Goal: Information Seeking & Learning: Learn about a topic

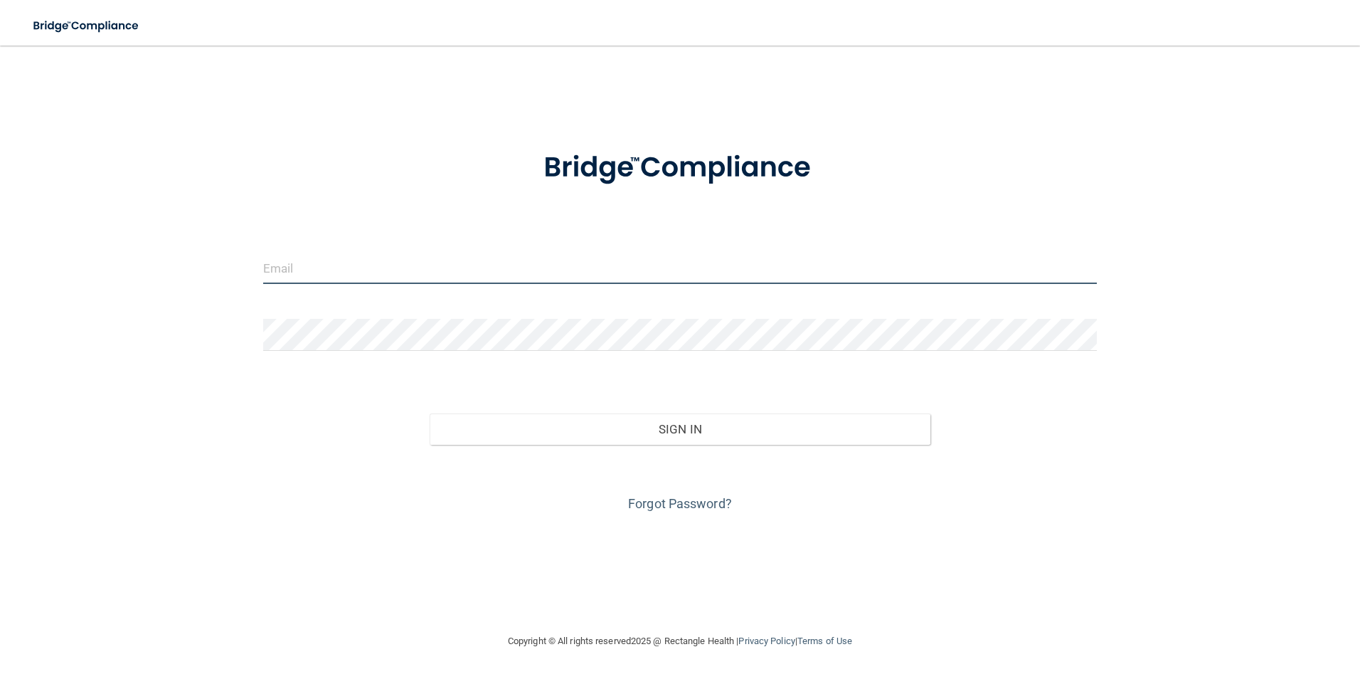
click at [342, 265] on input "email" at bounding box center [680, 268] width 835 height 32
type input "[EMAIL_ADDRESS][DOMAIN_NAME]"
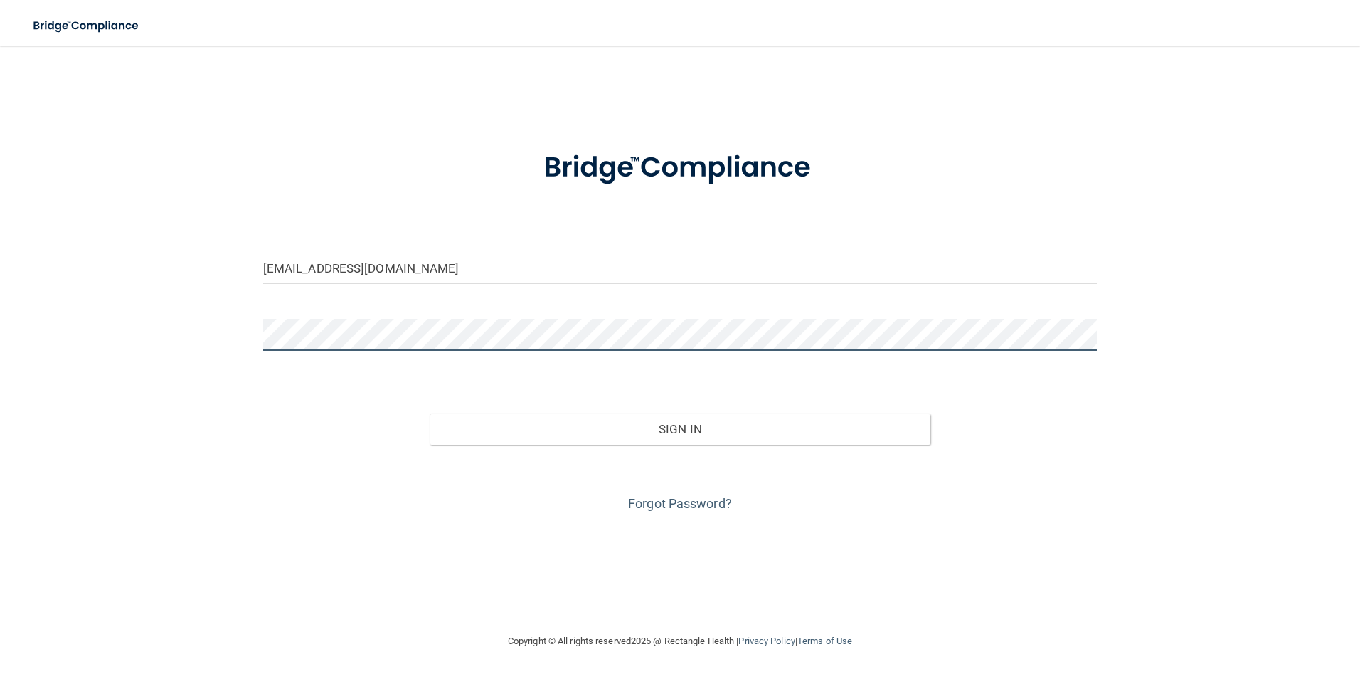
click at [430, 413] on button "Sign In" at bounding box center [680, 428] width 501 height 31
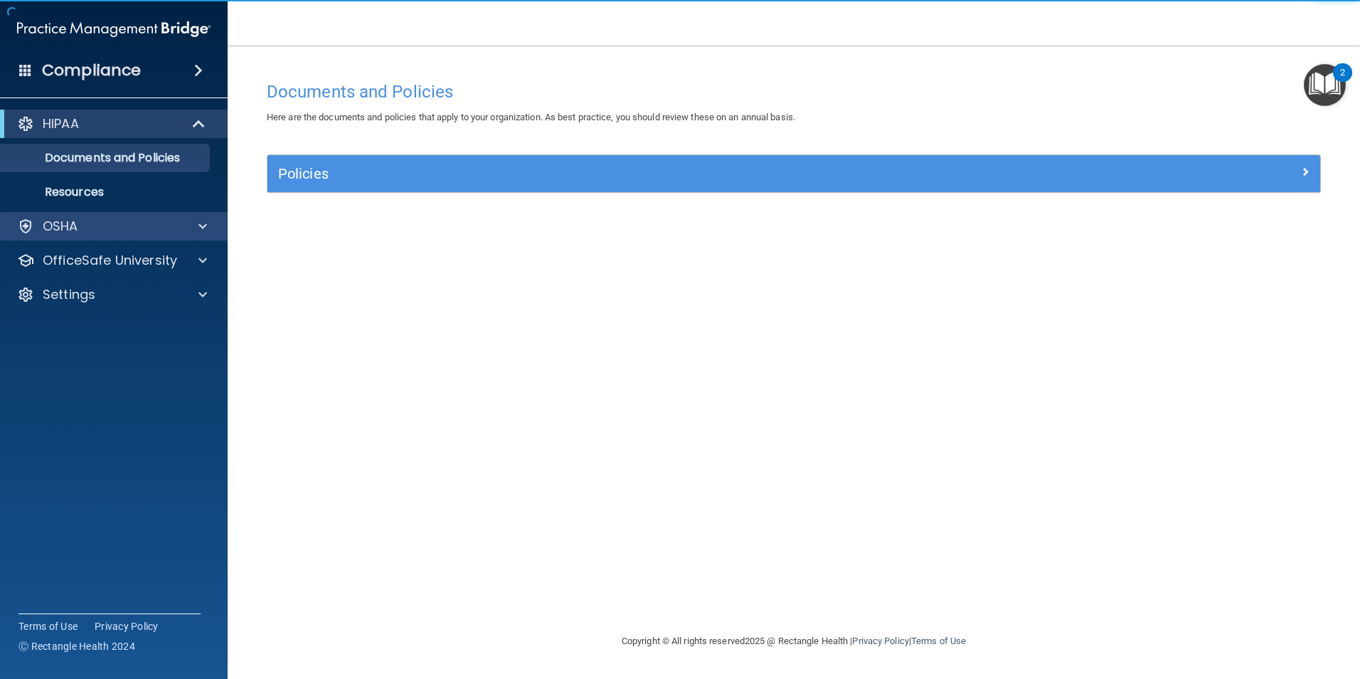
click at [134, 236] on div "OSHA" at bounding box center [114, 226] width 228 height 28
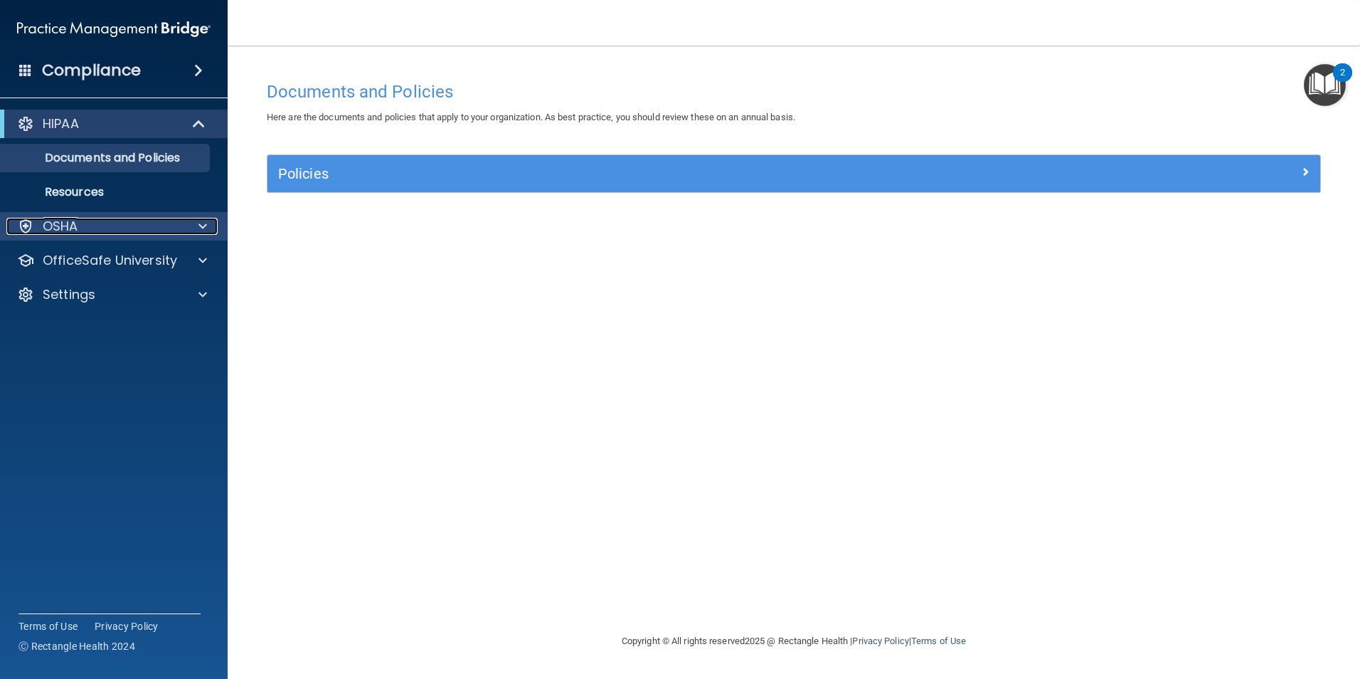
click at [175, 233] on div "OSHA" at bounding box center [94, 226] width 176 height 17
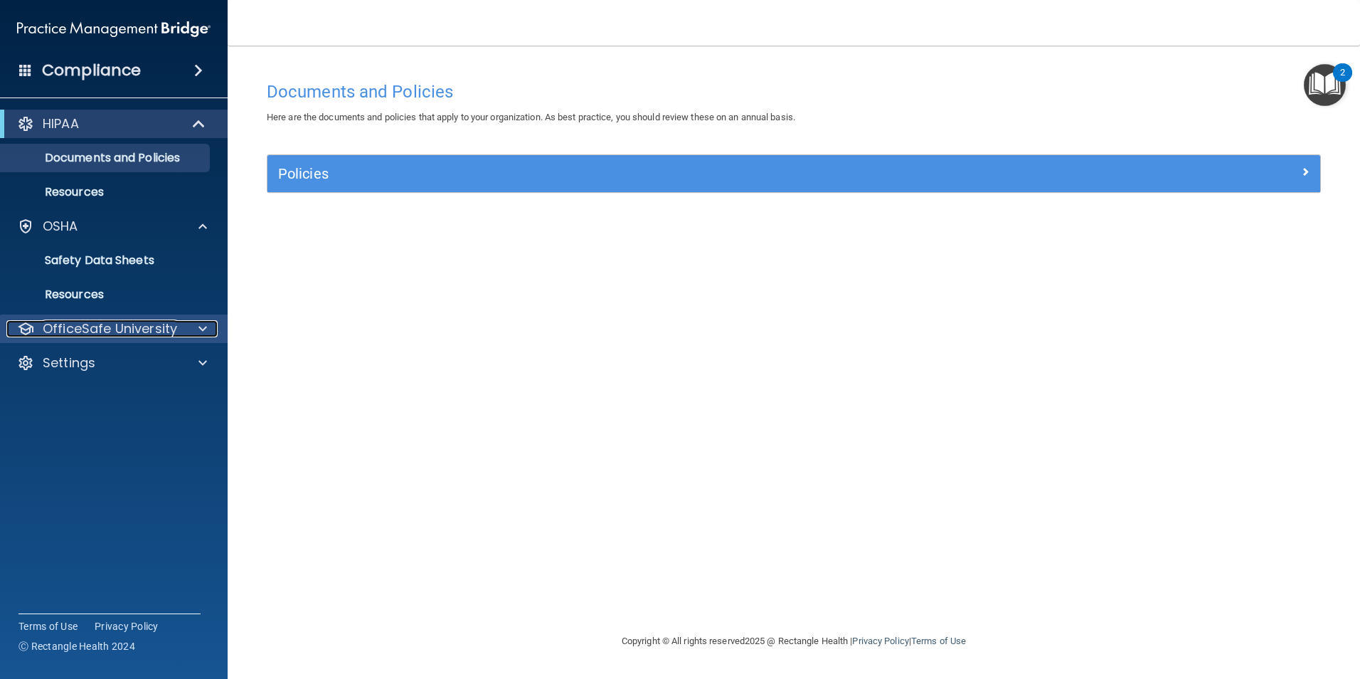
click at [169, 322] on p "OfficeSafe University" at bounding box center [110, 328] width 134 height 17
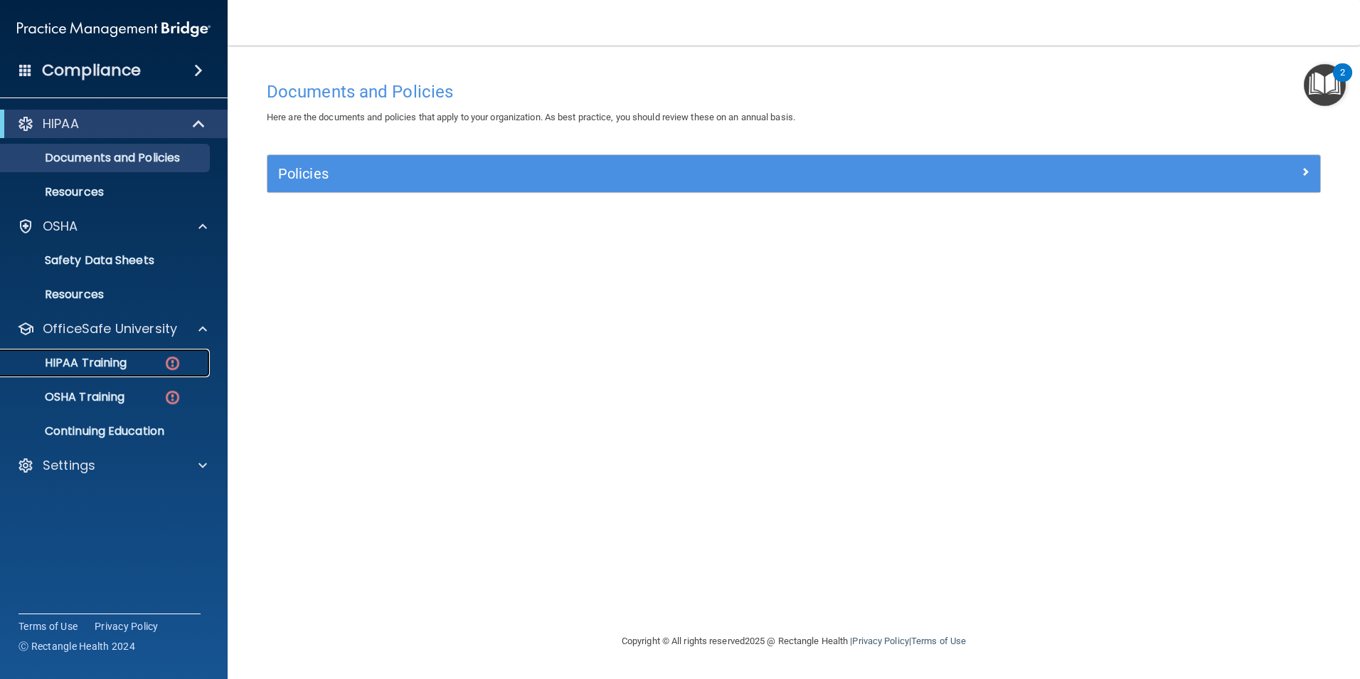
click at [166, 364] on img at bounding box center [173, 363] width 18 height 18
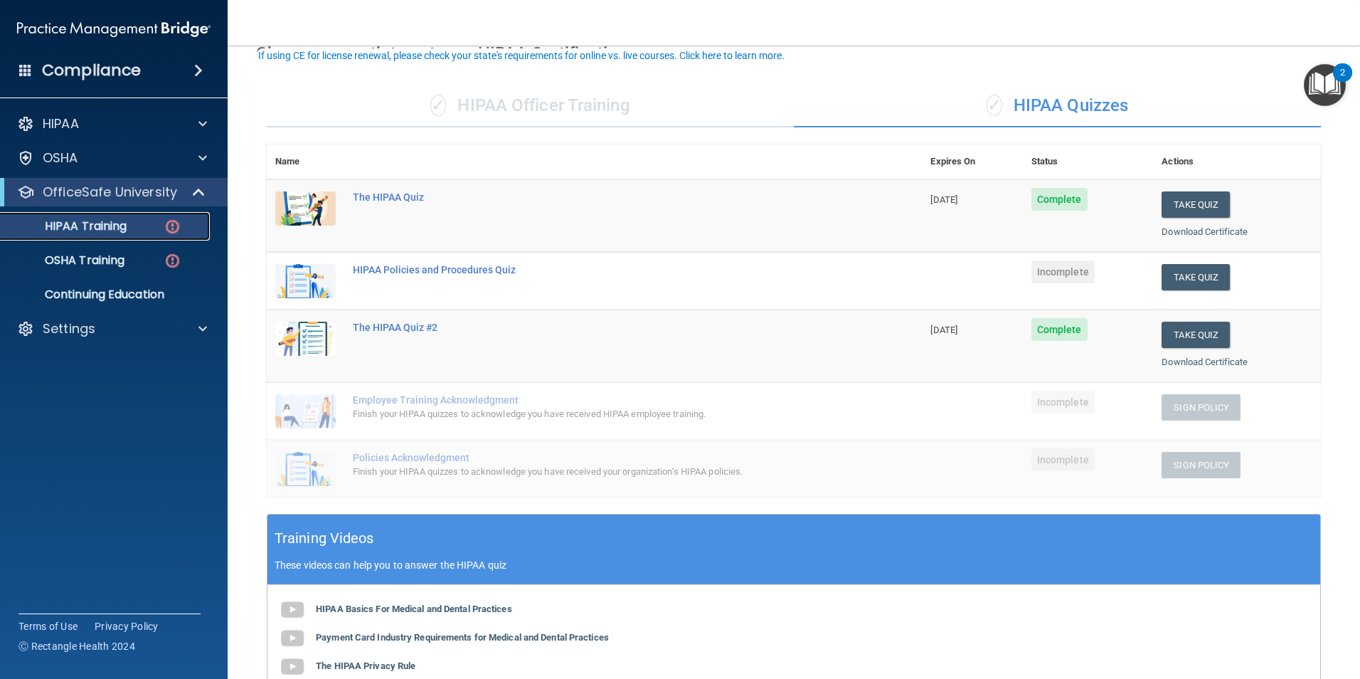
scroll to position [142, 0]
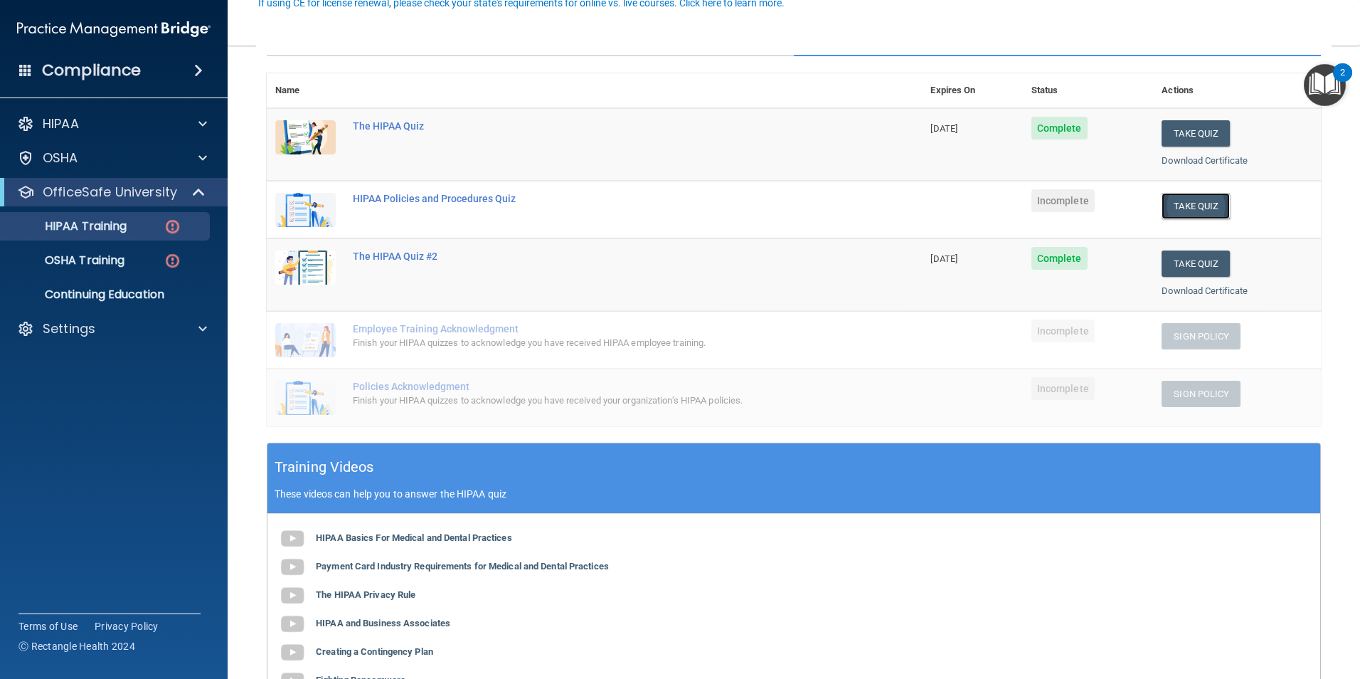
click at [1200, 206] on button "Take Quiz" at bounding box center [1196, 206] width 68 height 26
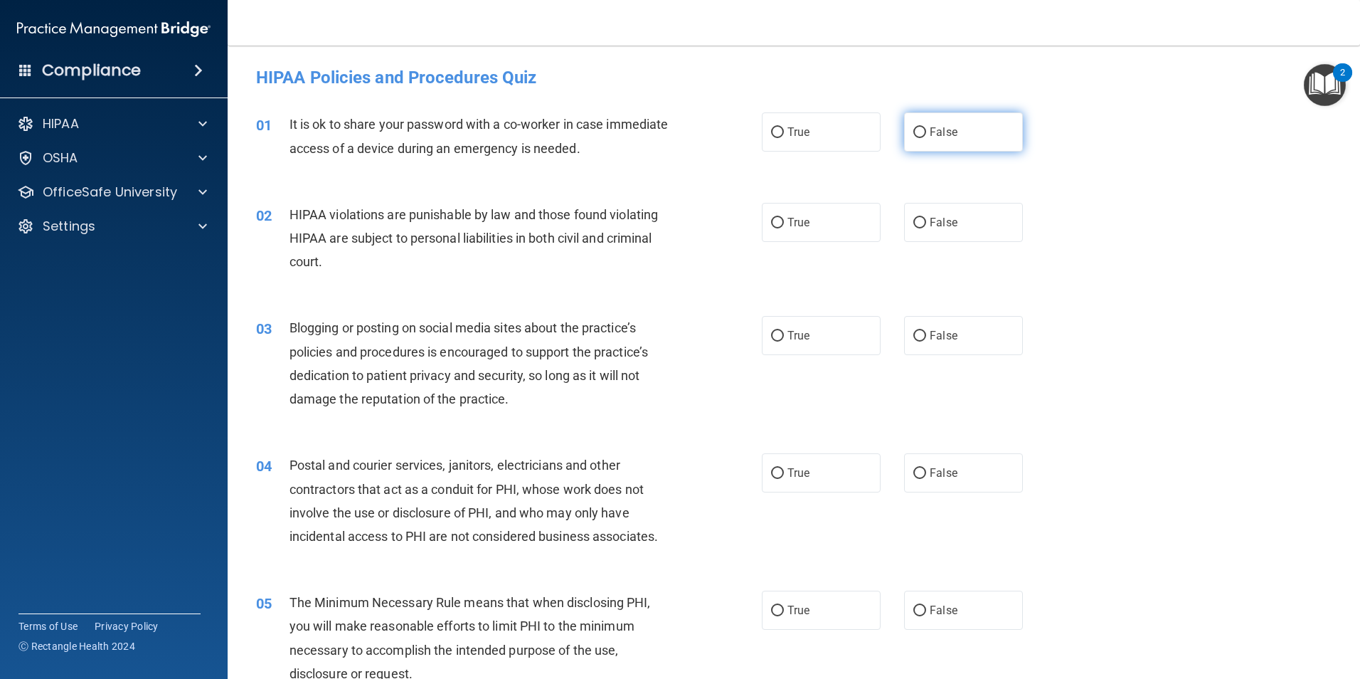
click at [909, 144] on label "False" at bounding box center [963, 131] width 119 height 39
click at [914, 138] on input "False" at bounding box center [920, 132] width 13 height 11
radio input "true"
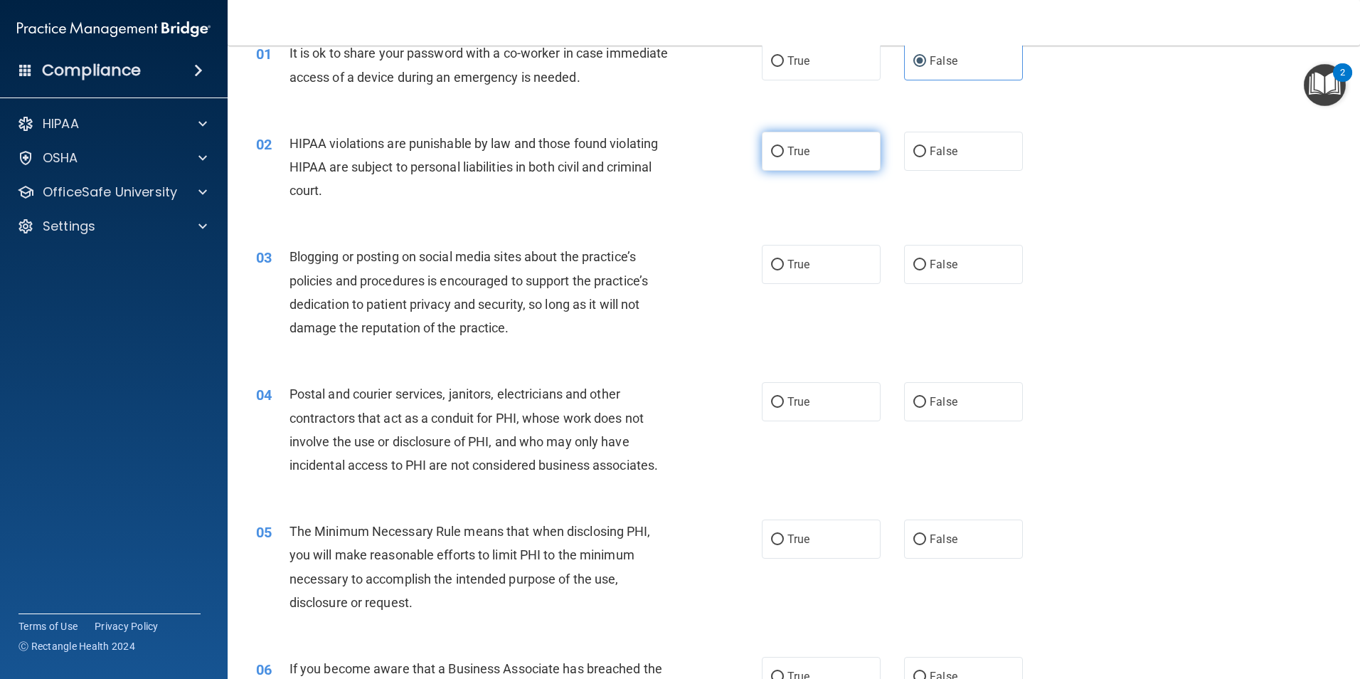
click at [817, 134] on label "True" at bounding box center [821, 151] width 119 height 39
click at [784, 147] on input "True" at bounding box center [777, 152] width 13 height 11
radio input "true"
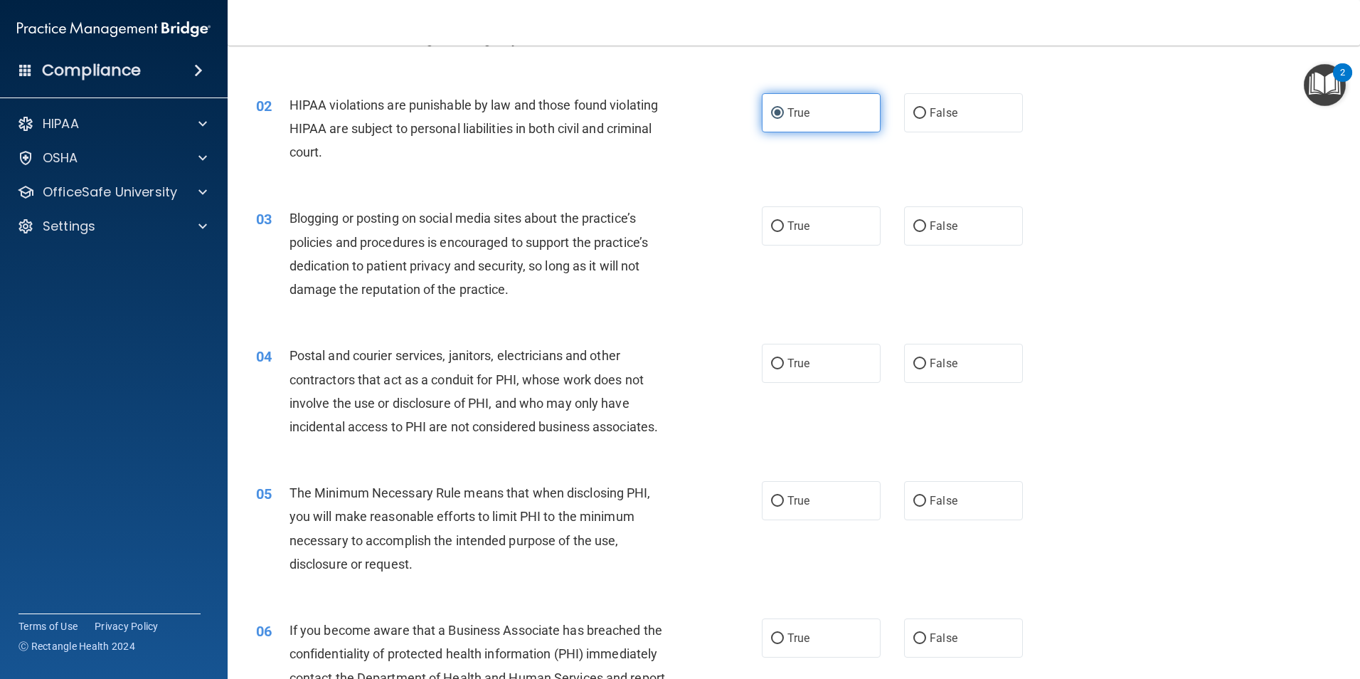
scroll to position [213, 0]
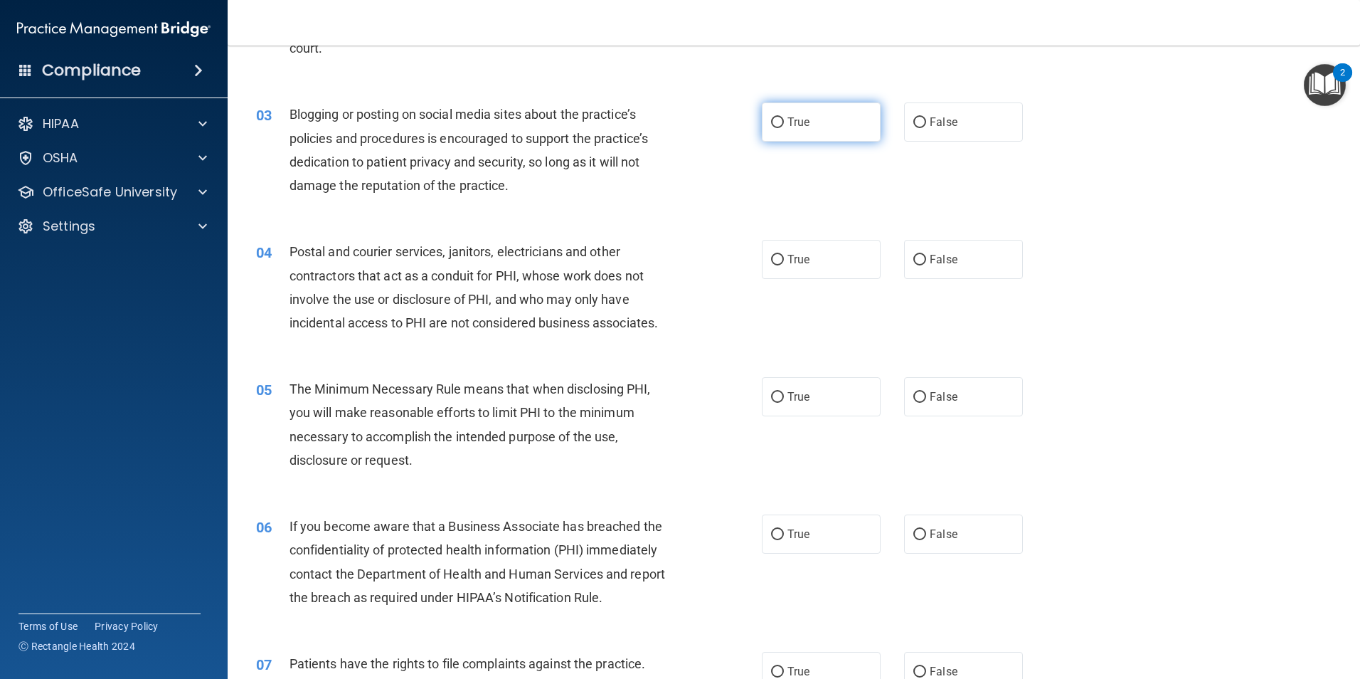
click at [825, 127] on label "True" at bounding box center [821, 121] width 119 height 39
click at [784, 127] on input "True" at bounding box center [777, 122] width 13 height 11
radio input "true"
click at [792, 247] on label "True" at bounding box center [821, 259] width 119 height 39
click at [784, 255] on input "True" at bounding box center [777, 260] width 13 height 11
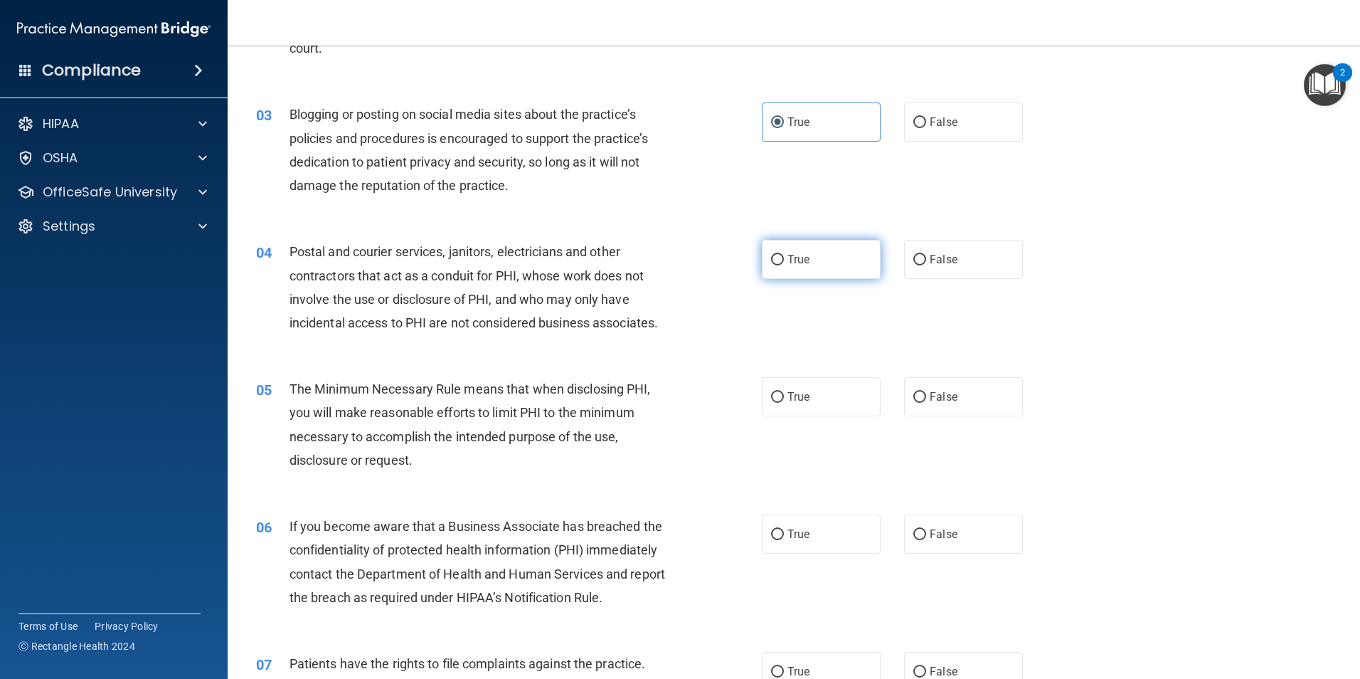
radio input "true"
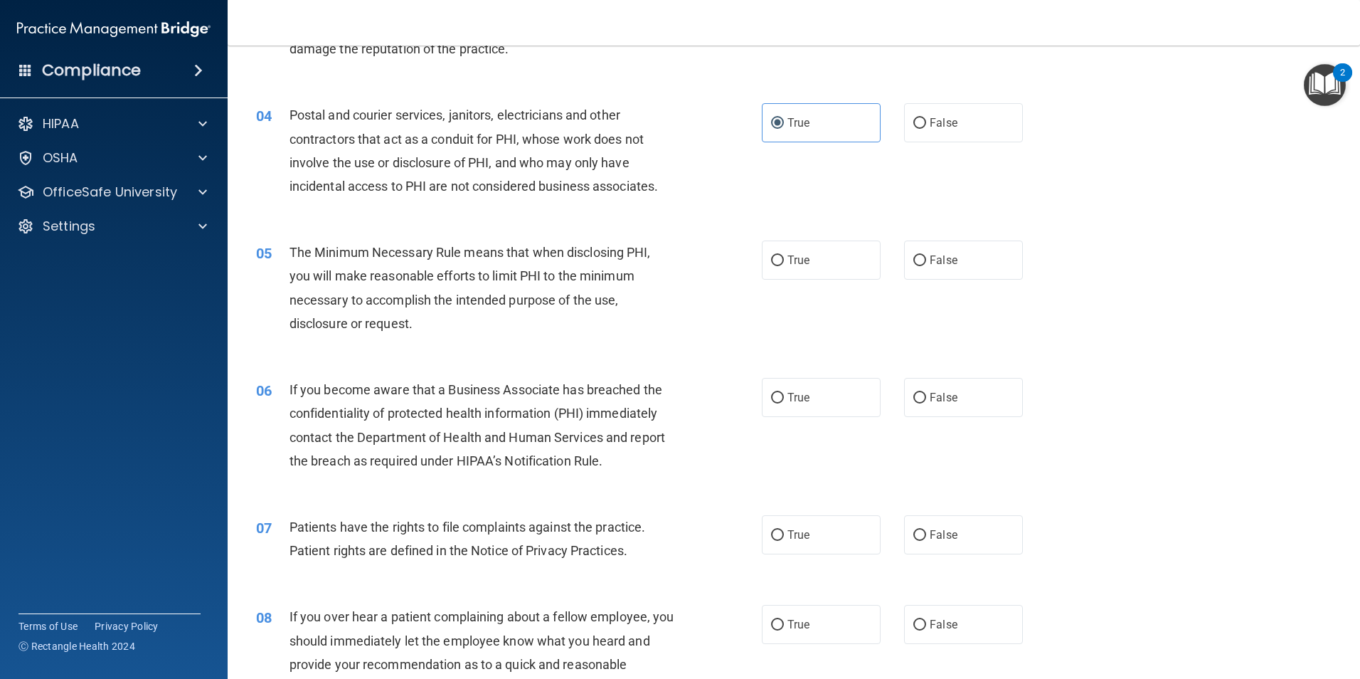
scroll to position [356, 0]
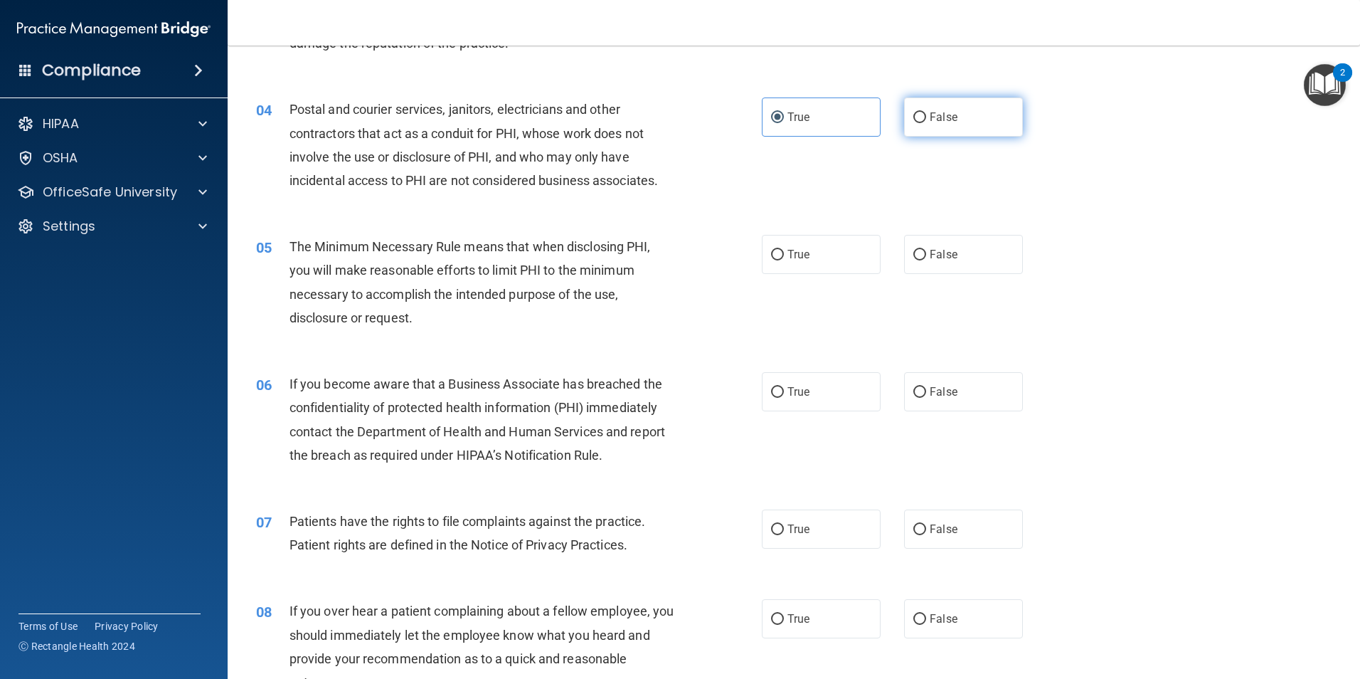
click at [966, 121] on label "False" at bounding box center [963, 116] width 119 height 39
click at [926, 121] on input "False" at bounding box center [920, 117] width 13 height 11
radio input "true"
radio input "false"
click at [807, 248] on label "True" at bounding box center [821, 254] width 119 height 39
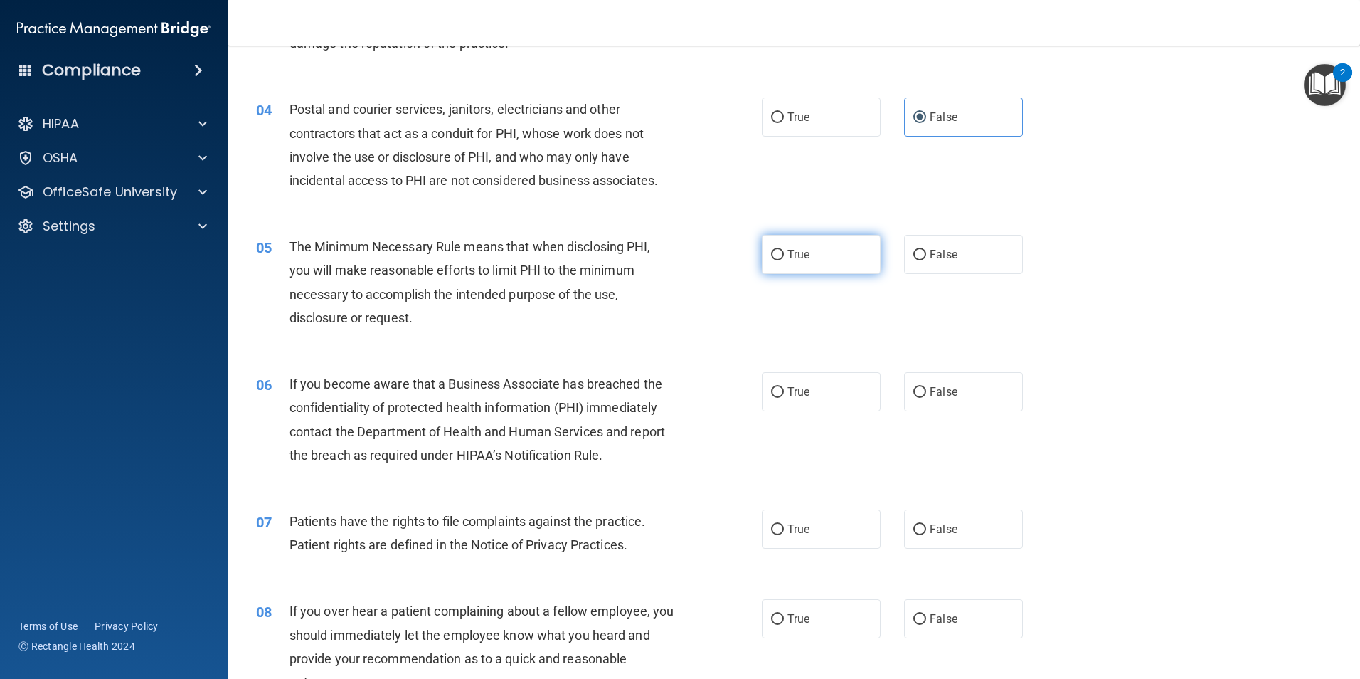
click at [784, 250] on input "True" at bounding box center [777, 255] width 13 height 11
radio input "true"
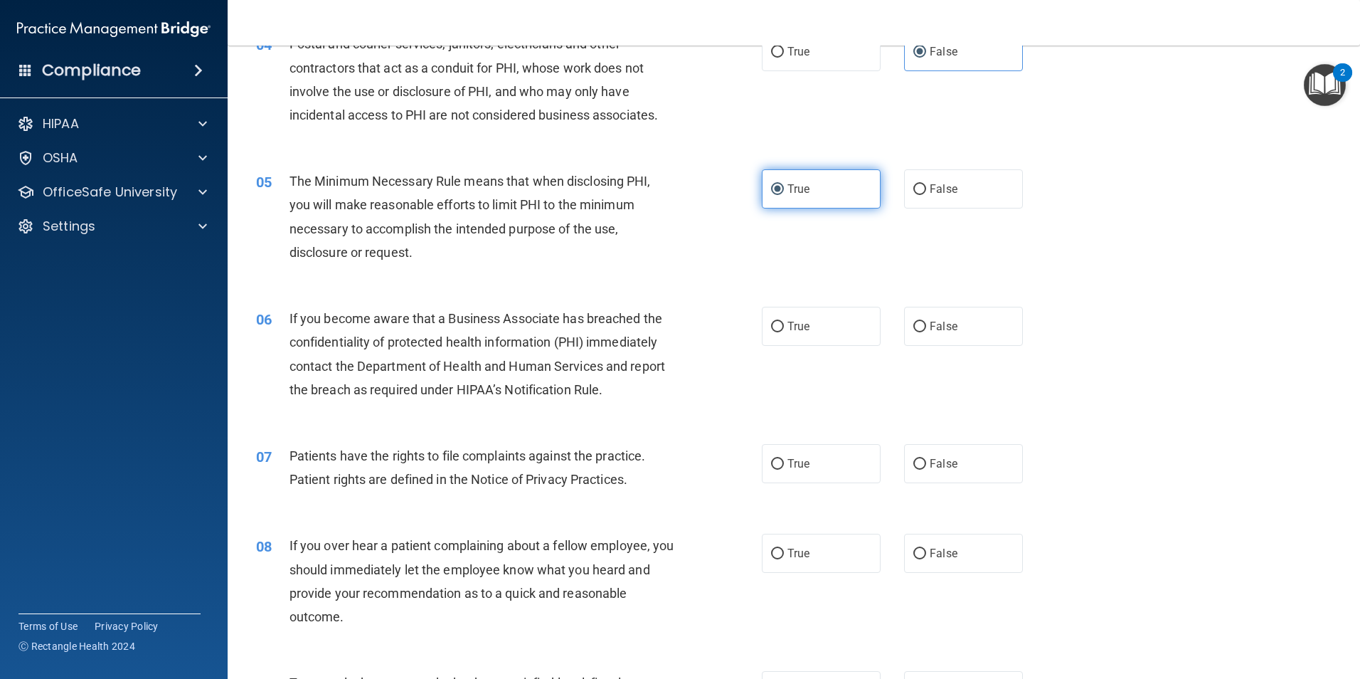
scroll to position [498, 0]
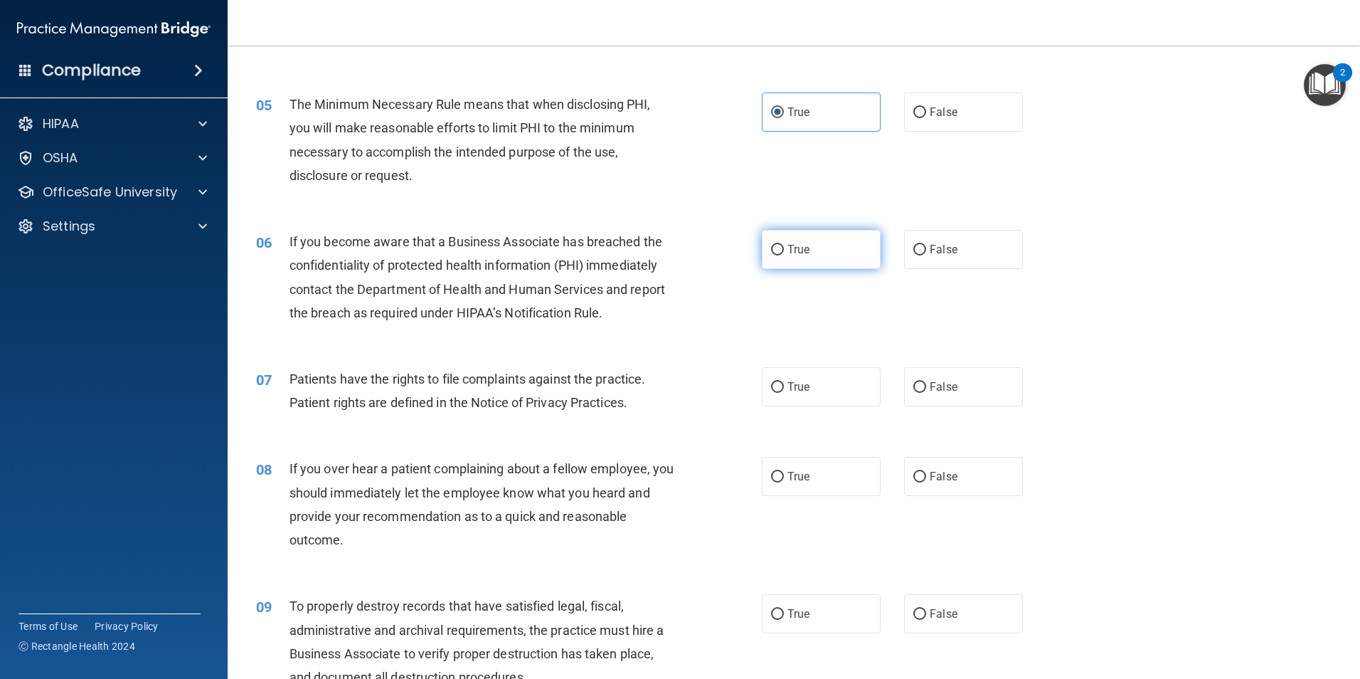
click at [768, 239] on label "True" at bounding box center [821, 249] width 119 height 39
click at [771, 245] on input "True" at bounding box center [777, 250] width 13 height 11
radio input "true"
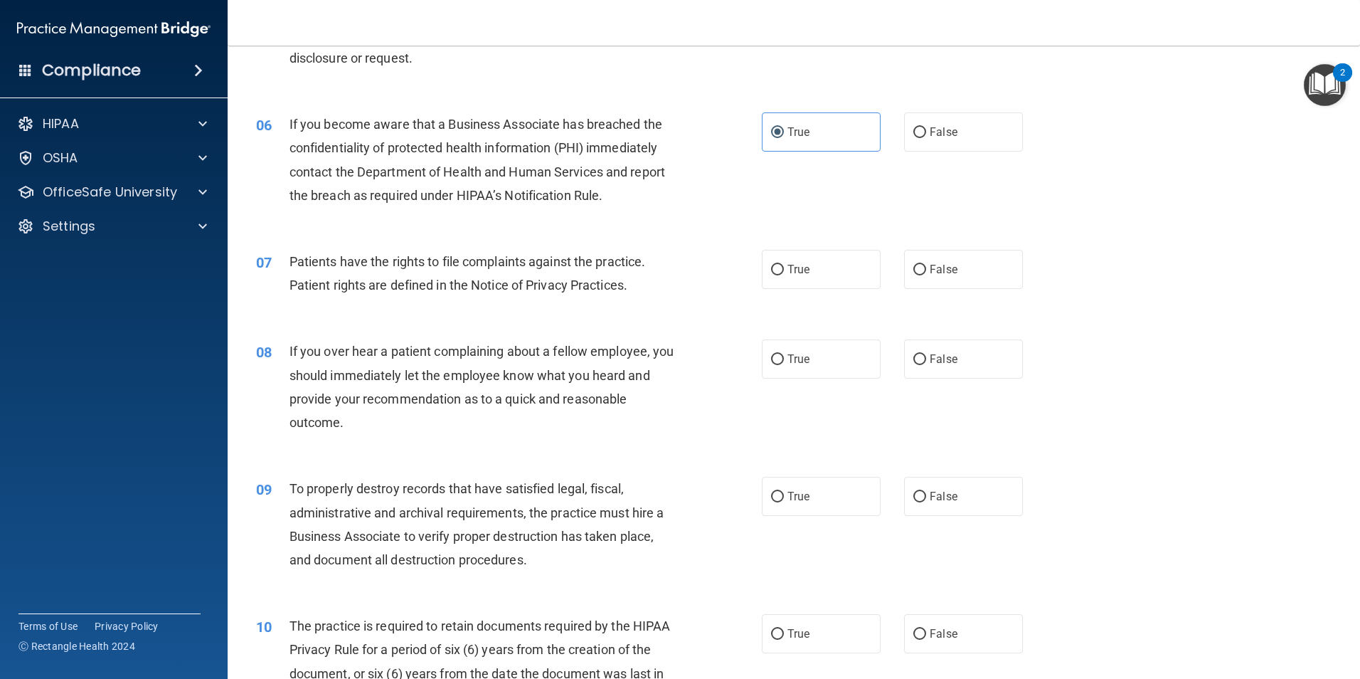
scroll to position [640, 0]
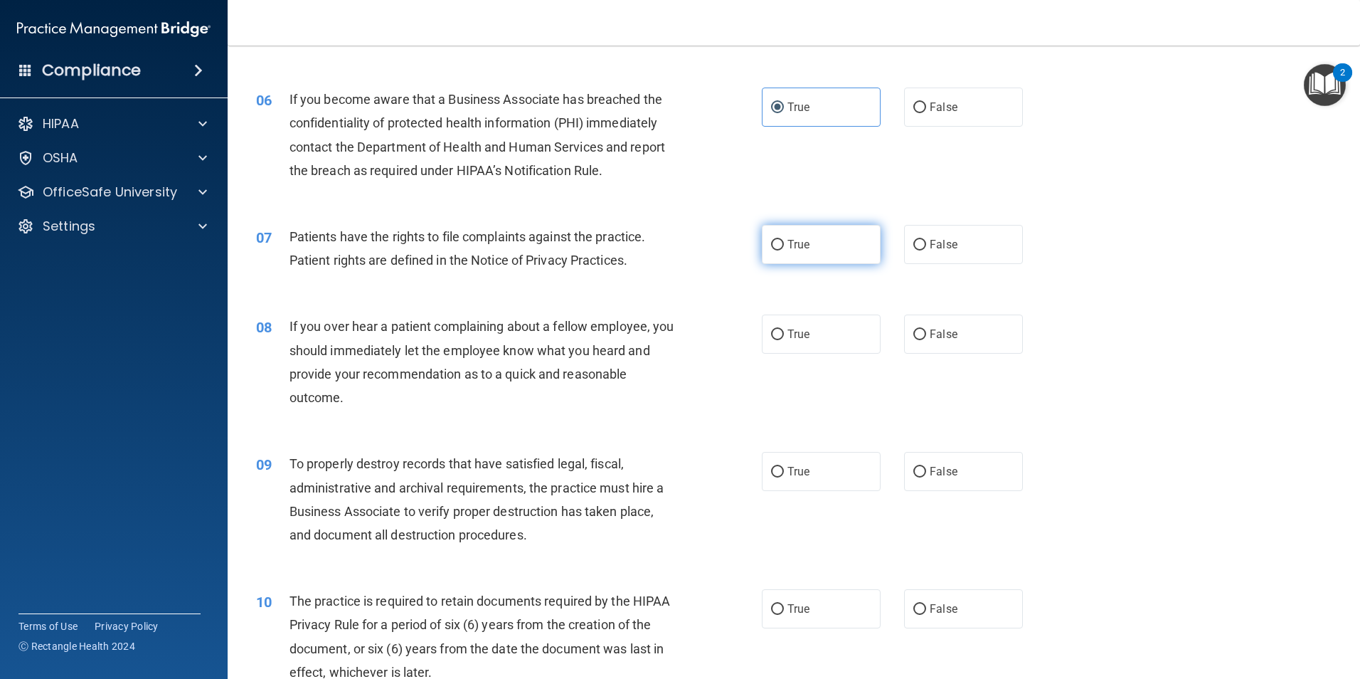
click at [842, 245] on label "True" at bounding box center [821, 244] width 119 height 39
click at [784, 245] on input "True" at bounding box center [777, 245] width 13 height 11
radio input "true"
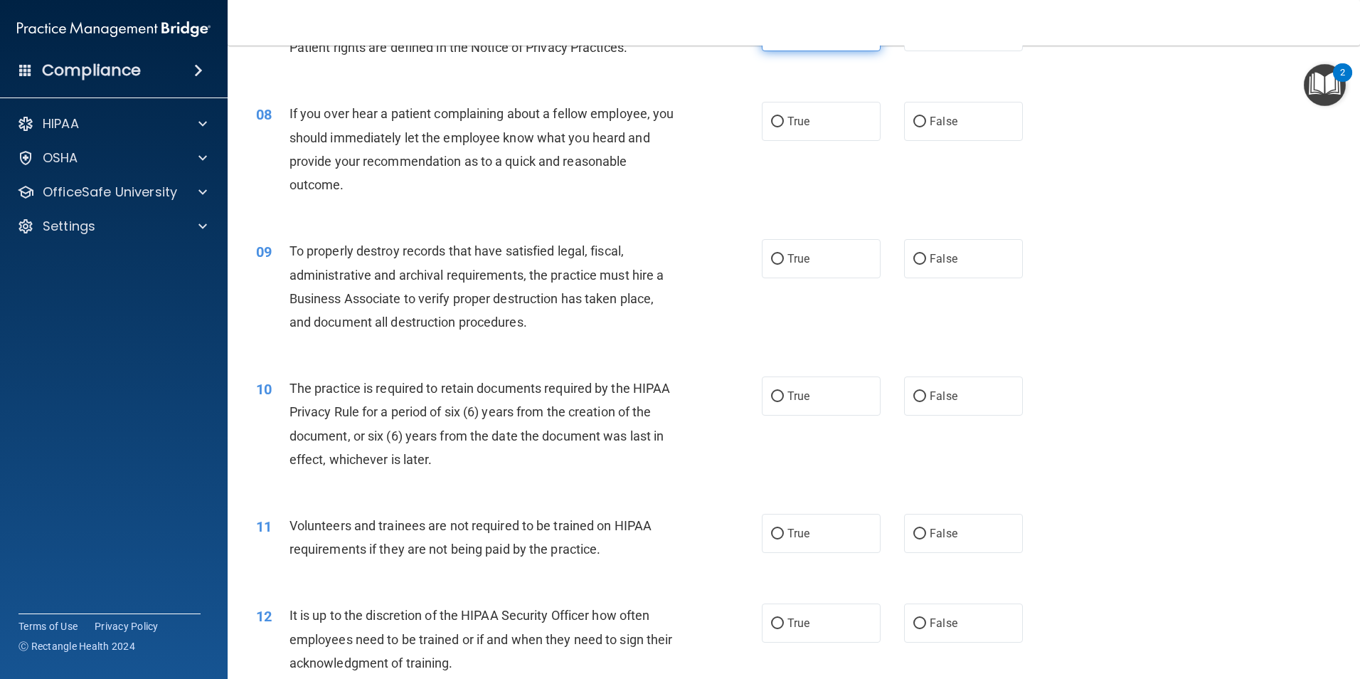
scroll to position [854, 0]
click at [788, 126] on span "True" at bounding box center [799, 121] width 22 height 14
click at [783, 126] on input "True" at bounding box center [777, 121] width 13 height 11
radio input "true"
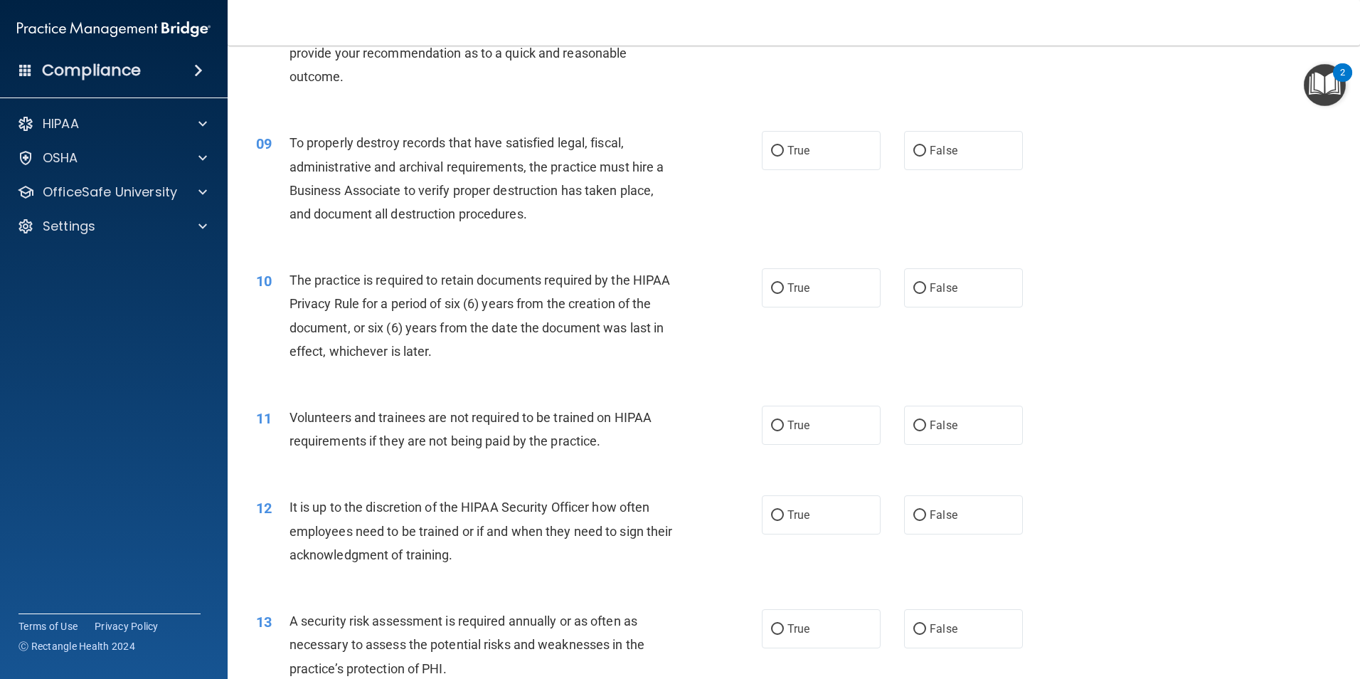
scroll to position [996, 0]
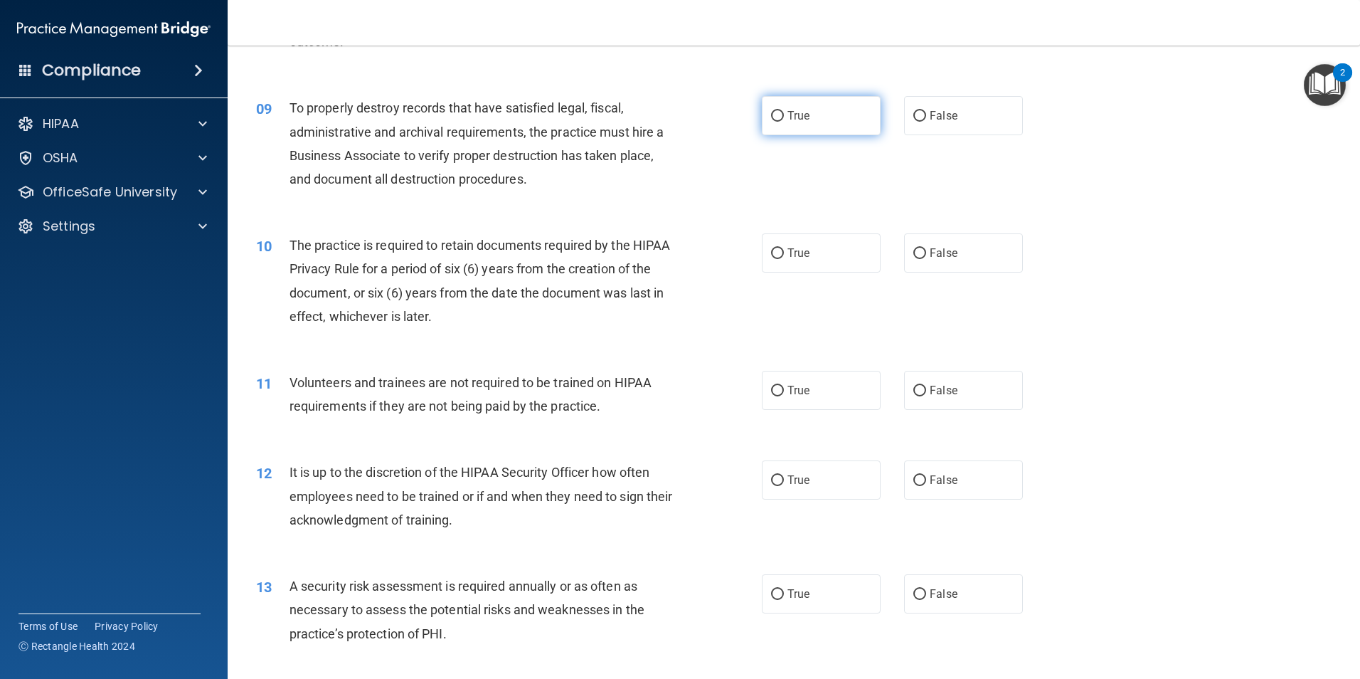
click at [789, 131] on label "True" at bounding box center [821, 115] width 119 height 39
click at [784, 122] on input "True" at bounding box center [777, 116] width 13 height 11
radio input "true"
click at [800, 239] on label "True" at bounding box center [821, 252] width 119 height 39
click at [784, 248] on input "True" at bounding box center [777, 253] width 13 height 11
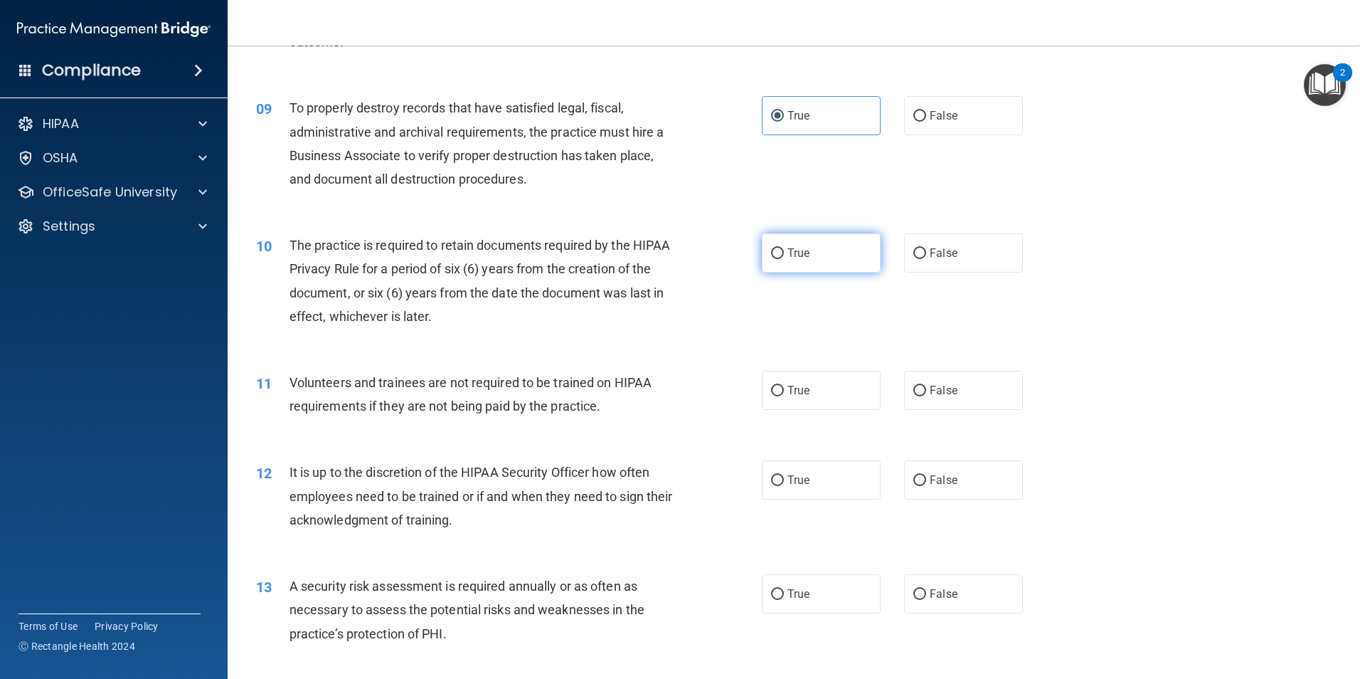
radio input "true"
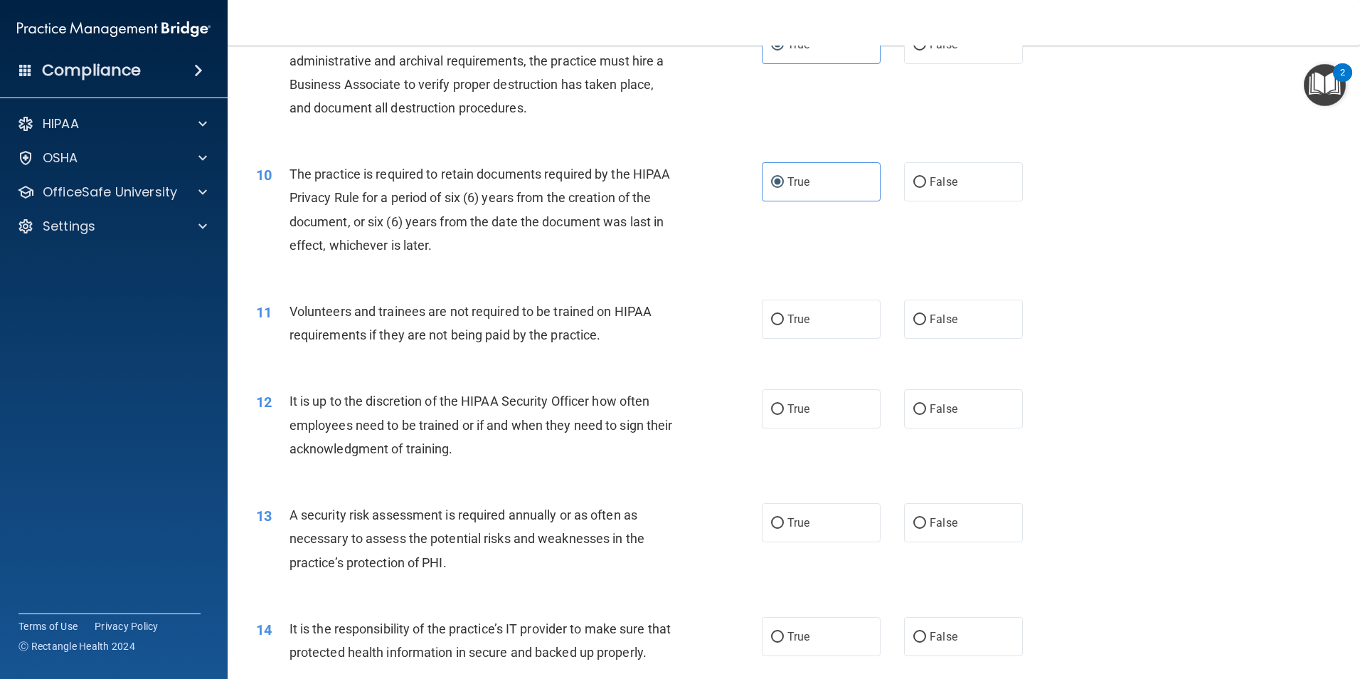
click at [1017, 326] on div "True False" at bounding box center [904, 319] width 285 height 39
click at [986, 311] on label "False" at bounding box center [963, 319] width 119 height 39
click at [926, 314] on input "False" at bounding box center [920, 319] width 13 height 11
radio input "true"
click at [925, 418] on label "False" at bounding box center [963, 408] width 119 height 39
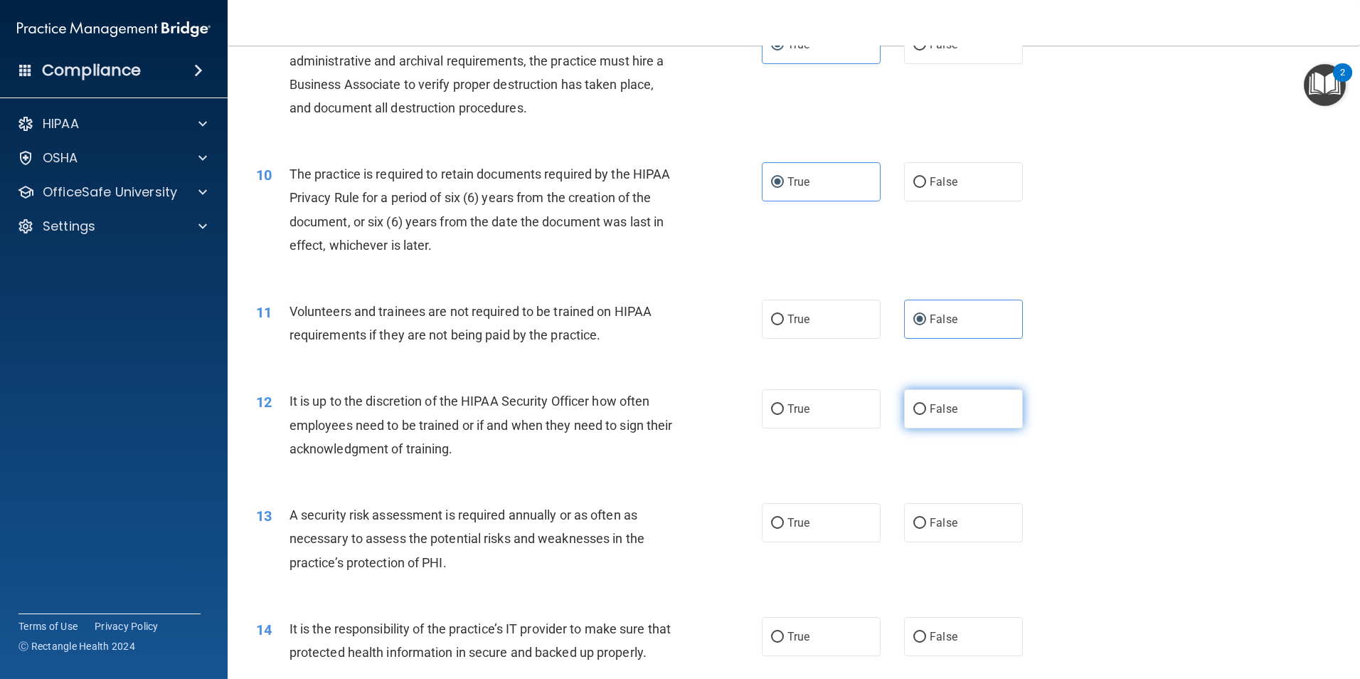
click at [925, 415] on input "False" at bounding box center [920, 409] width 13 height 11
radio input "true"
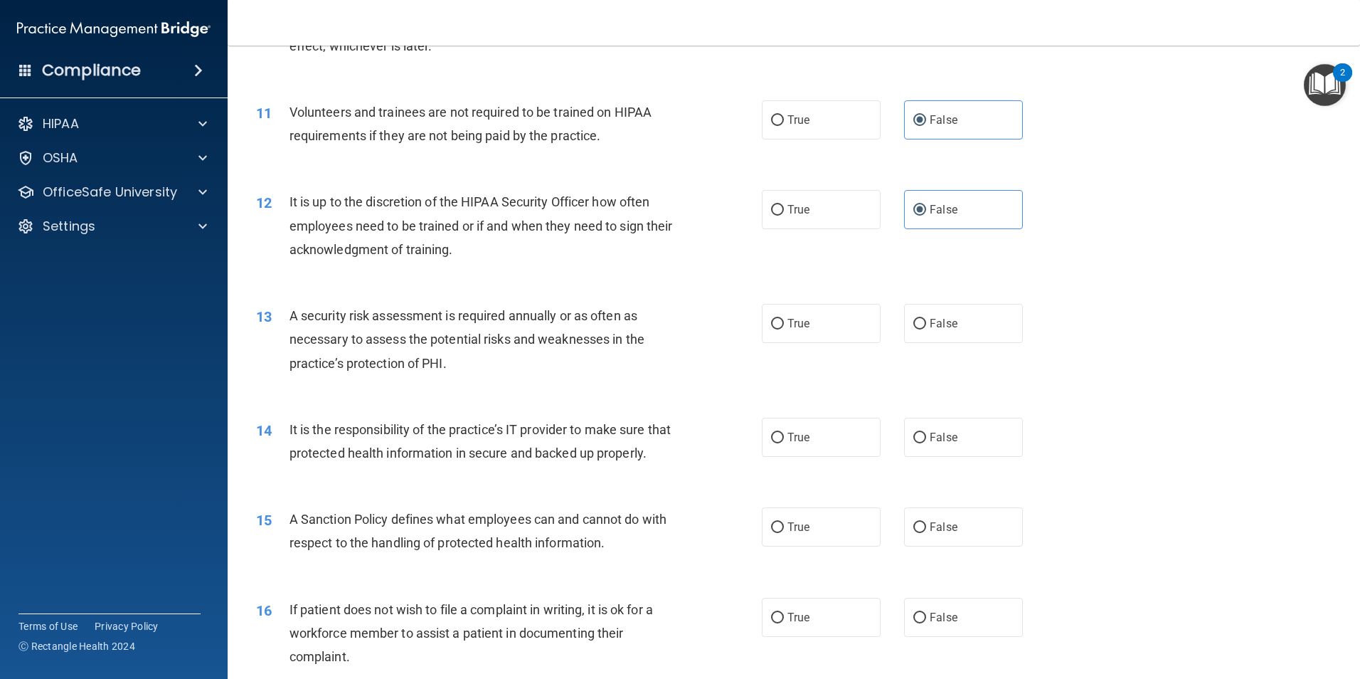
scroll to position [1281, 0]
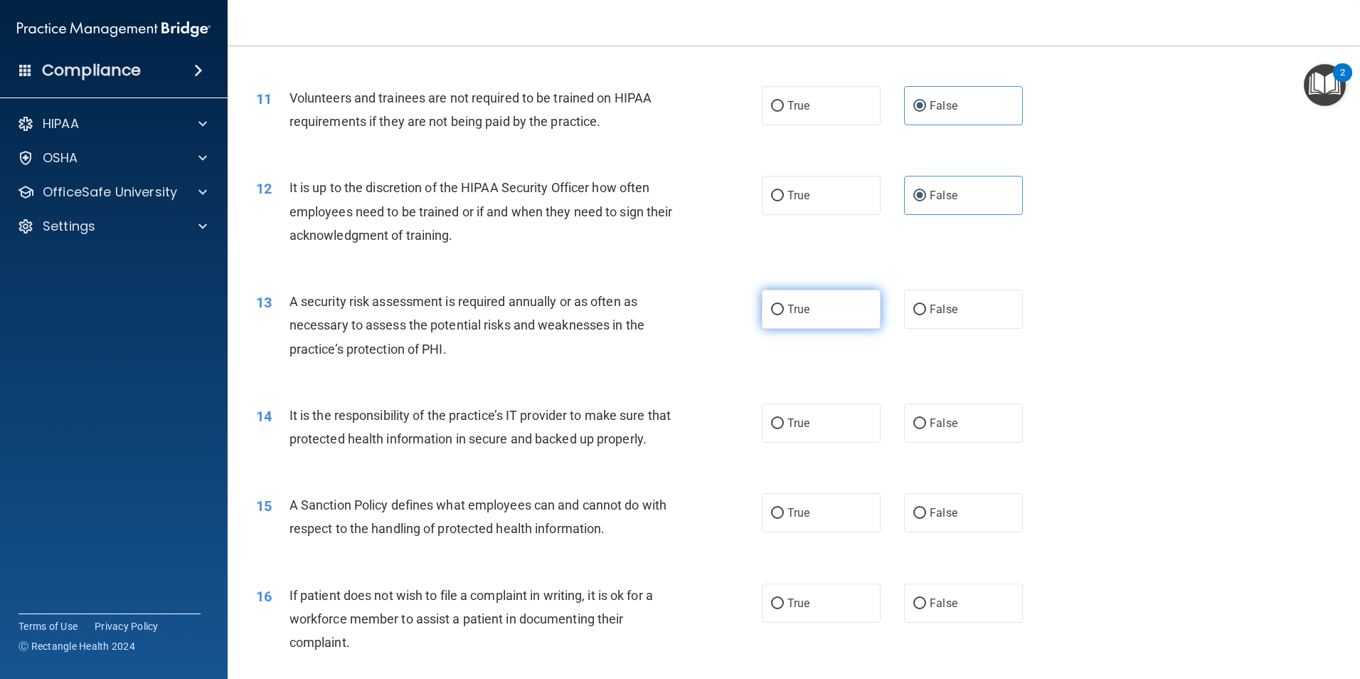
click at [840, 315] on label "True" at bounding box center [821, 309] width 119 height 39
click at [784, 315] on input "True" at bounding box center [777, 310] width 13 height 11
radio input "true"
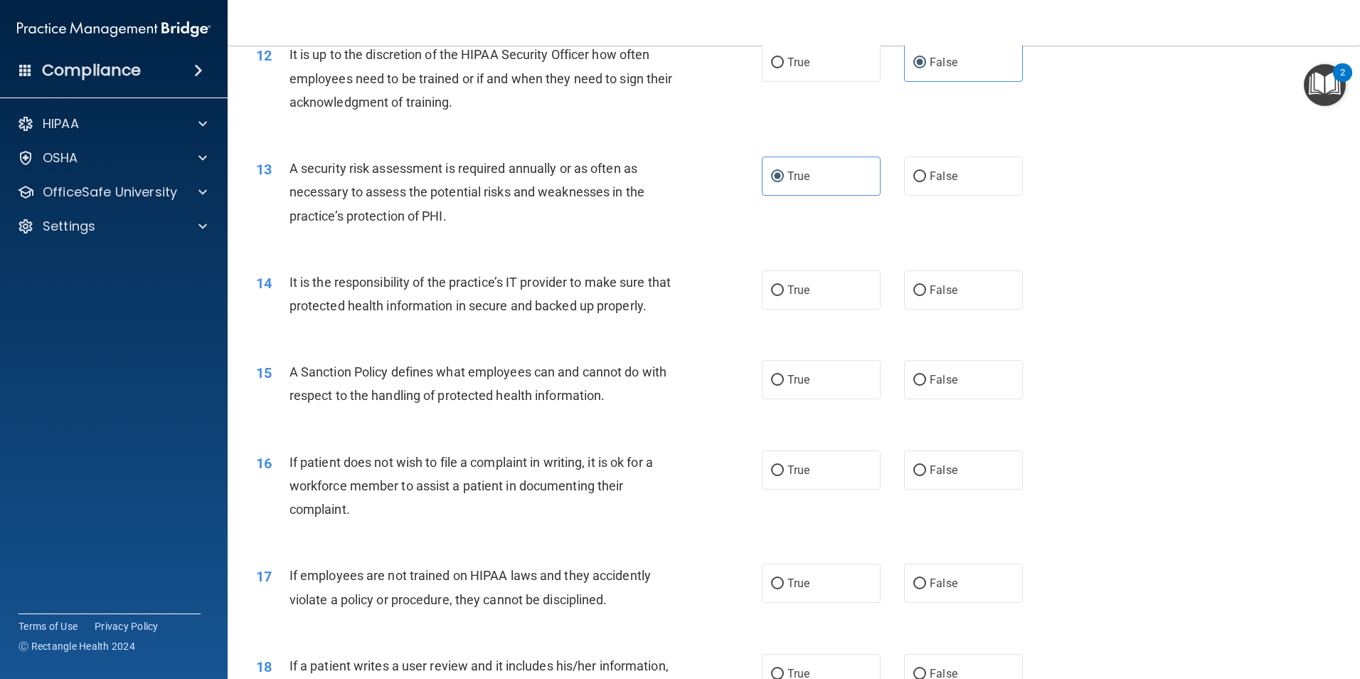
scroll to position [1423, 0]
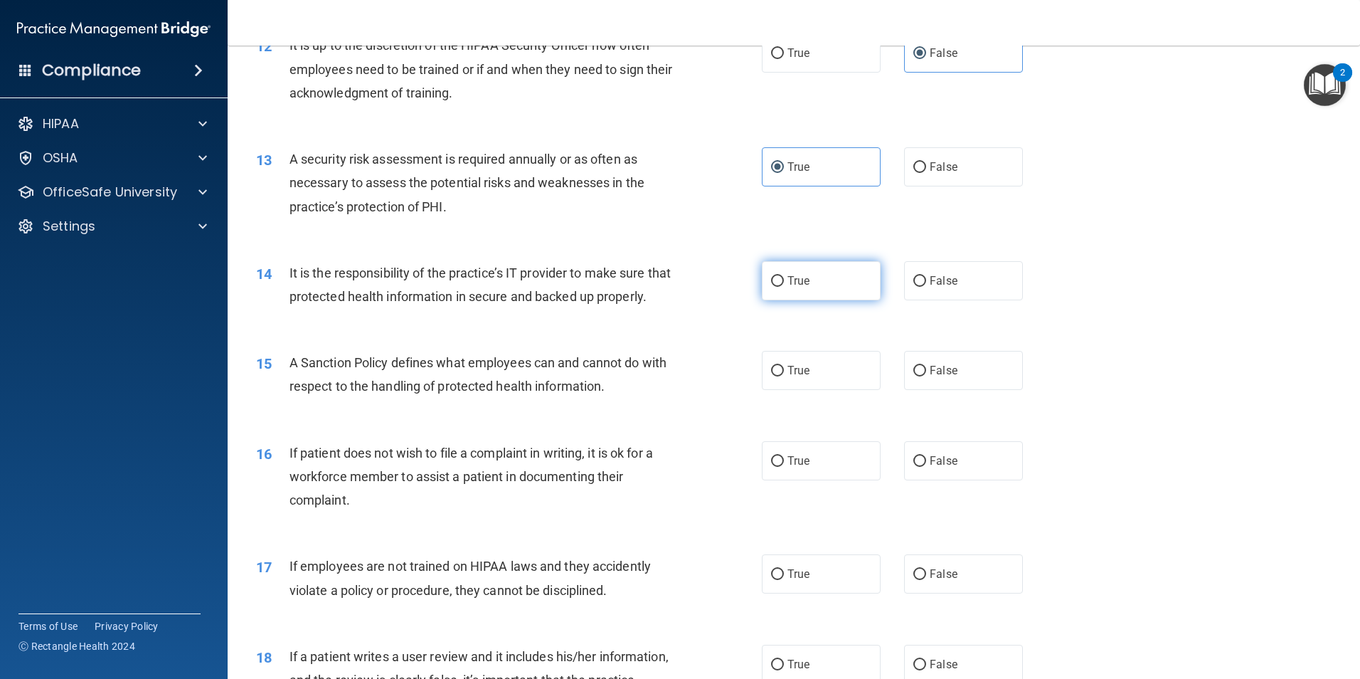
click at [814, 283] on label "True" at bounding box center [821, 280] width 119 height 39
click at [784, 283] on input "True" at bounding box center [777, 281] width 13 height 11
radio input "true"
click at [864, 390] on label "True" at bounding box center [821, 370] width 119 height 39
click at [784, 376] on input "True" at bounding box center [777, 371] width 13 height 11
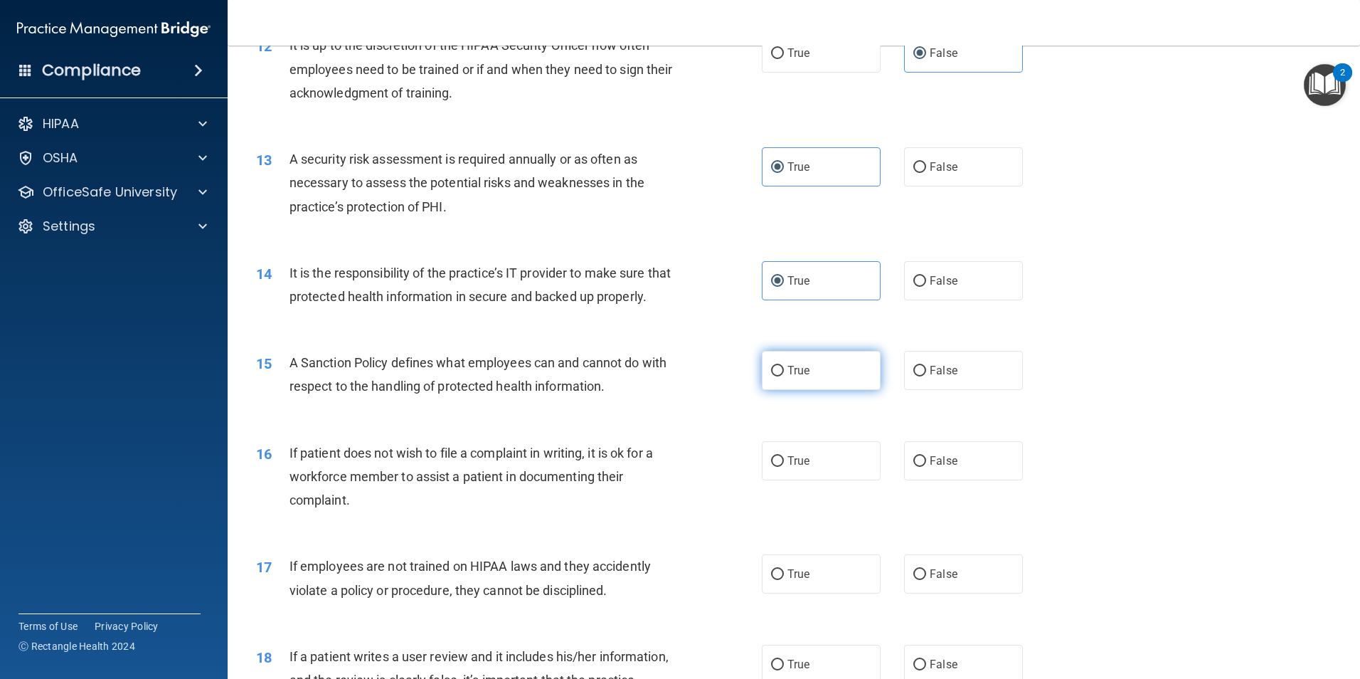
radio input "true"
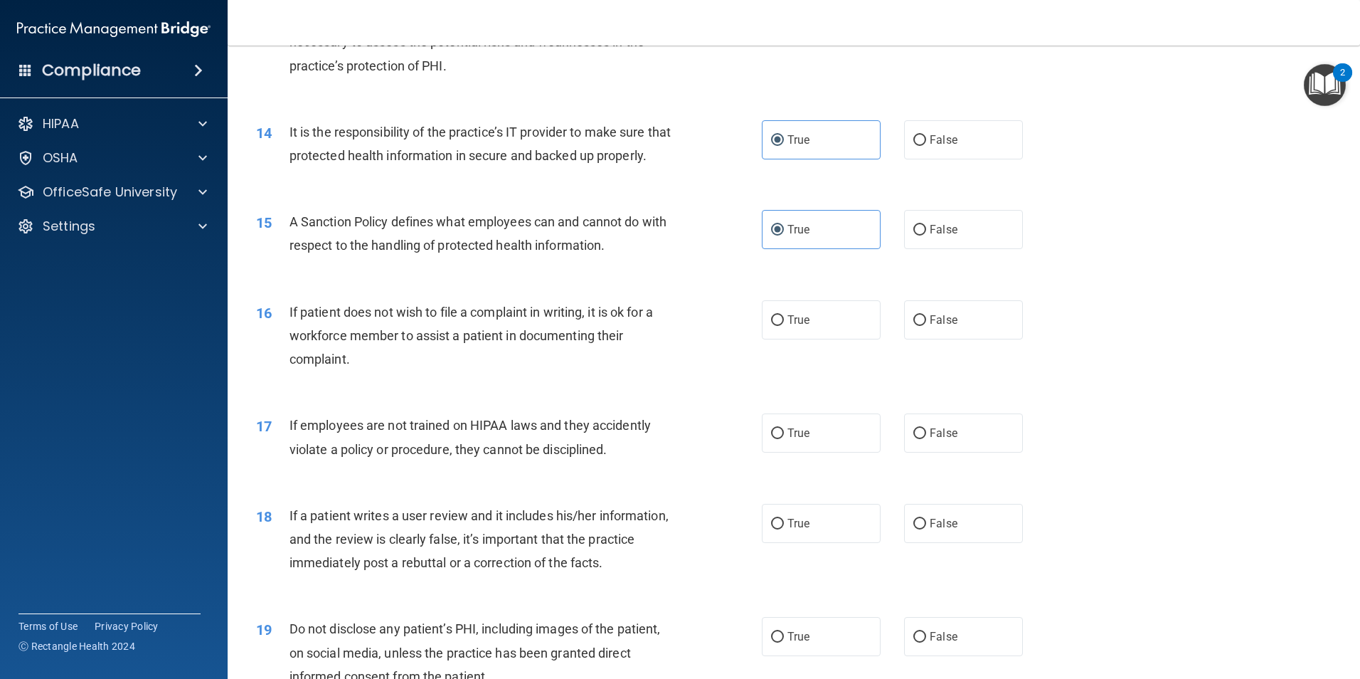
scroll to position [1565, 0]
click at [850, 338] on label "True" at bounding box center [821, 318] width 119 height 39
click at [784, 324] on input "True" at bounding box center [777, 319] width 13 height 11
radio input "true"
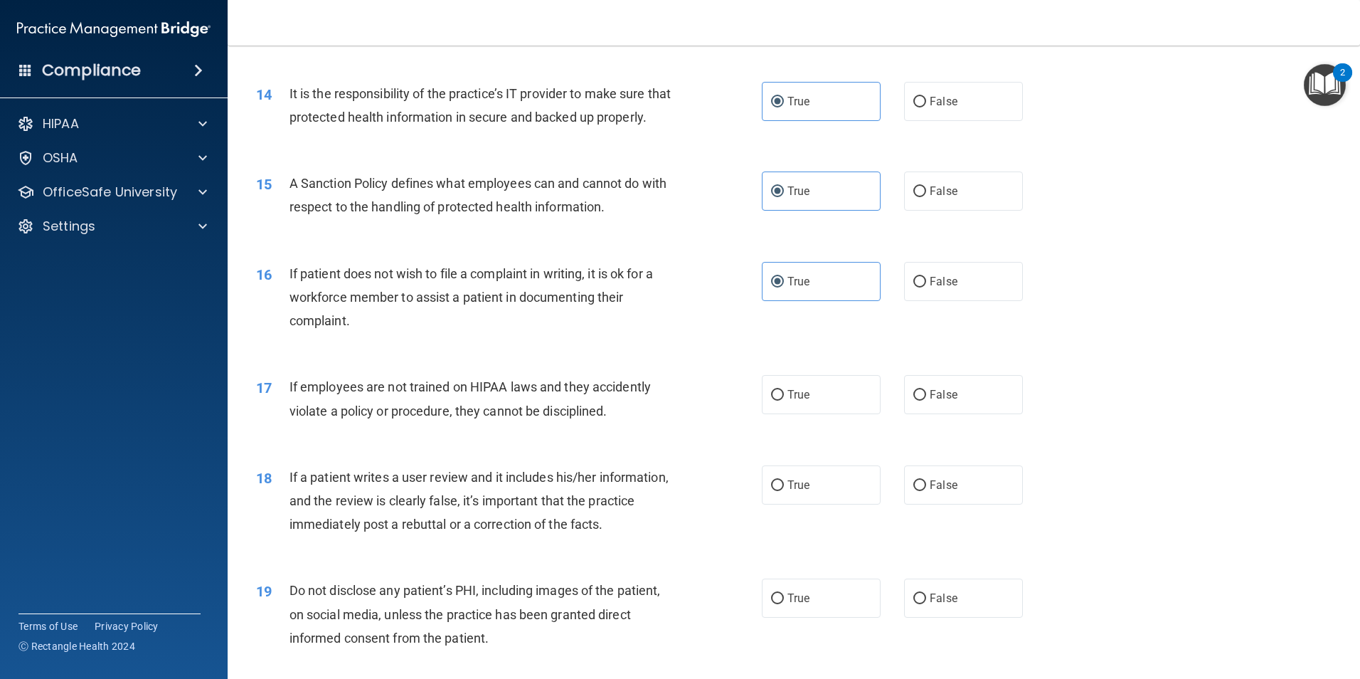
scroll to position [1636, 0]
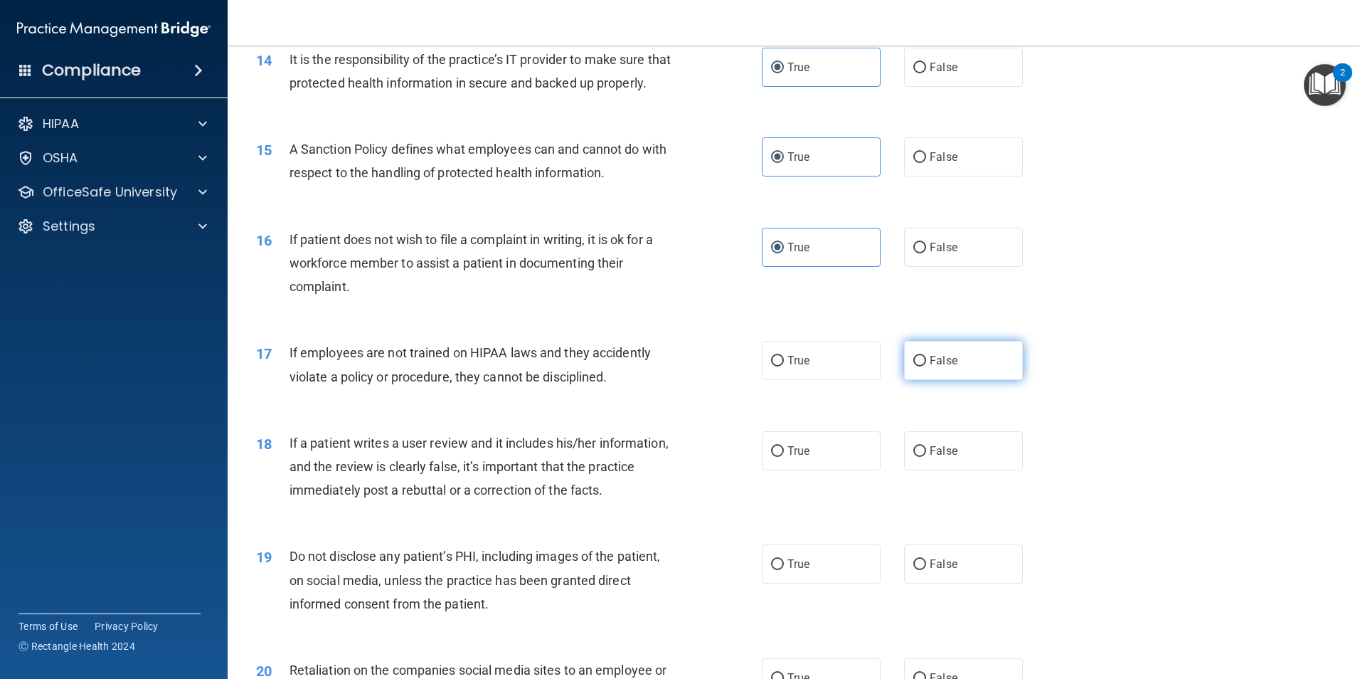
click at [934, 380] on label "False" at bounding box center [963, 360] width 119 height 39
click at [926, 366] on input "False" at bounding box center [920, 361] width 13 height 11
radio input "true"
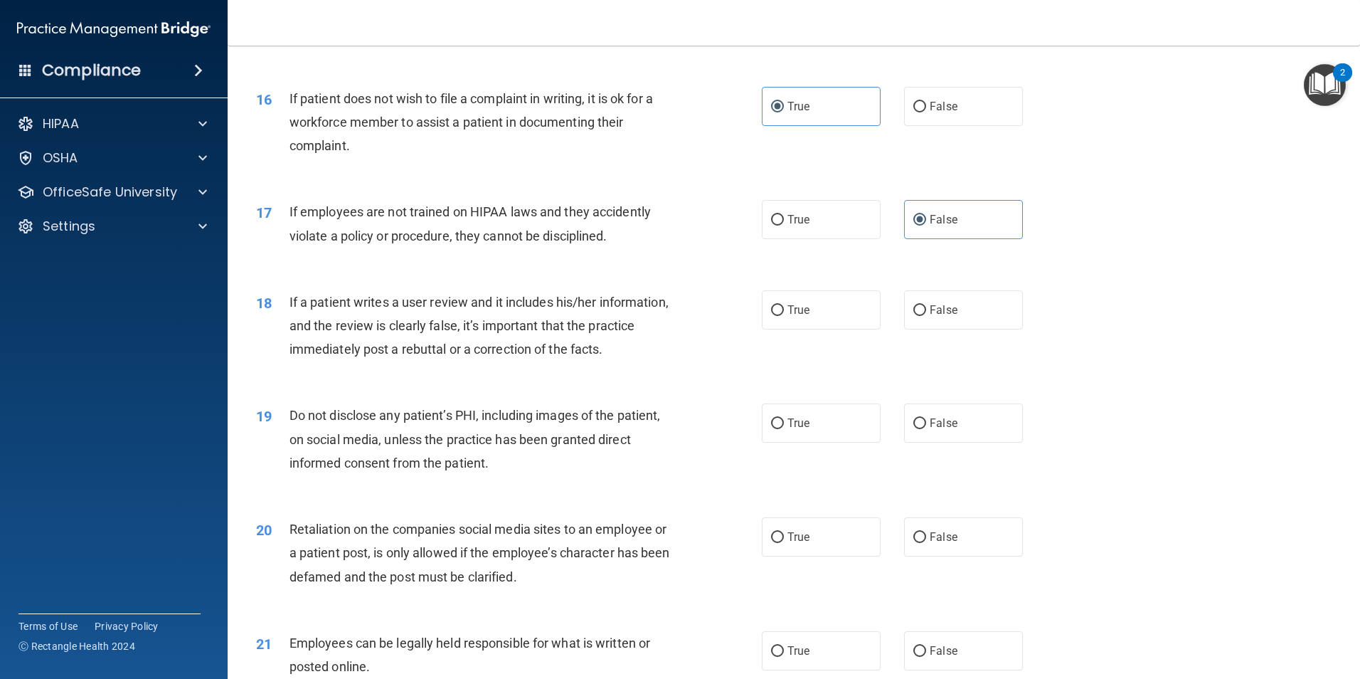
scroll to position [1779, 0]
click at [846, 238] on label "True" at bounding box center [821, 218] width 119 height 39
click at [784, 224] on input "True" at bounding box center [777, 218] width 13 height 11
radio input "true"
radio input "false"
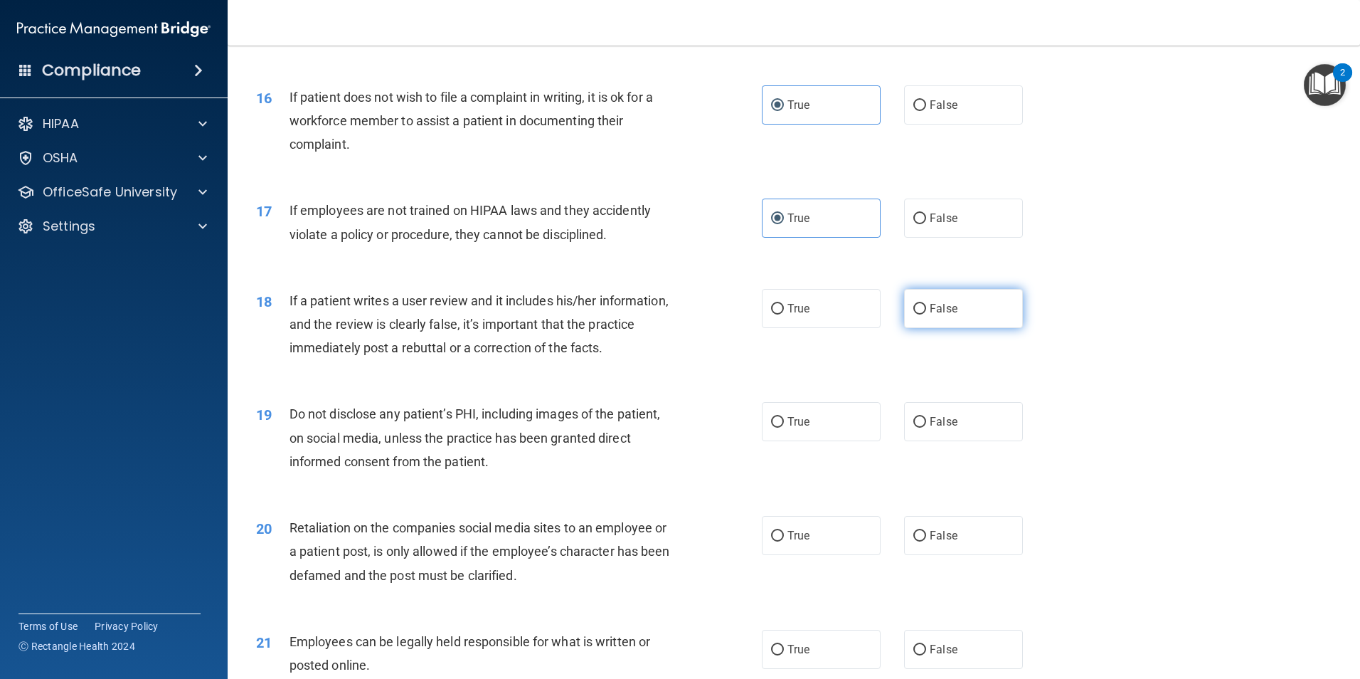
click at [975, 328] on label "False" at bounding box center [963, 308] width 119 height 39
click at [926, 314] on input "False" at bounding box center [920, 309] width 13 height 11
radio input "true"
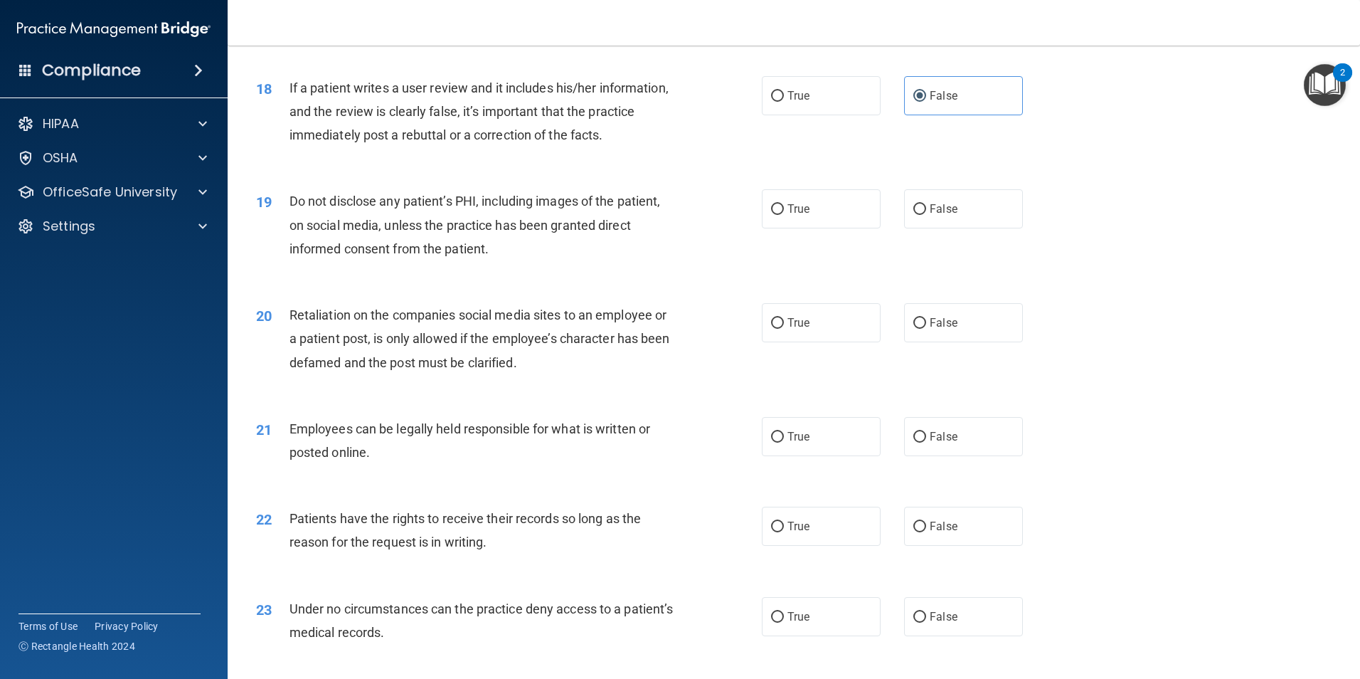
scroll to position [1992, 0]
click at [774, 228] on label "True" at bounding box center [821, 208] width 119 height 39
click at [774, 214] on input "True" at bounding box center [777, 208] width 13 height 11
radio input "true"
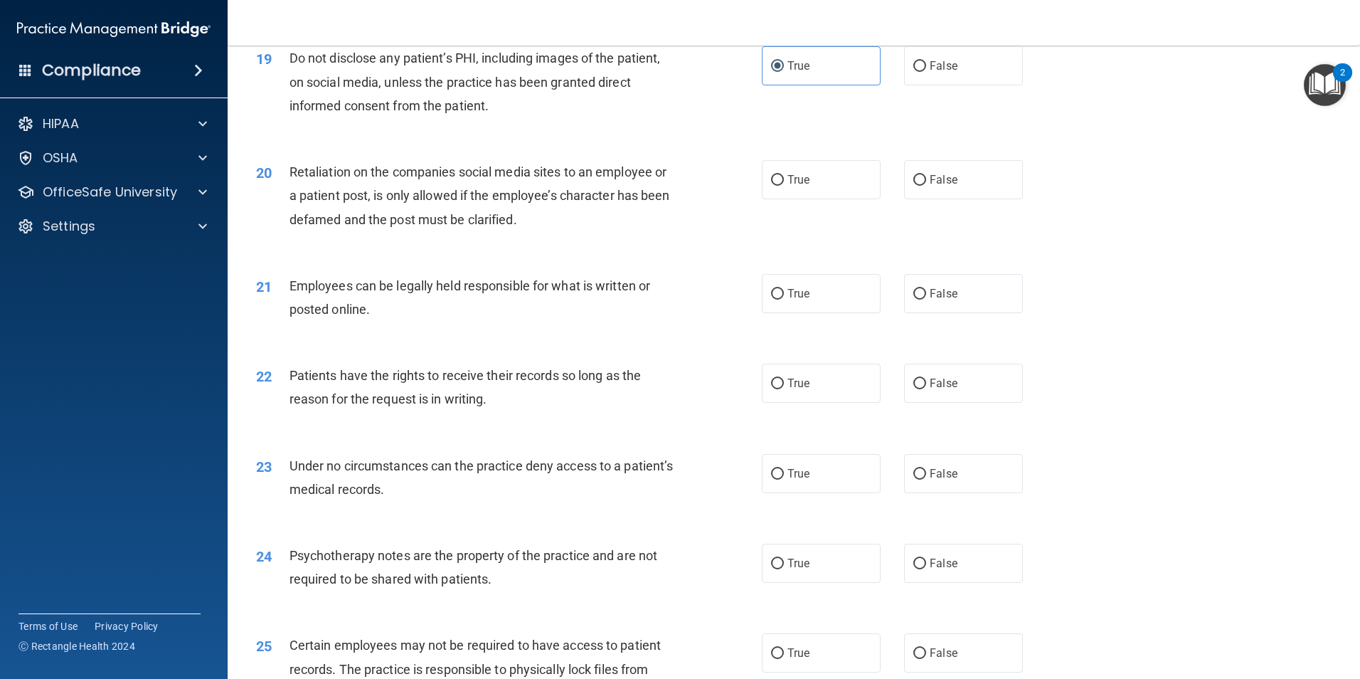
scroll to position [2206, 0]
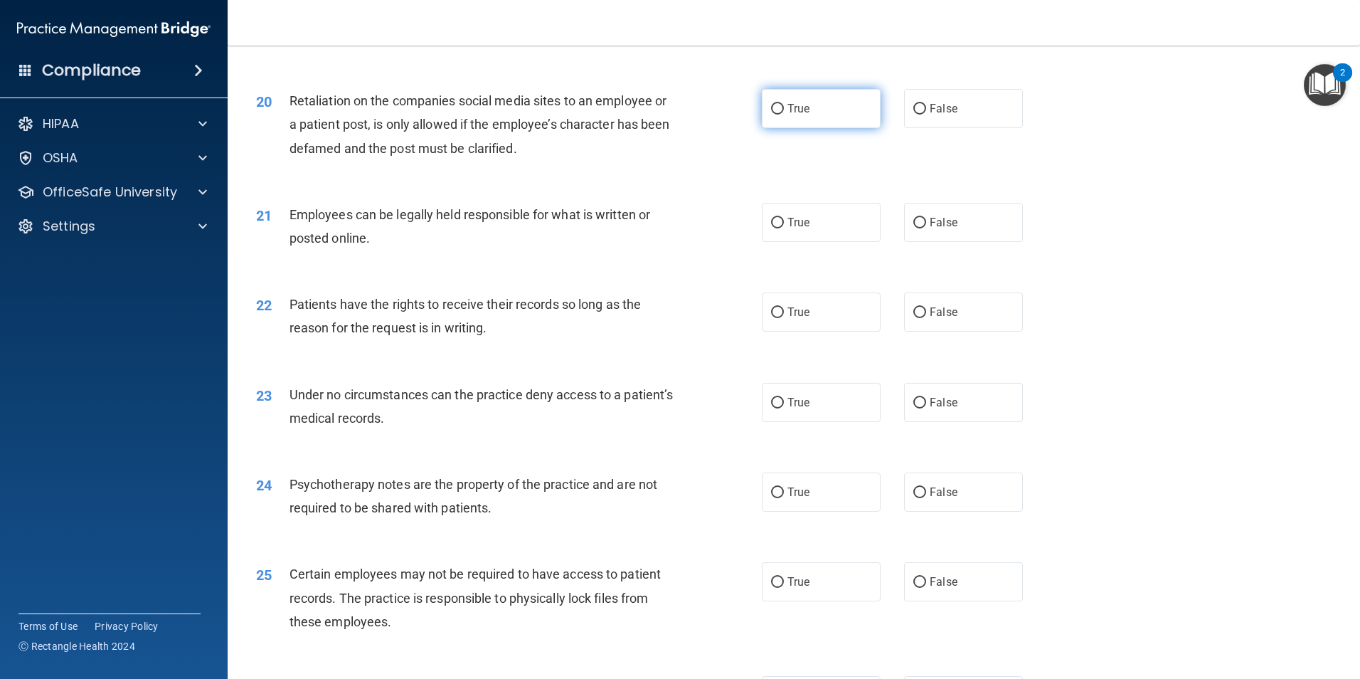
click at [808, 128] on label "True" at bounding box center [821, 108] width 119 height 39
click at [784, 115] on input "True" at bounding box center [777, 109] width 13 height 11
radio input "true"
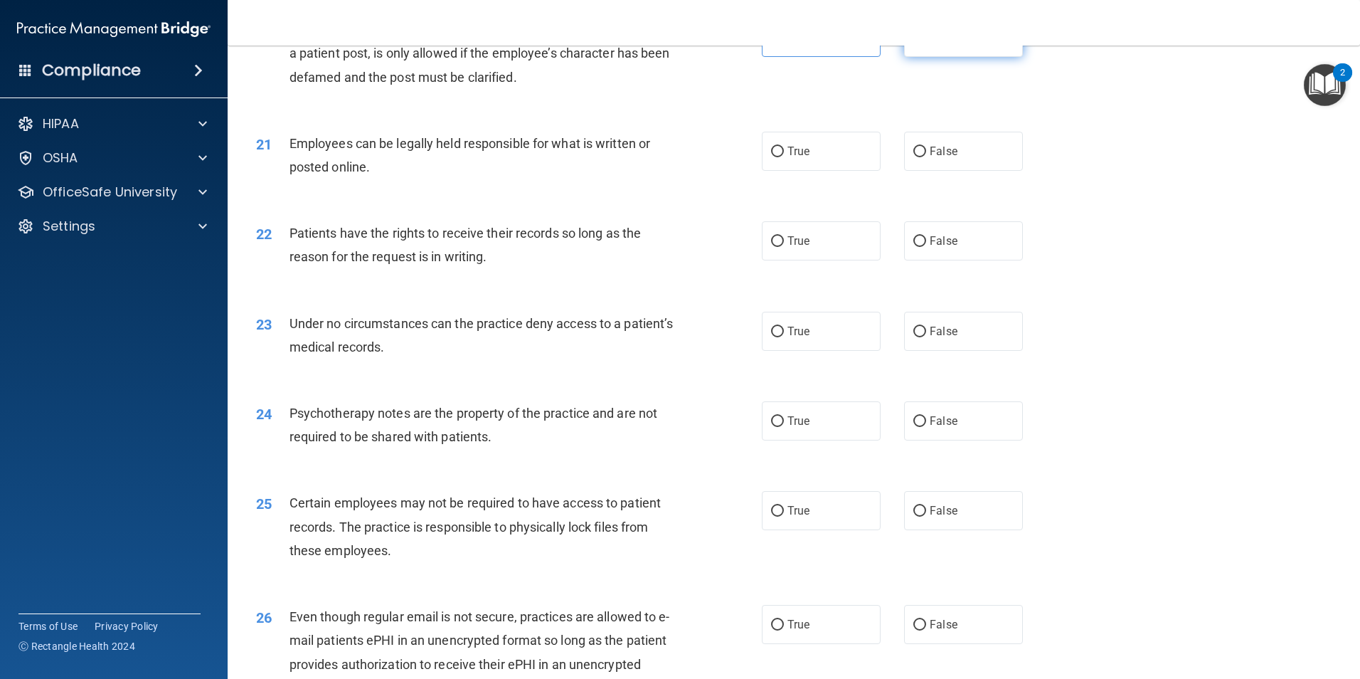
click at [921, 57] on label "False" at bounding box center [963, 37] width 119 height 39
click at [921, 43] on input "False" at bounding box center [920, 38] width 13 height 11
radio input "true"
radio input "false"
click at [828, 171] on label "True" at bounding box center [821, 151] width 119 height 39
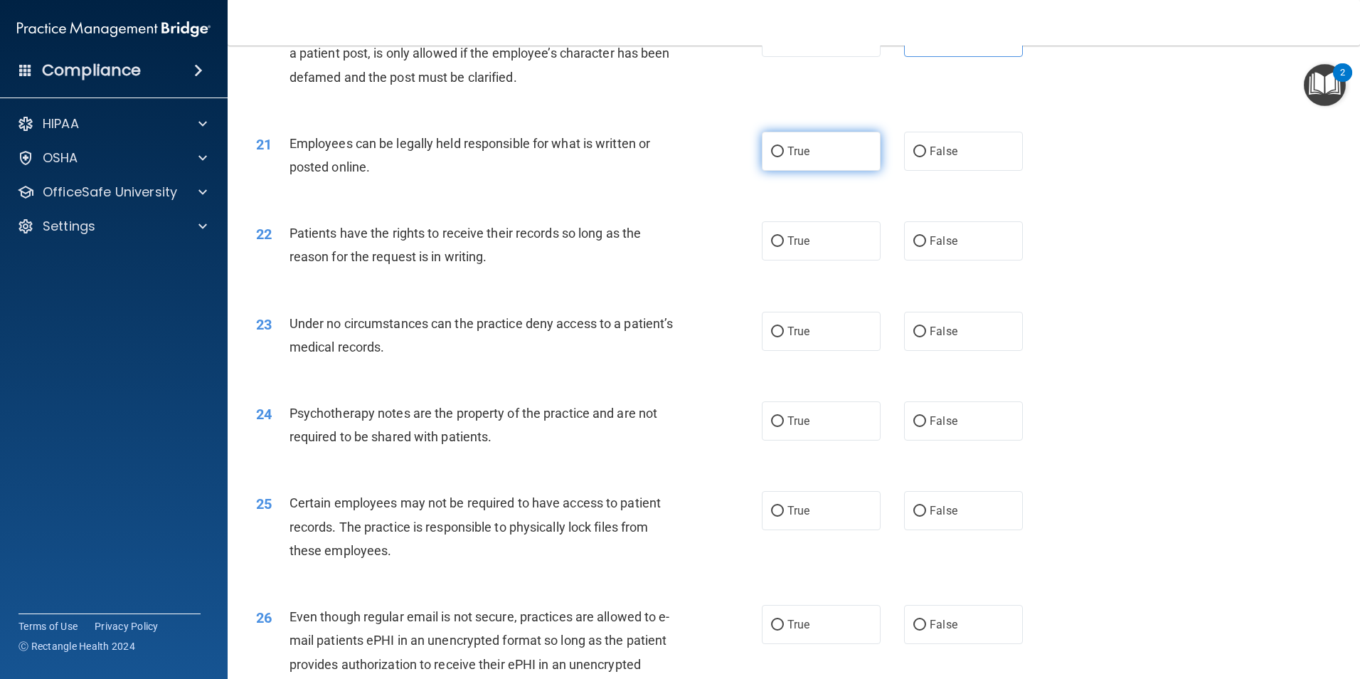
click at [784, 157] on input "True" at bounding box center [777, 152] width 13 height 11
radio input "true"
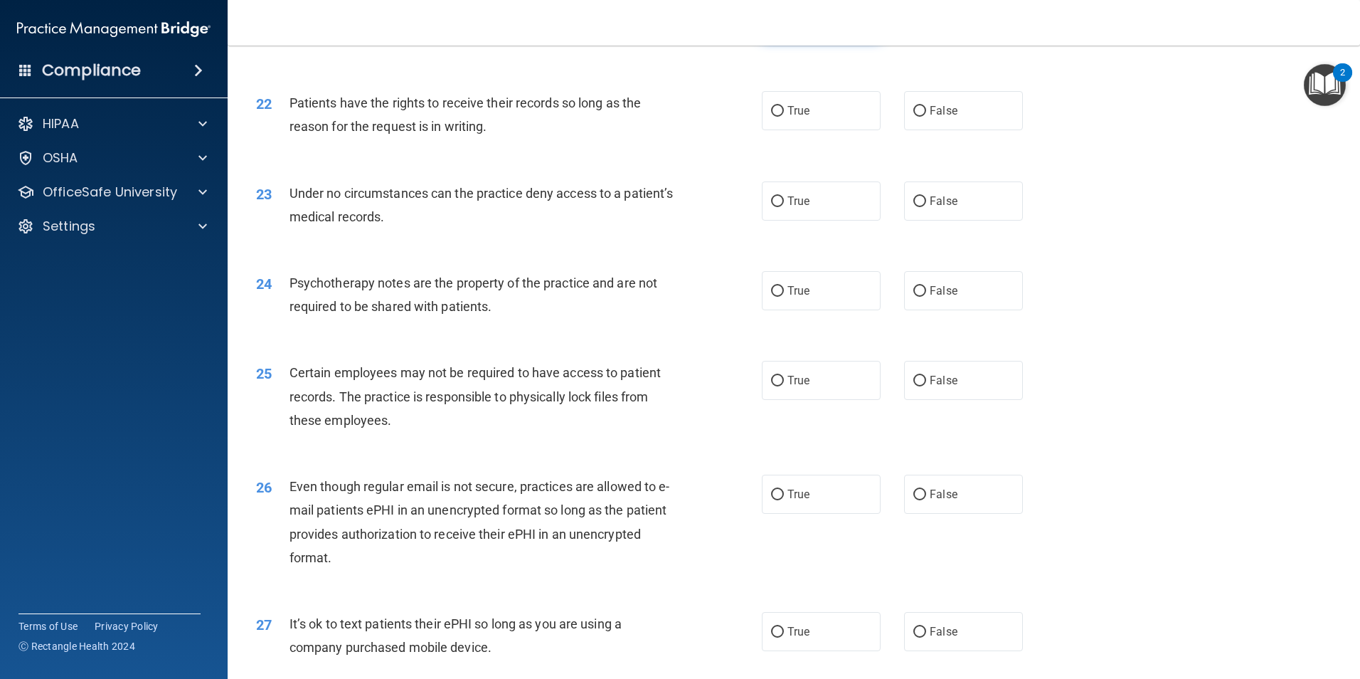
scroll to position [2419, 0]
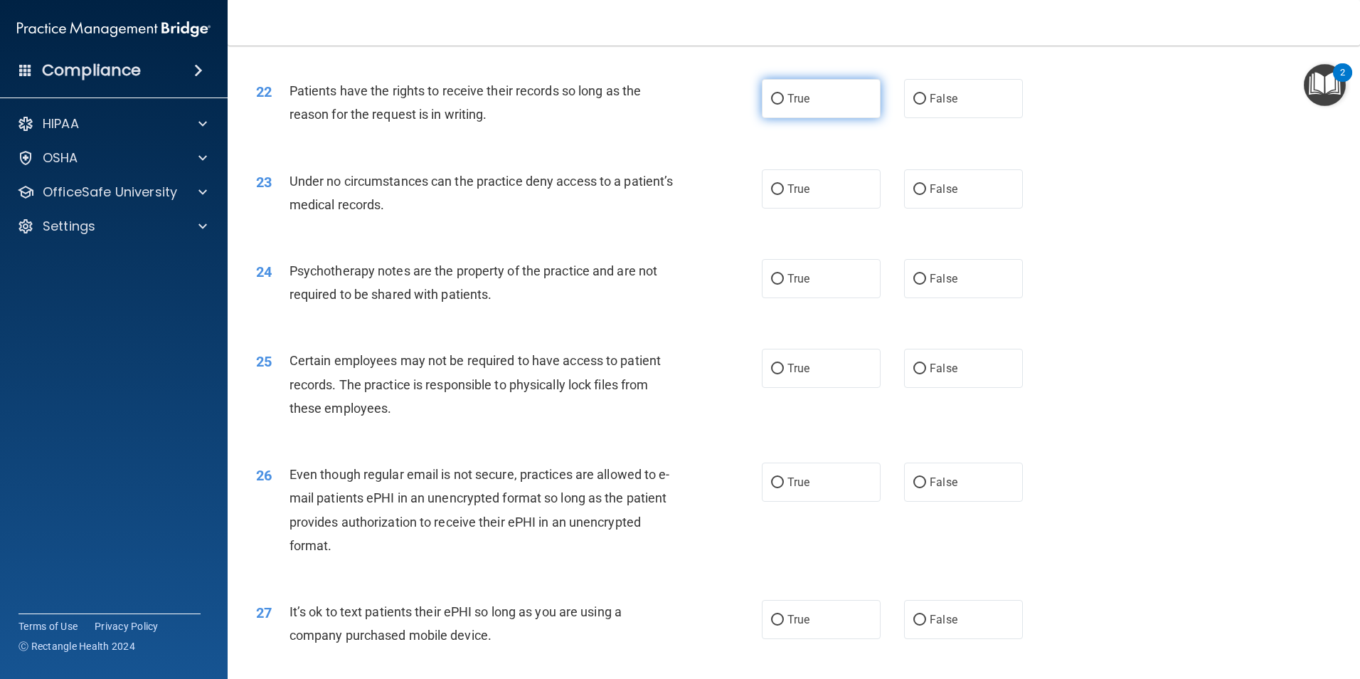
click at [812, 118] on label "True" at bounding box center [821, 98] width 119 height 39
click at [784, 105] on input "True" at bounding box center [777, 99] width 13 height 11
radio input "true"
click at [847, 208] on label "True" at bounding box center [821, 188] width 119 height 39
click at [784, 195] on input "True" at bounding box center [777, 189] width 13 height 11
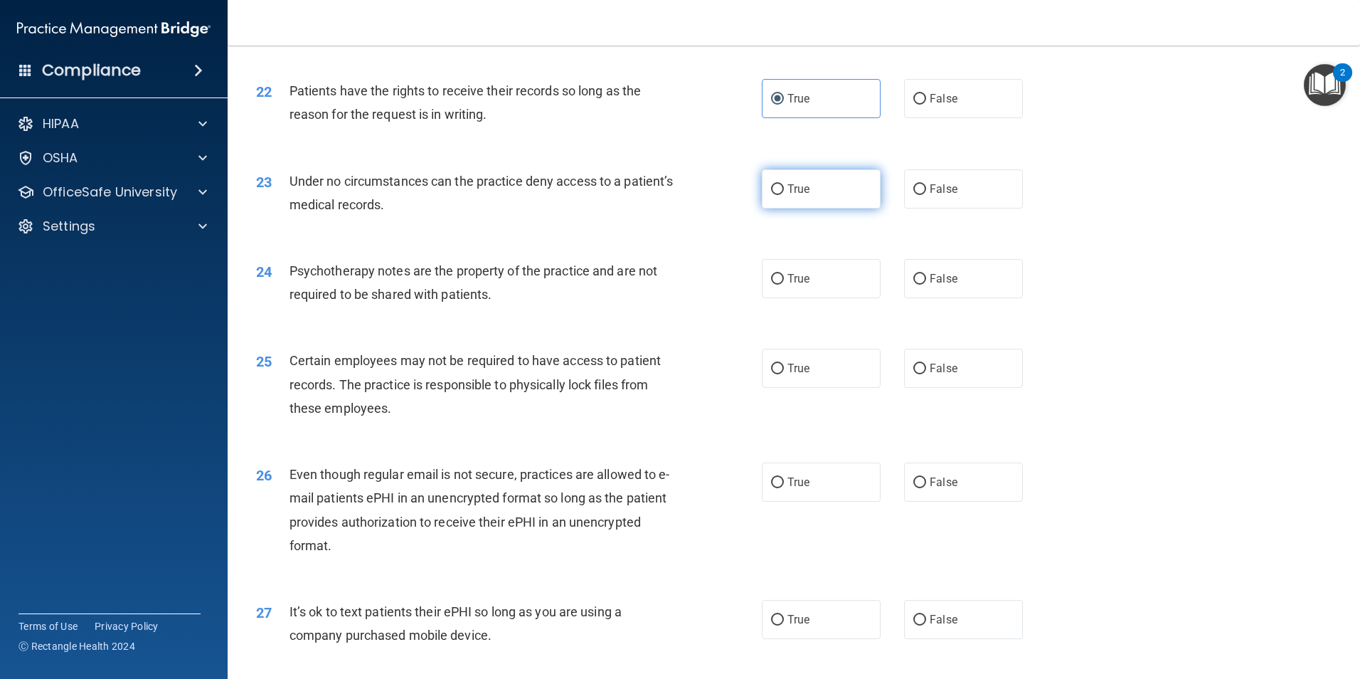
radio input "true"
click at [943, 285] on span "False" at bounding box center [944, 279] width 28 height 14
click at [926, 285] on input "False" at bounding box center [920, 279] width 13 height 11
radio input "true"
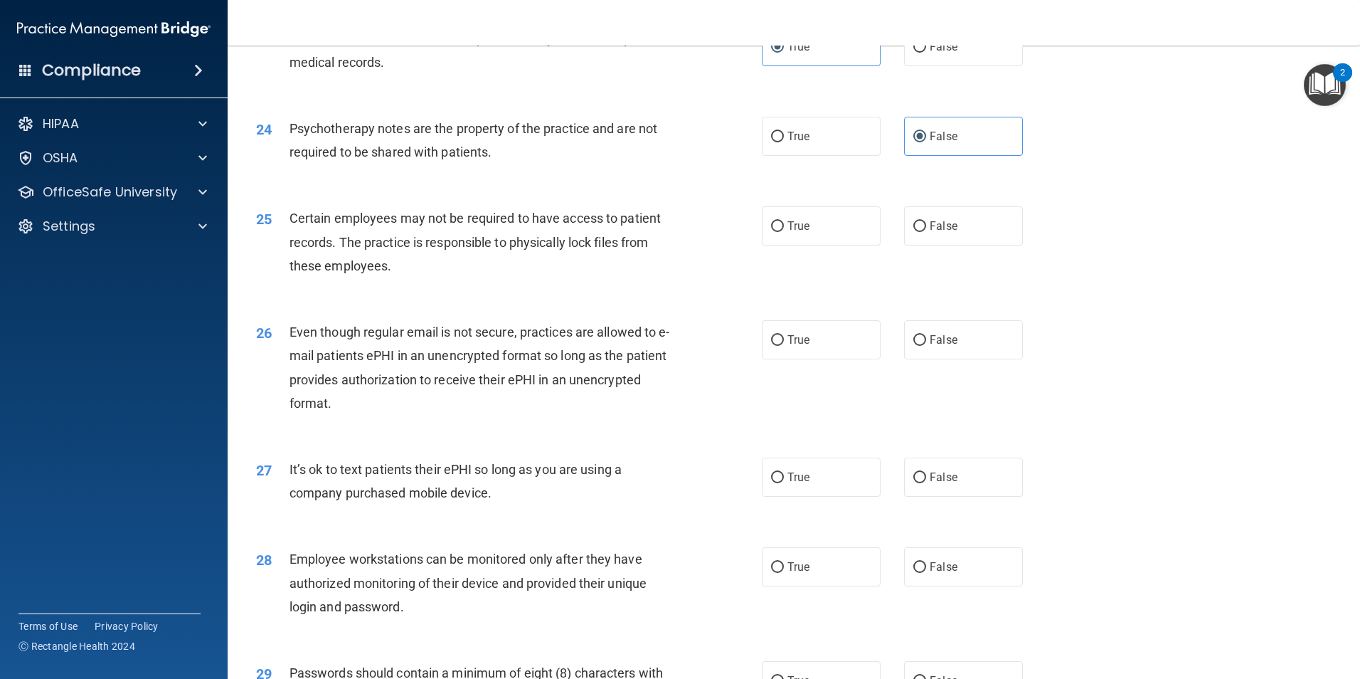
scroll to position [2633, 0]
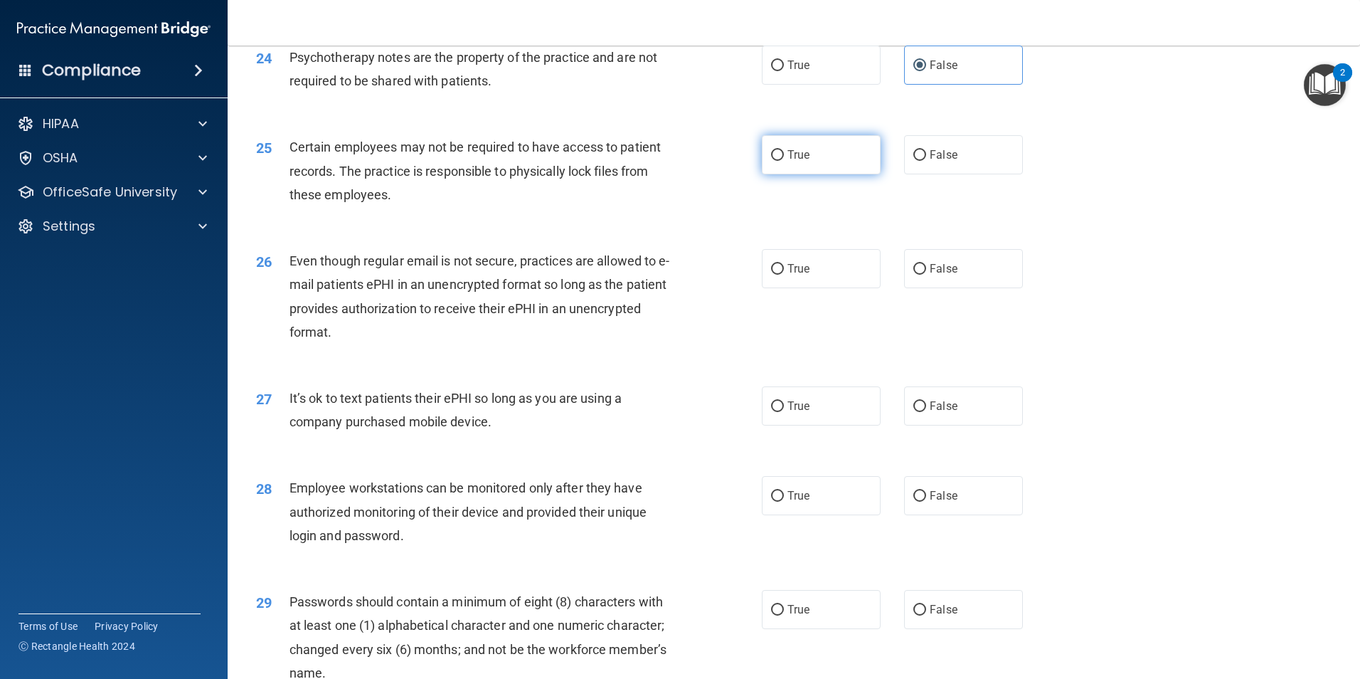
click at [858, 174] on label "True" at bounding box center [821, 154] width 119 height 39
click at [784, 161] on input "True" at bounding box center [777, 155] width 13 height 11
radio input "true"
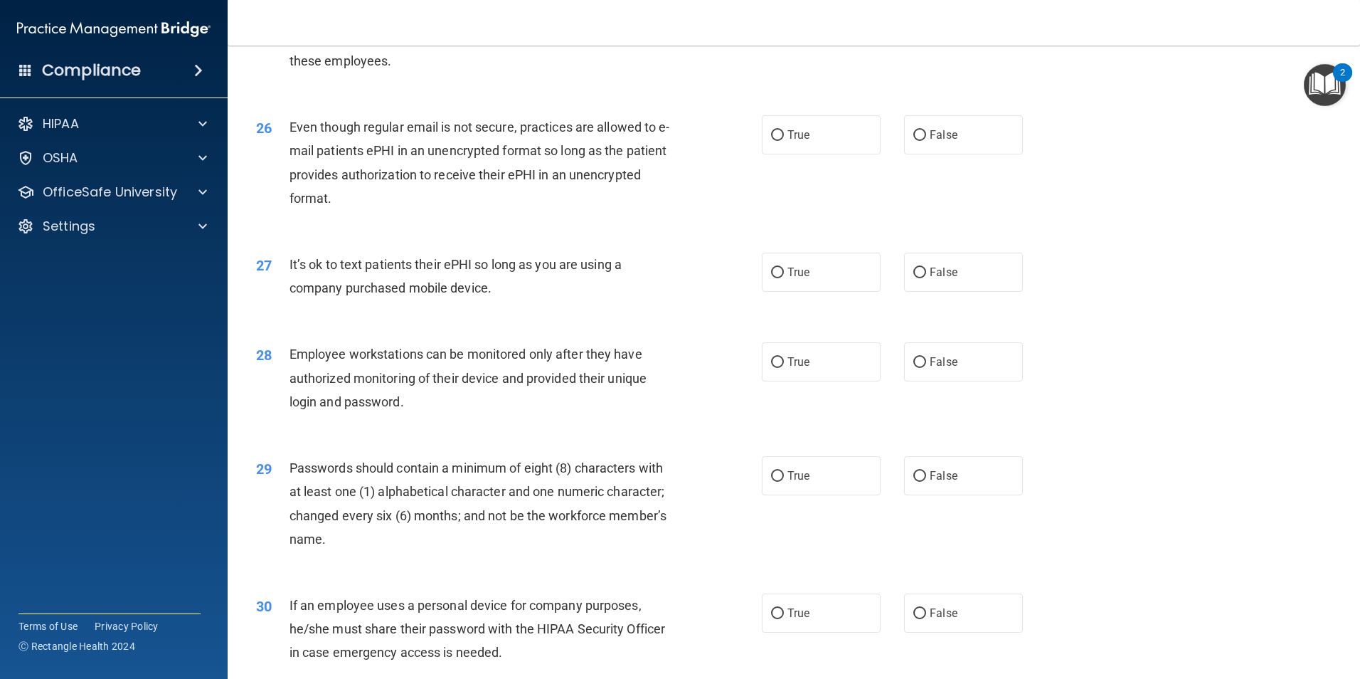
scroll to position [2775, 0]
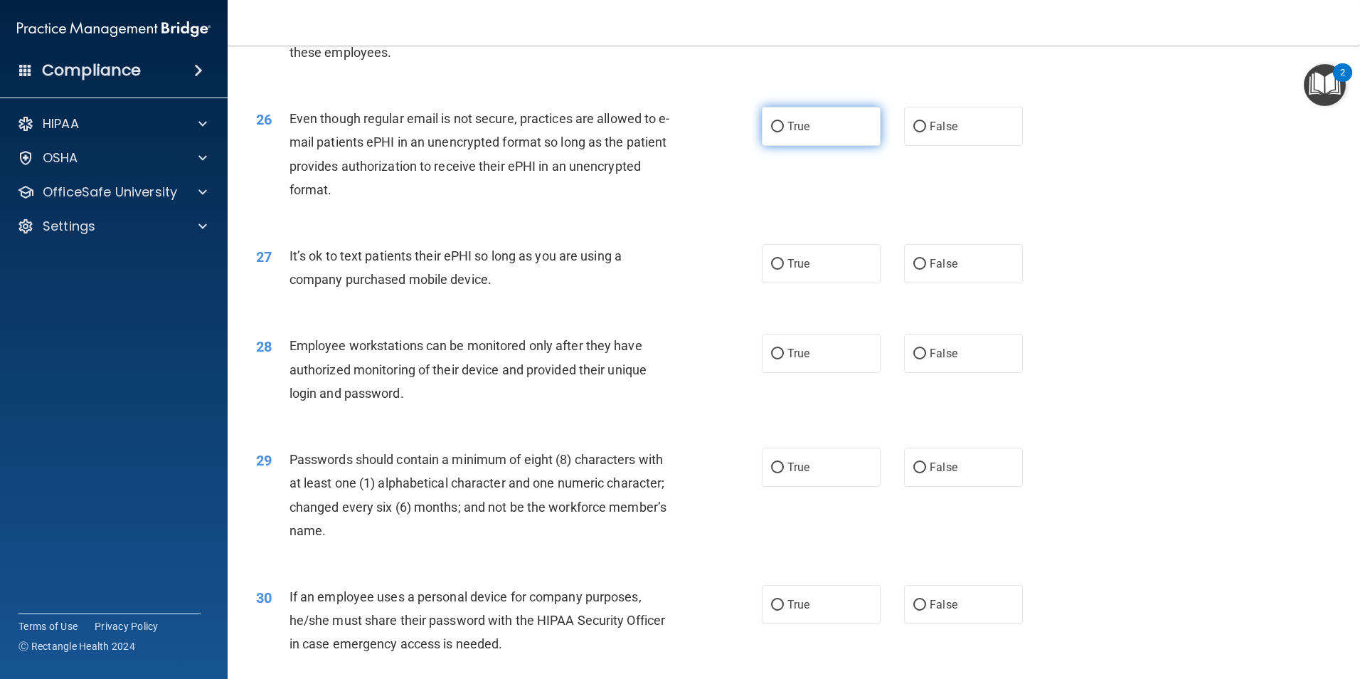
click at [841, 146] on label "True" at bounding box center [821, 126] width 119 height 39
click at [784, 132] on input "True" at bounding box center [777, 127] width 13 height 11
radio input "true"
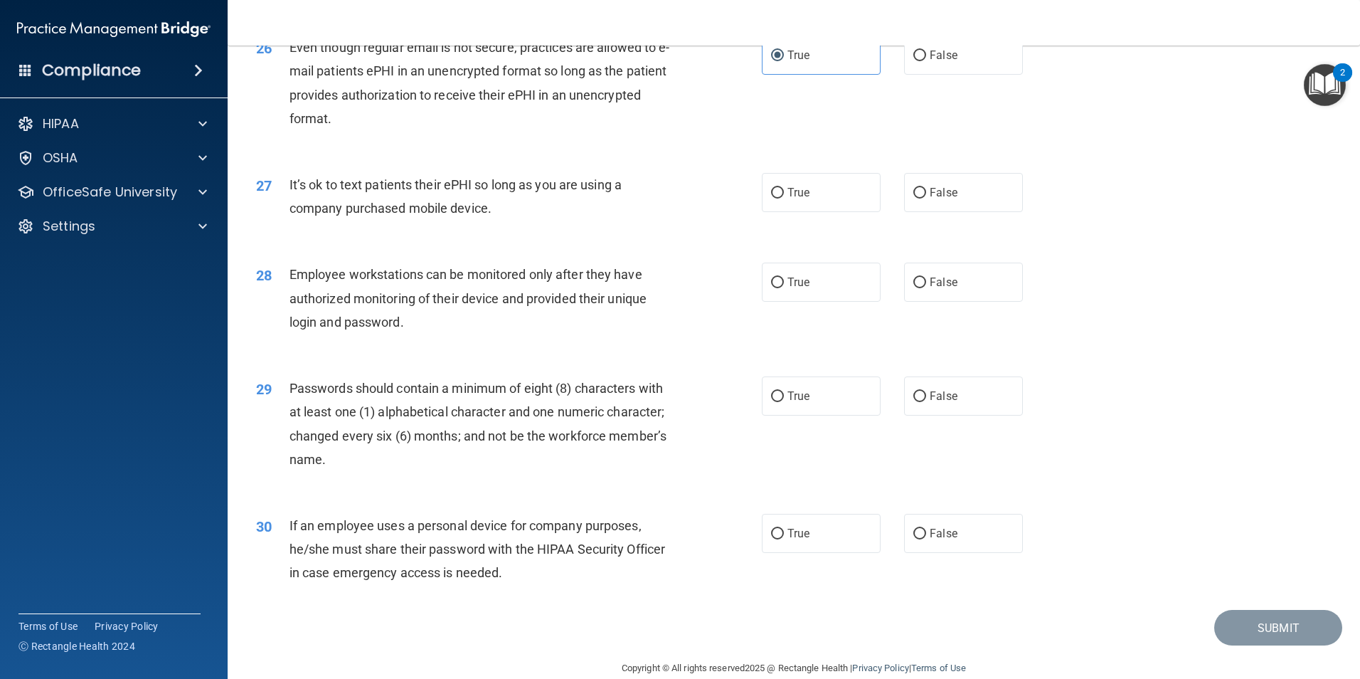
scroll to position [2893, 0]
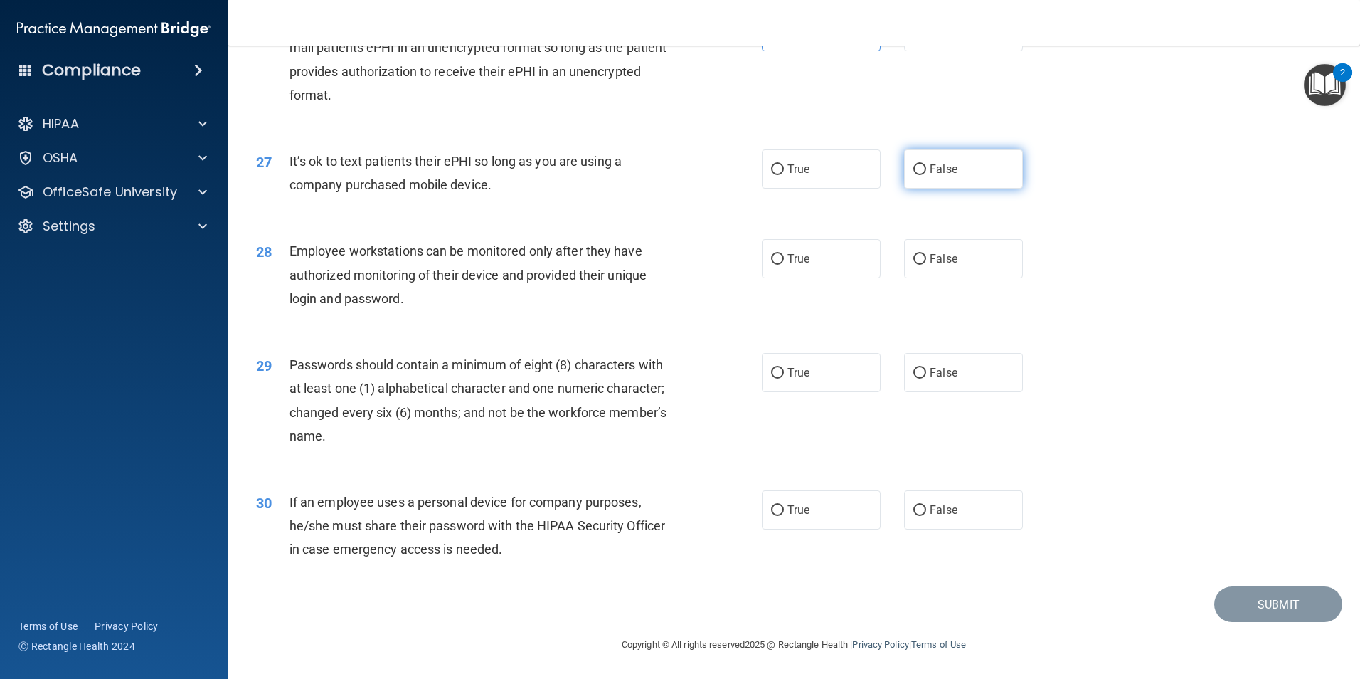
click at [963, 179] on label "False" at bounding box center [963, 168] width 119 height 39
click at [926, 175] on input "False" at bounding box center [920, 169] width 13 height 11
radio input "true"
click at [832, 265] on label "True" at bounding box center [821, 258] width 119 height 39
click at [784, 265] on input "True" at bounding box center [777, 259] width 13 height 11
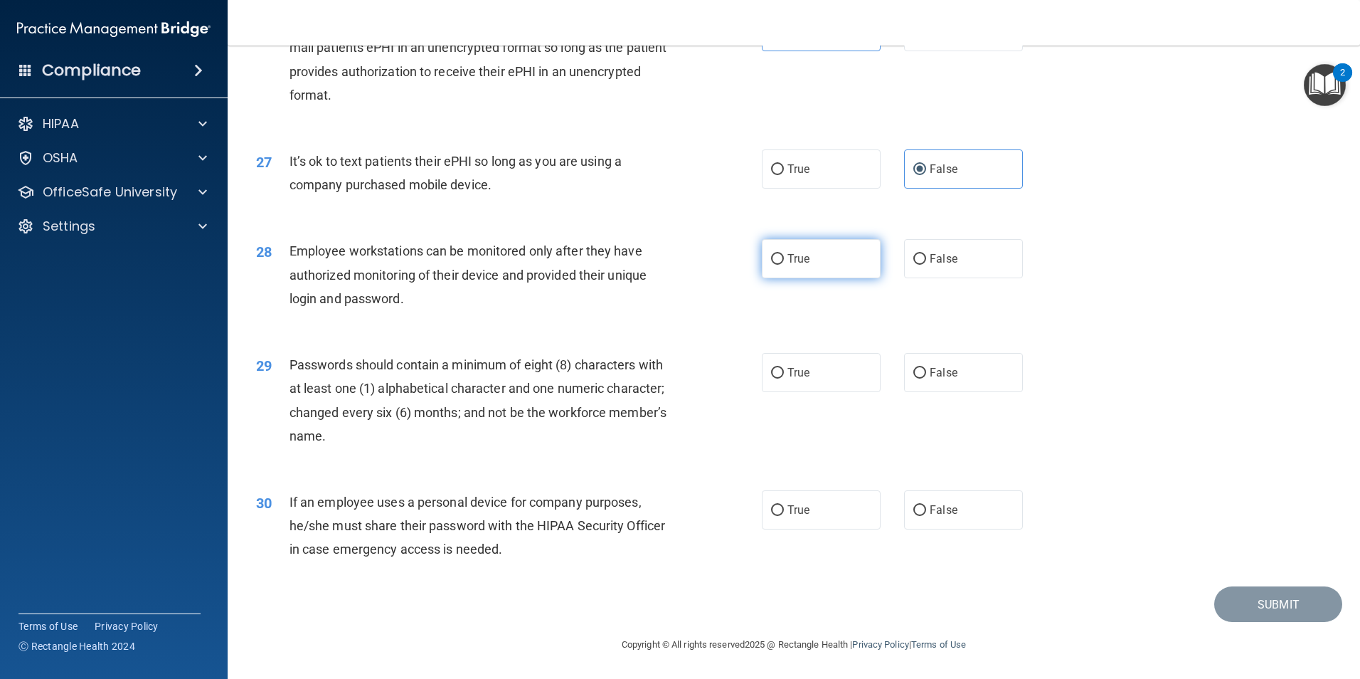
radio input "true"
click at [781, 373] on label "True" at bounding box center [821, 372] width 119 height 39
click at [781, 373] on input "True" at bounding box center [777, 373] width 13 height 11
radio input "true"
click at [836, 509] on label "True" at bounding box center [821, 509] width 119 height 39
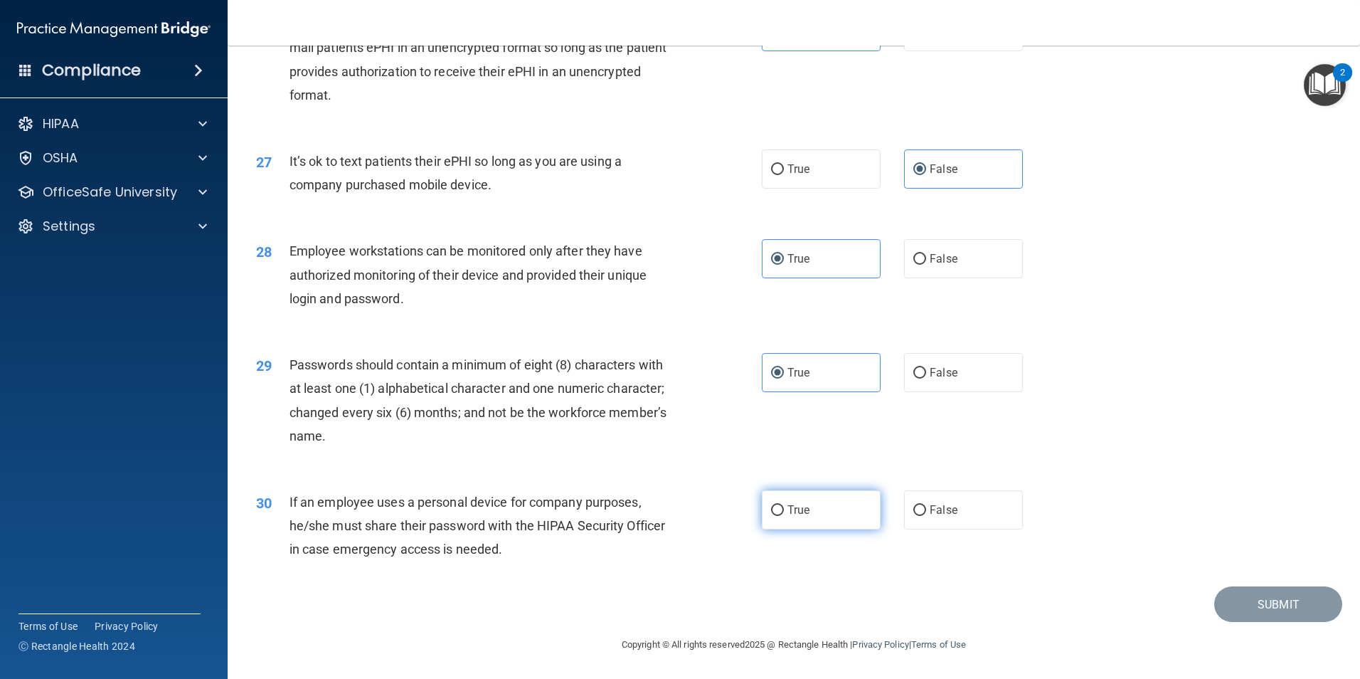
click at [784, 509] on input "True" at bounding box center [777, 510] width 13 height 11
radio input "true"
click at [1232, 591] on button "Submit" at bounding box center [1279, 604] width 128 height 36
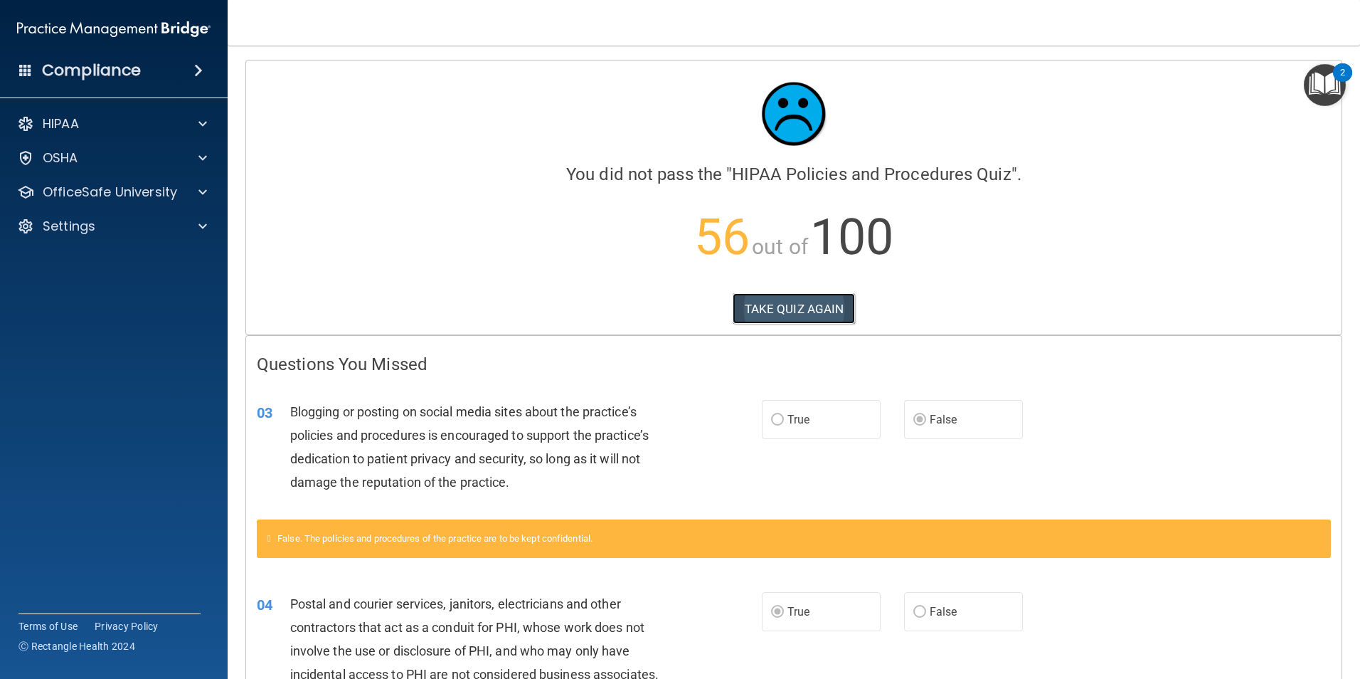
click at [832, 300] on button "TAKE QUIZ AGAIN" at bounding box center [794, 308] width 123 height 31
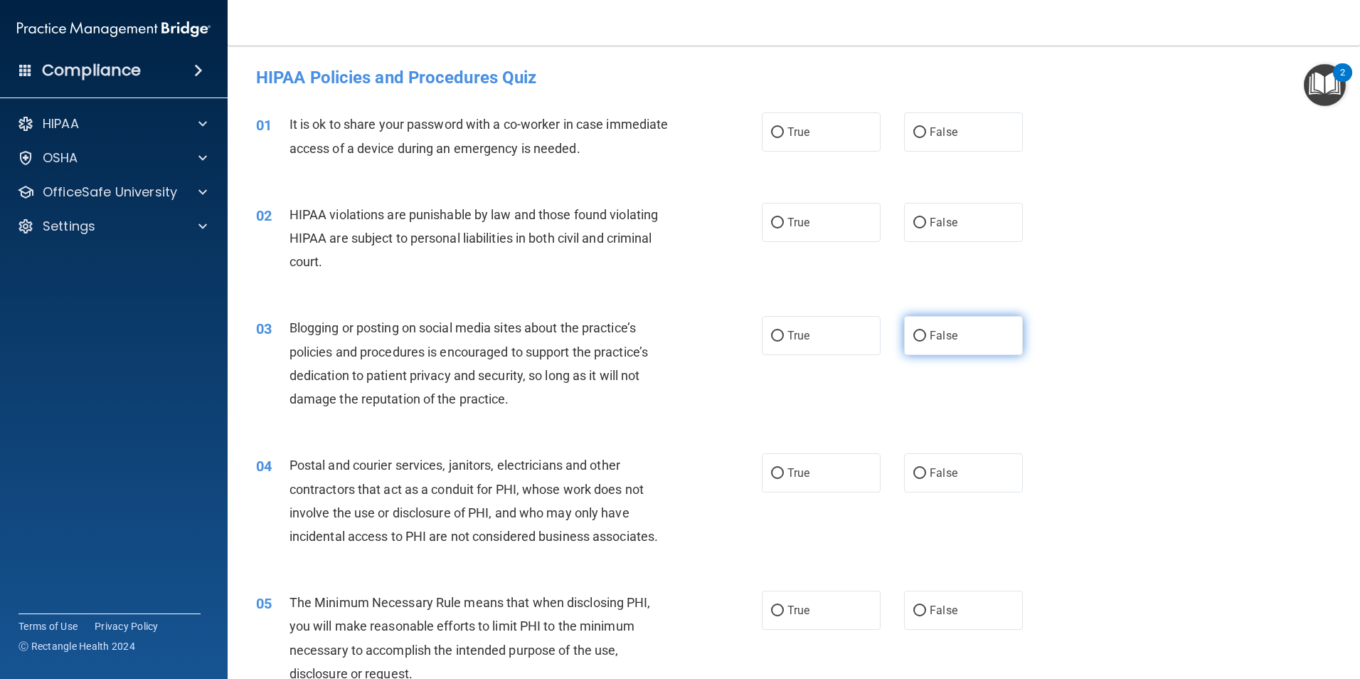
click at [953, 319] on label "False" at bounding box center [963, 335] width 119 height 39
click at [926, 331] on input "False" at bounding box center [920, 336] width 13 height 11
radio input "true"
click at [825, 481] on label "True" at bounding box center [821, 472] width 119 height 39
click at [784, 479] on input "True" at bounding box center [777, 473] width 13 height 11
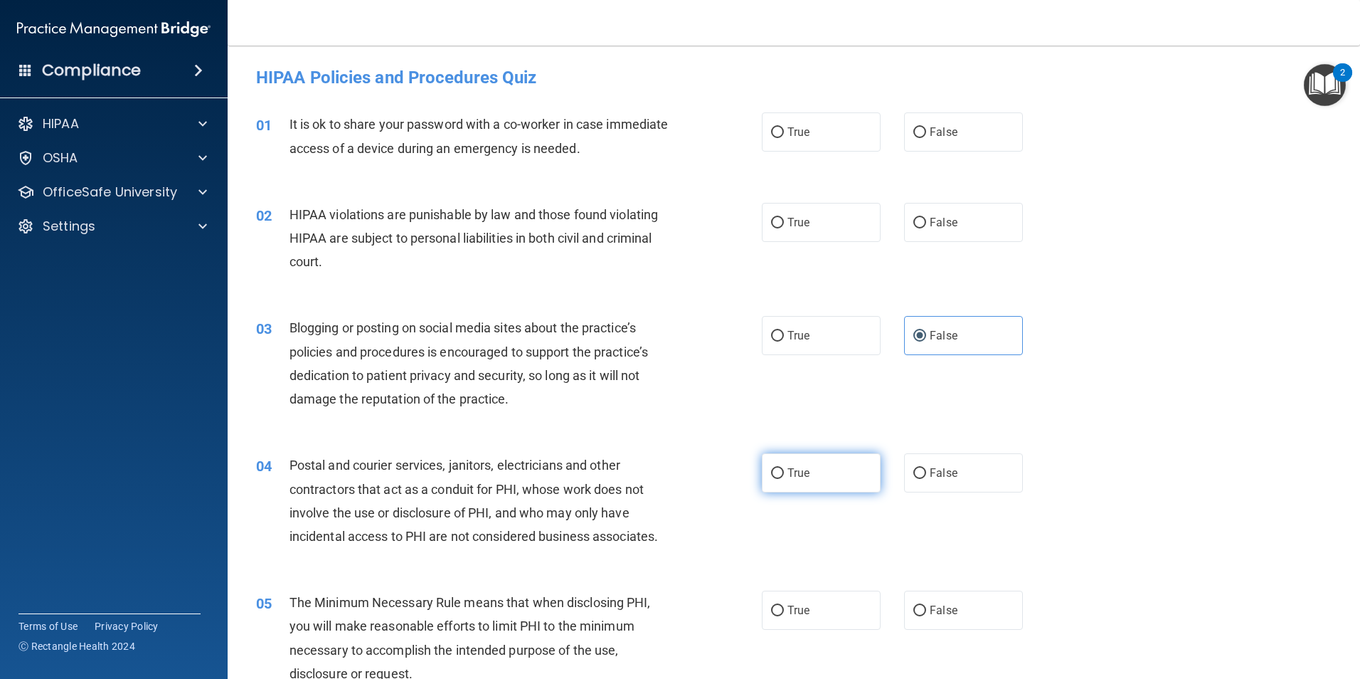
radio input "true"
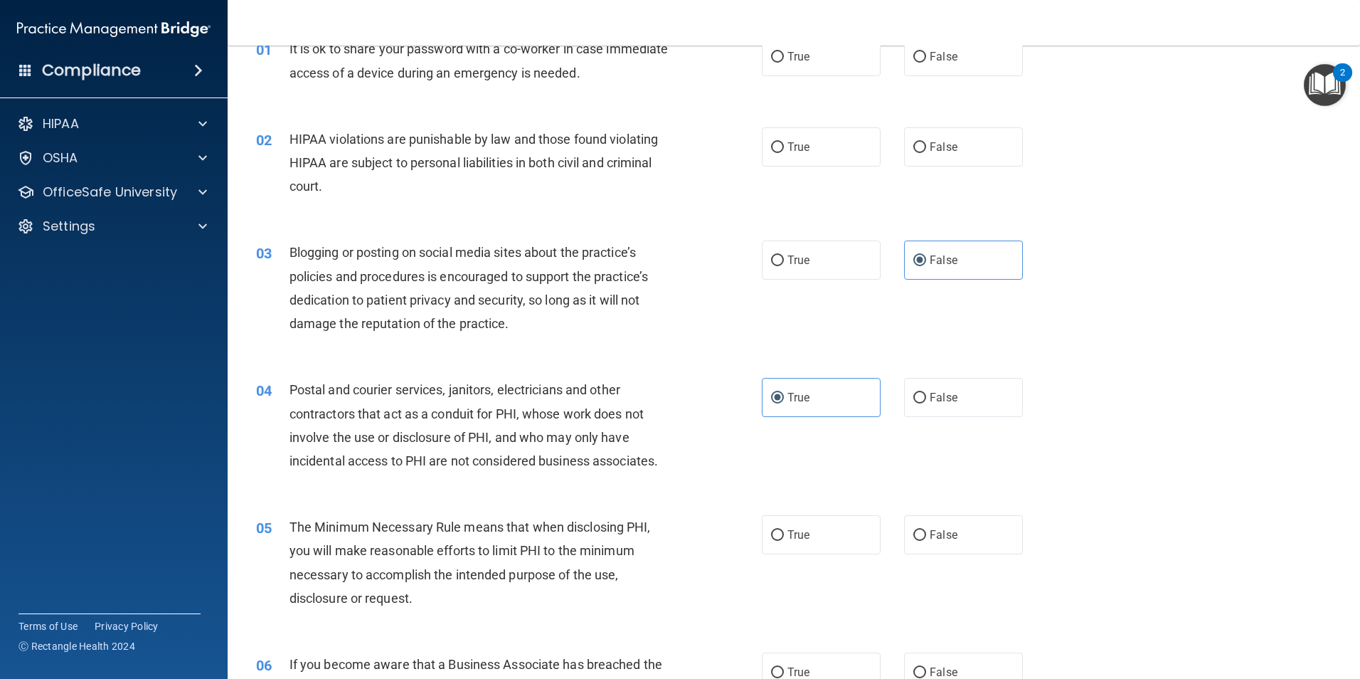
scroll to position [285, 0]
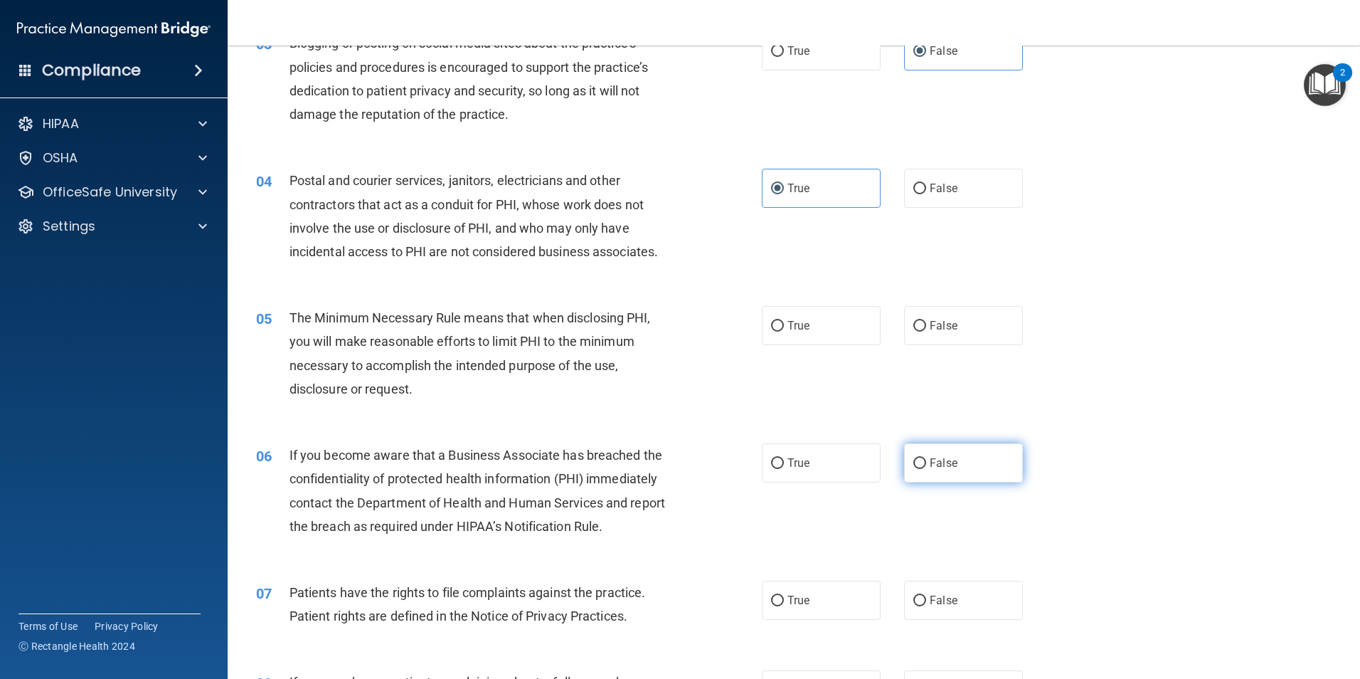
click at [952, 466] on label "False" at bounding box center [963, 462] width 119 height 39
click at [926, 466] on input "False" at bounding box center [920, 463] width 13 height 11
radio input "true"
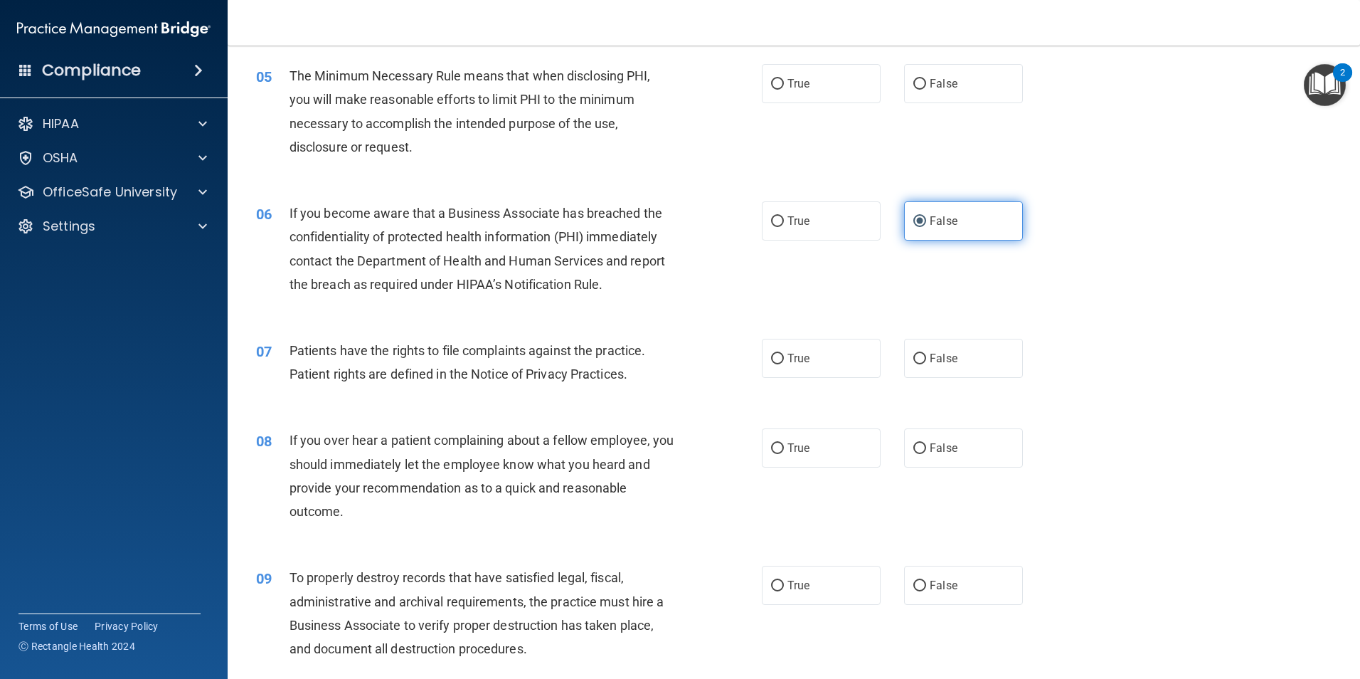
scroll to position [569, 0]
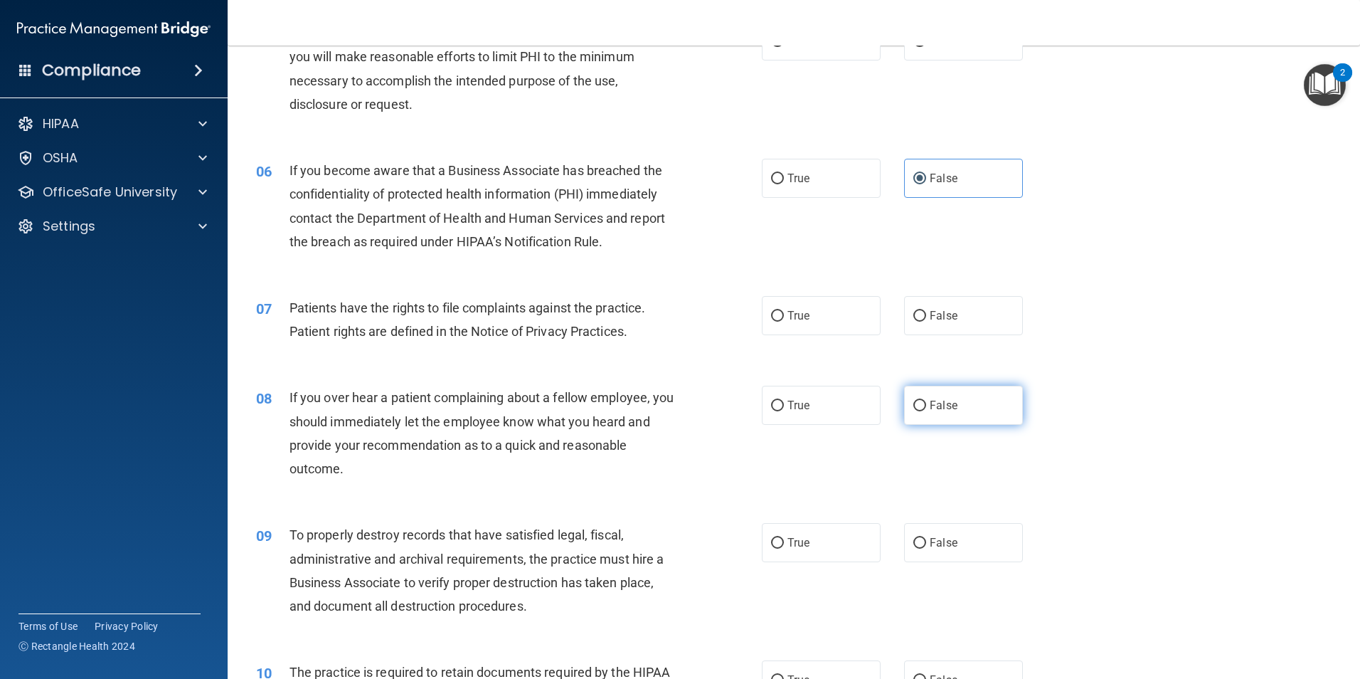
click at [946, 399] on span "False" at bounding box center [944, 405] width 28 height 14
click at [926, 401] on input "False" at bounding box center [920, 406] width 13 height 11
radio input "true"
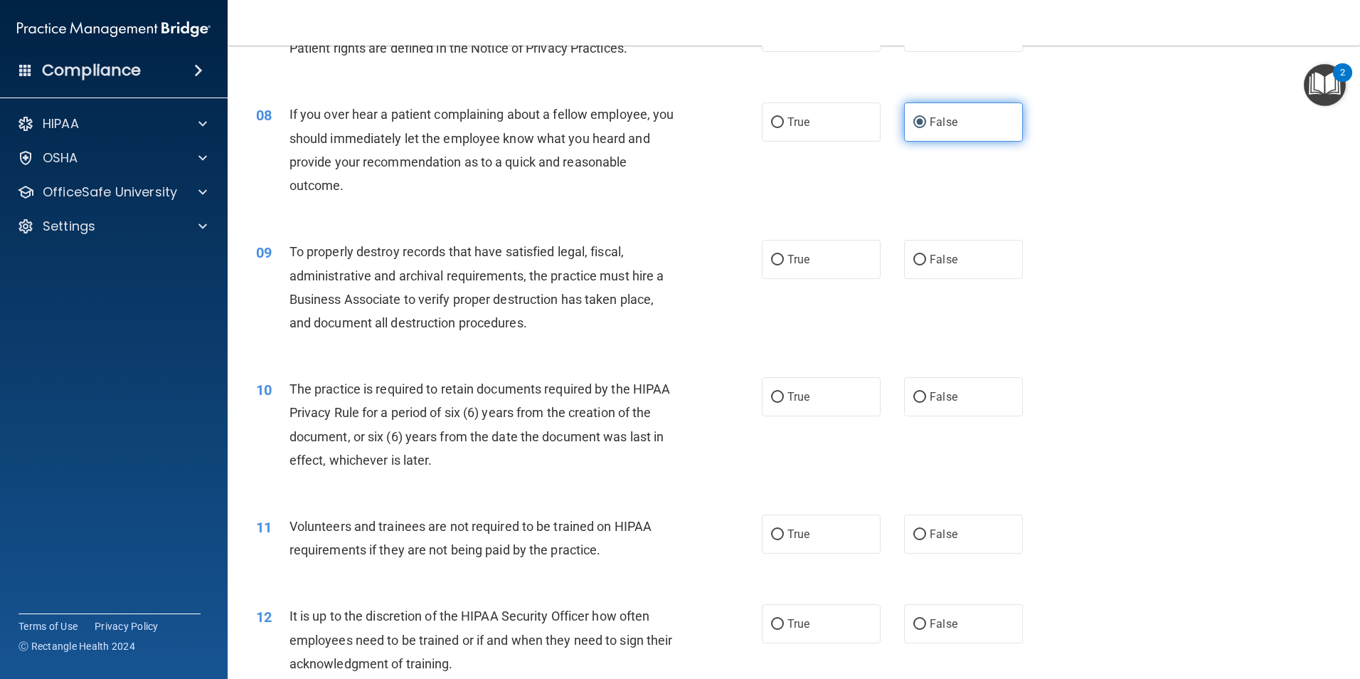
scroll to position [854, 0]
click at [956, 253] on label "False" at bounding box center [963, 257] width 119 height 39
click at [926, 253] on input "False" at bounding box center [920, 258] width 13 height 11
radio input "true"
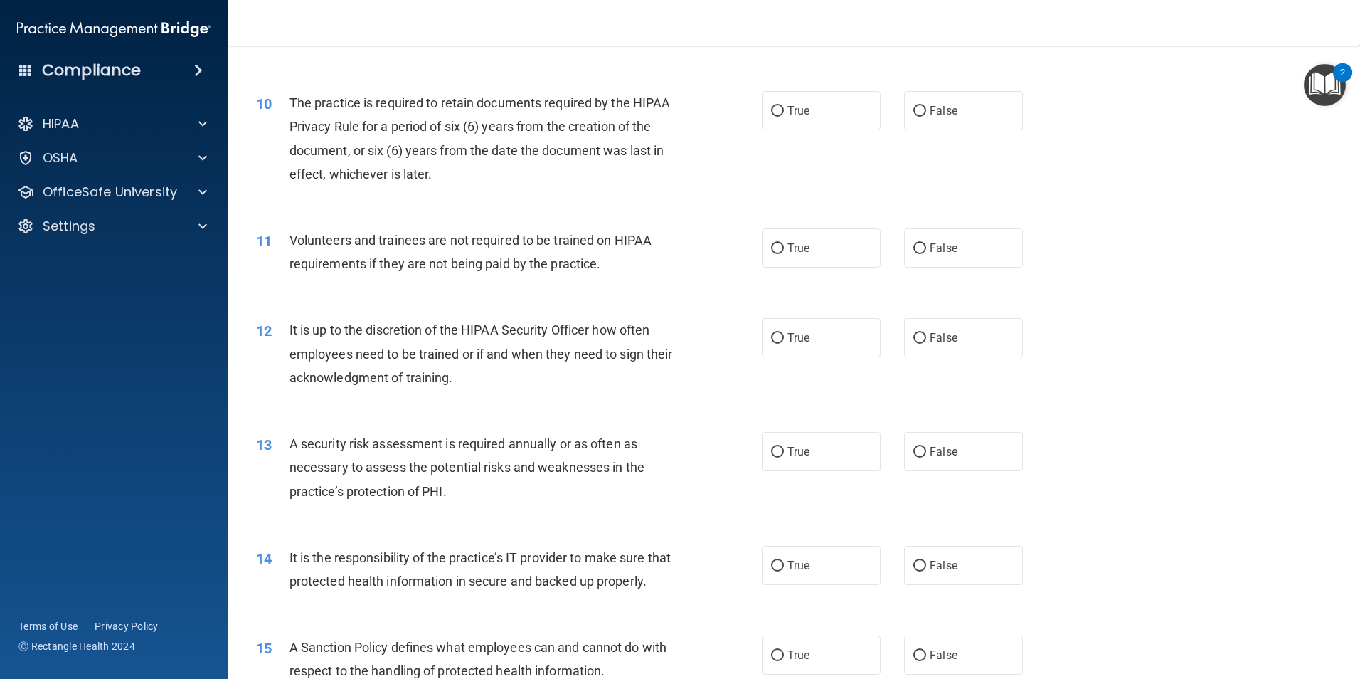
scroll to position [1281, 0]
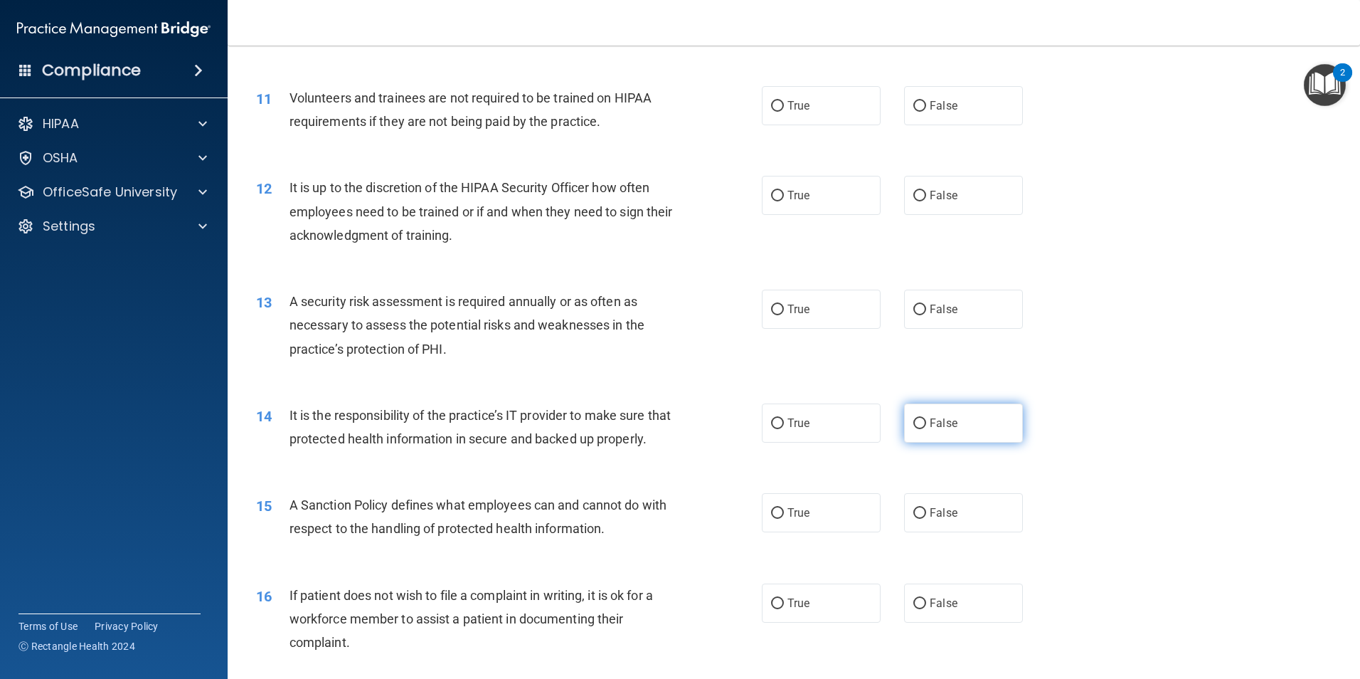
click at [941, 420] on span "False" at bounding box center [944, 423] width 28 height 14
click at [926, 420] on input "False" at bounding box center [920, 423] width 13 height 11
radio input "true"
click at [965, 531] on label "False" at bounding box center [963, 512] width 119 height 39
click at [926, 519] on input "False" at bounding box center [920, 513] width 13 height 11
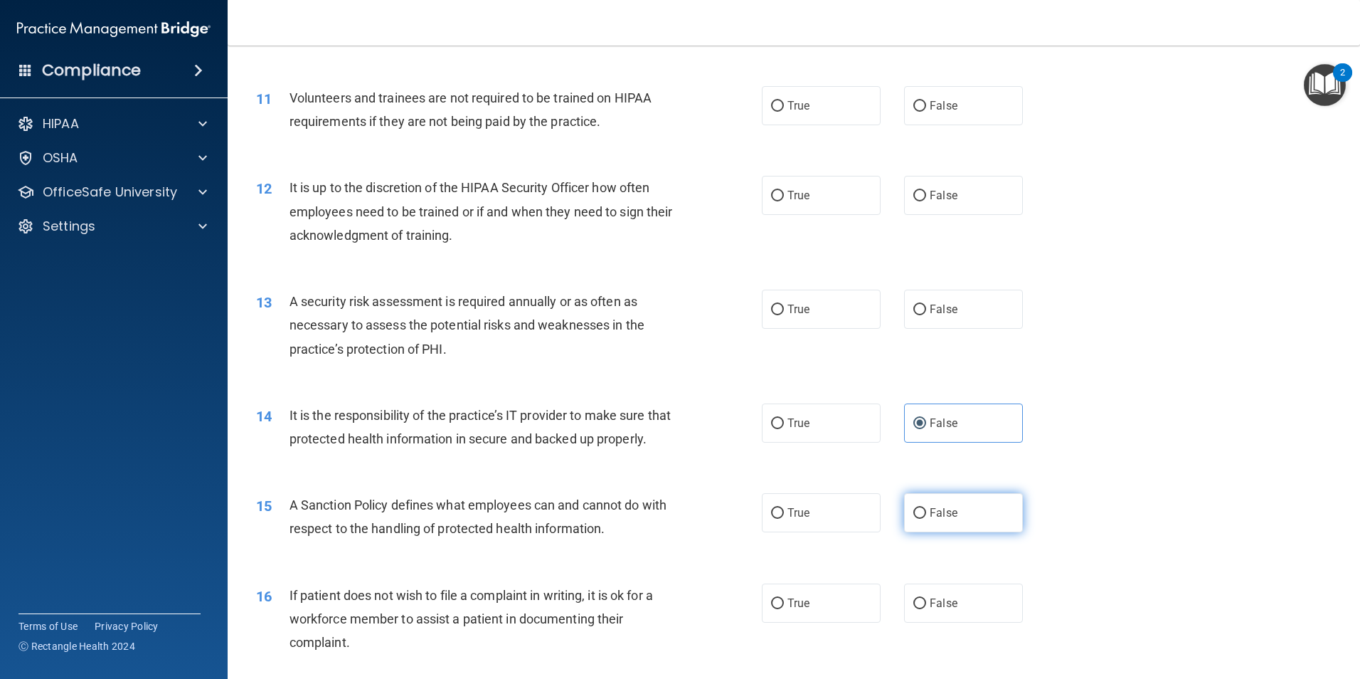
radio input "true"
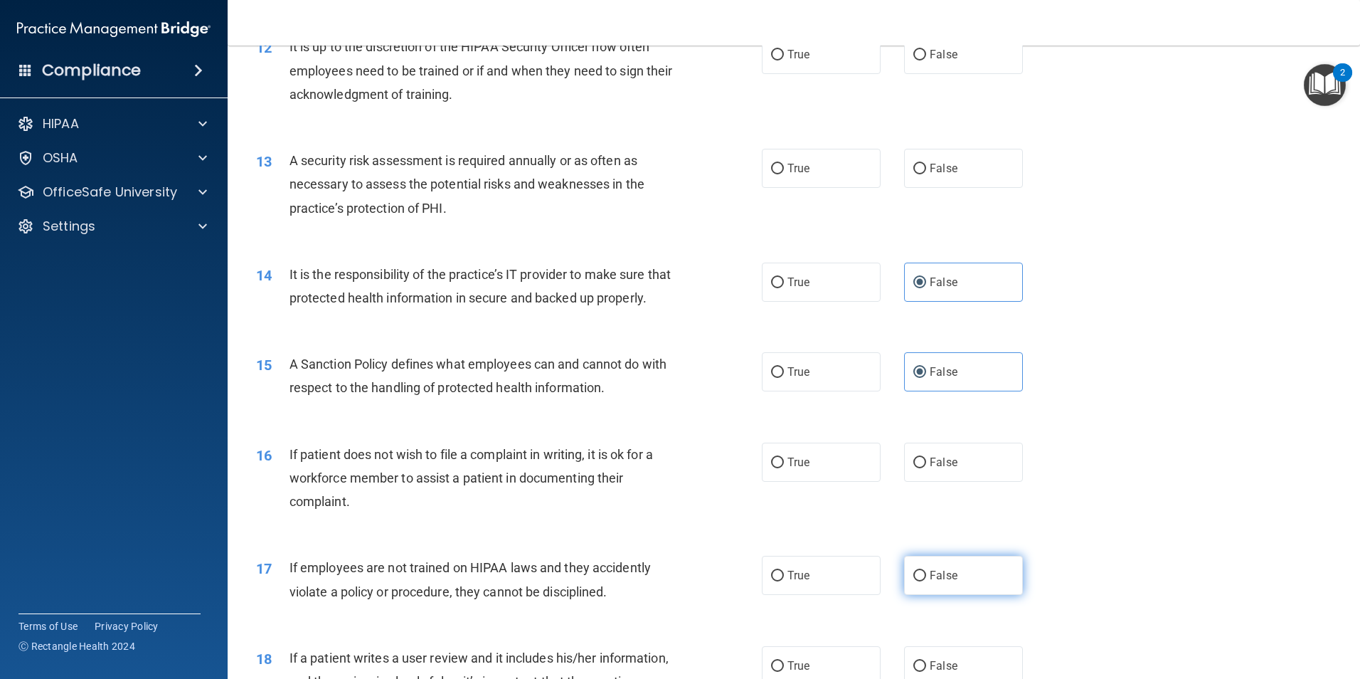
scroll to position [1423, 0]
click at [966, 593] on label "False" at bounding box center [963, 573] width 119 height 39
click at [926, 580] on input "False" at bounding box center [920, 574] width 13 height 11
radio input "true"
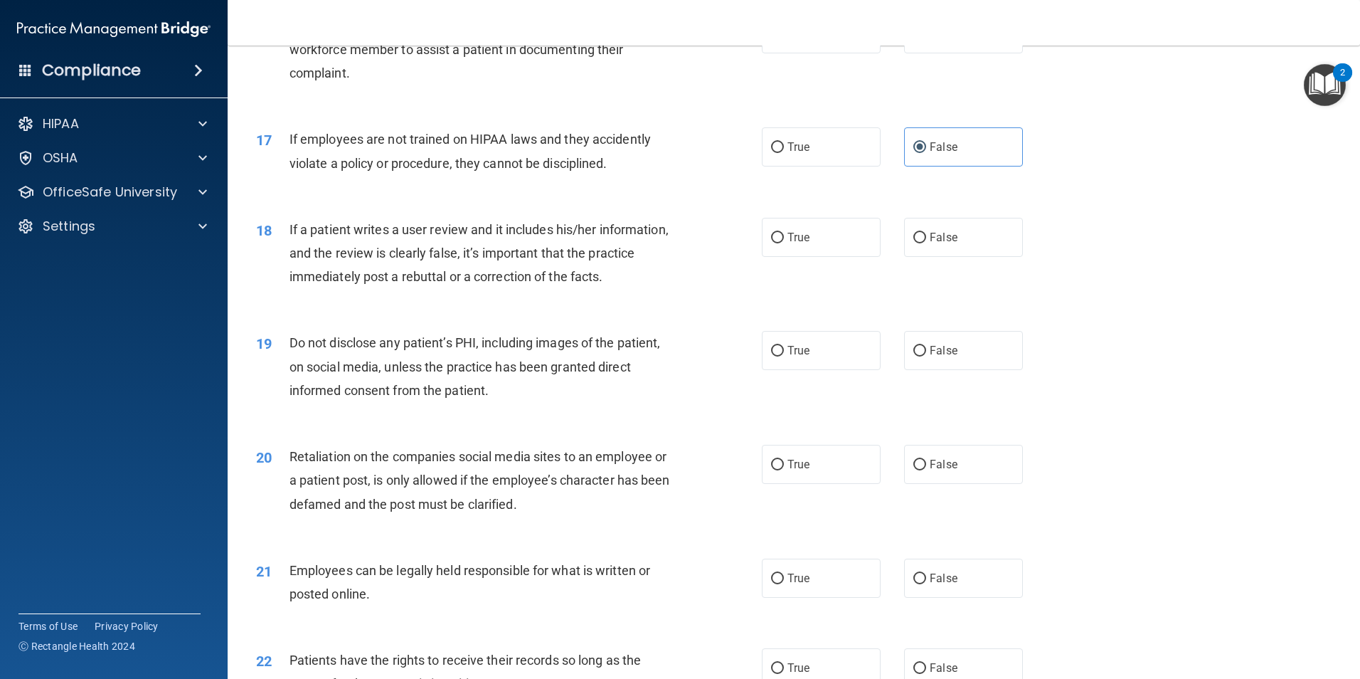
scroll to position [2063, 0]
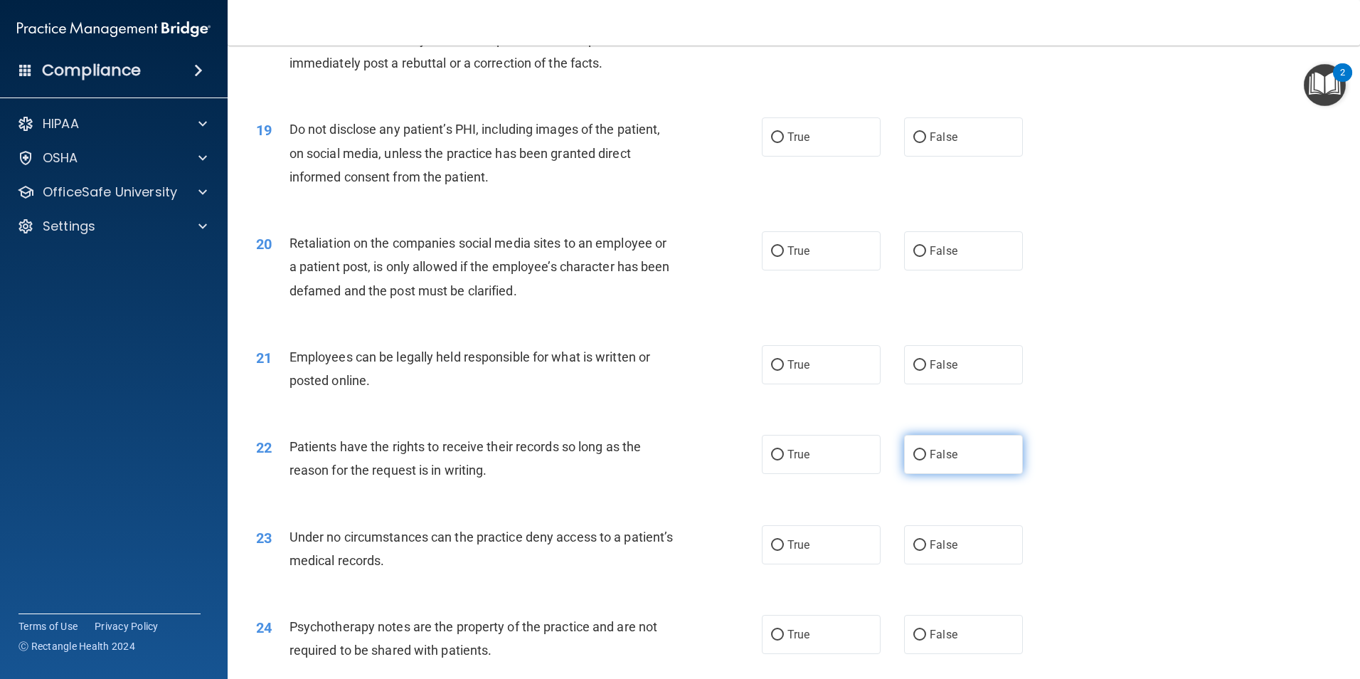
click at [970, 474] on label "False" at bounding box center [963, 454] width 119 height 39
click at [926, 460] on input "False" at bounding box center [920, 455] width 13 height 11
radio input "true"
click at [964, 556] on label "False" at bounding box center [963, 544] width 119 height 39
click at [926, 551] on input "False" at bounding box center [920, 545] width 13 height 11
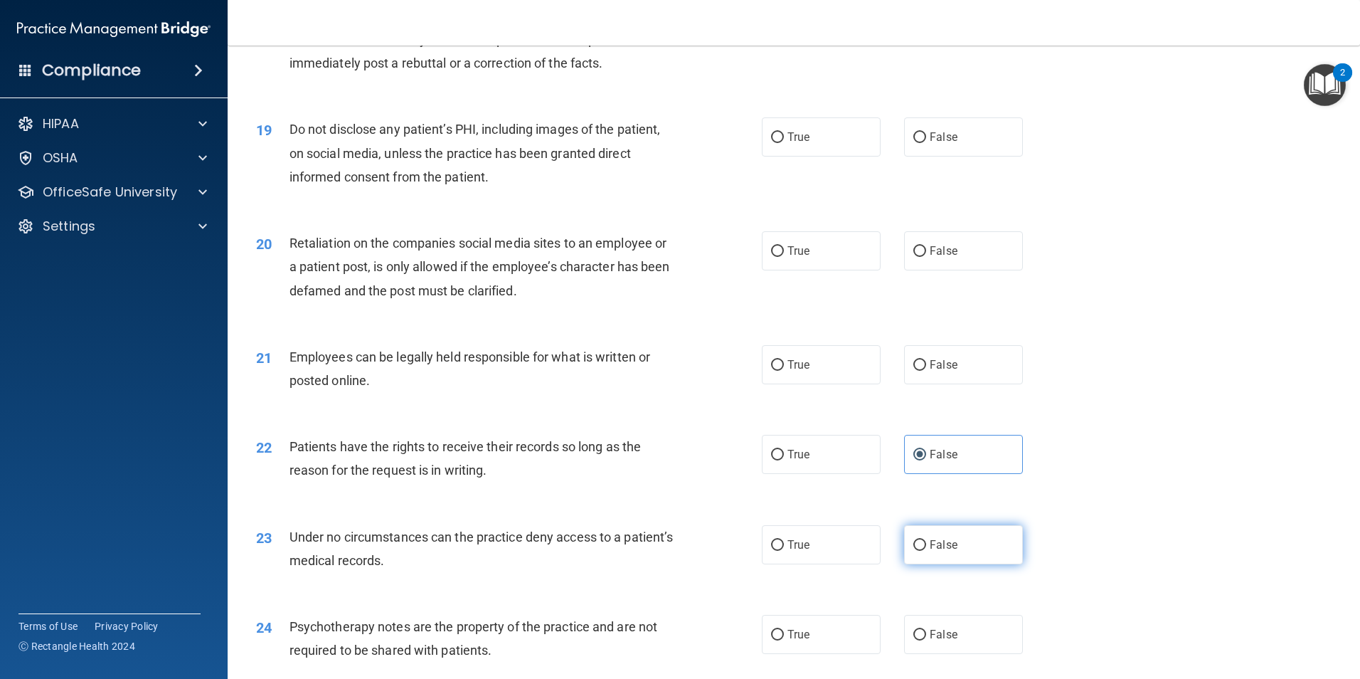
radio input "true"
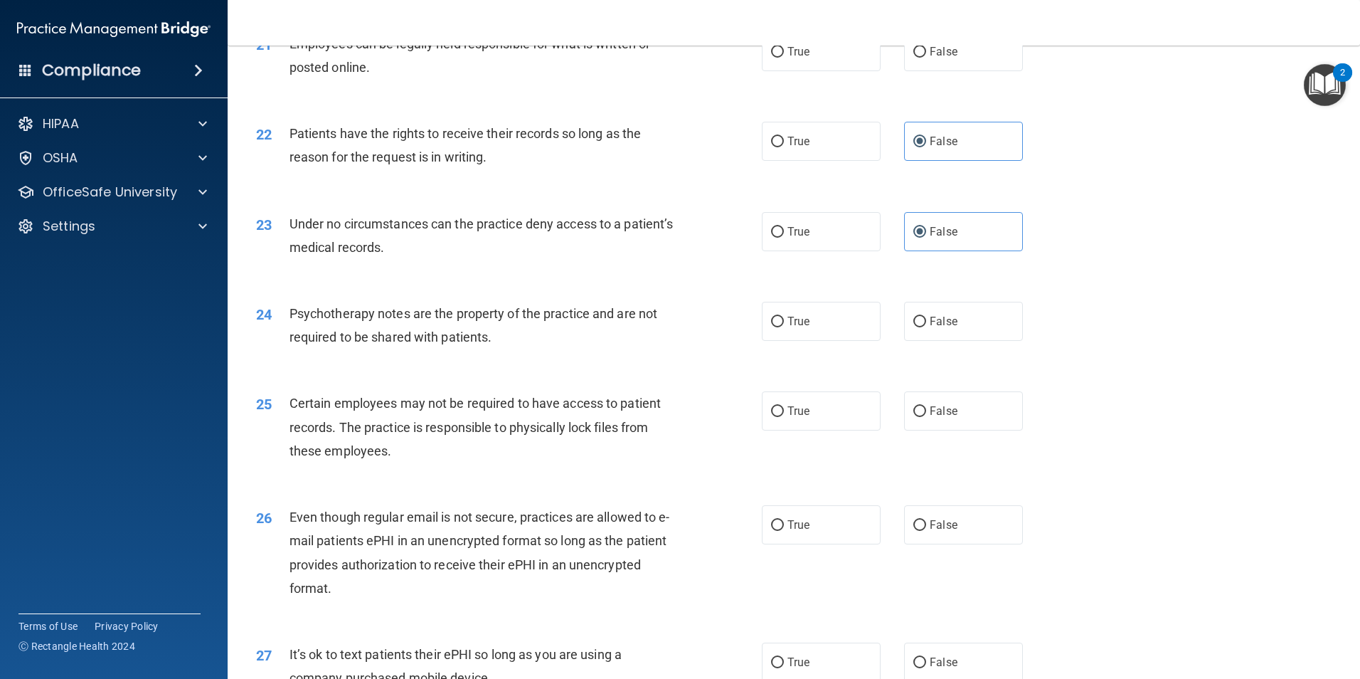
scroll to position [2419, 0]
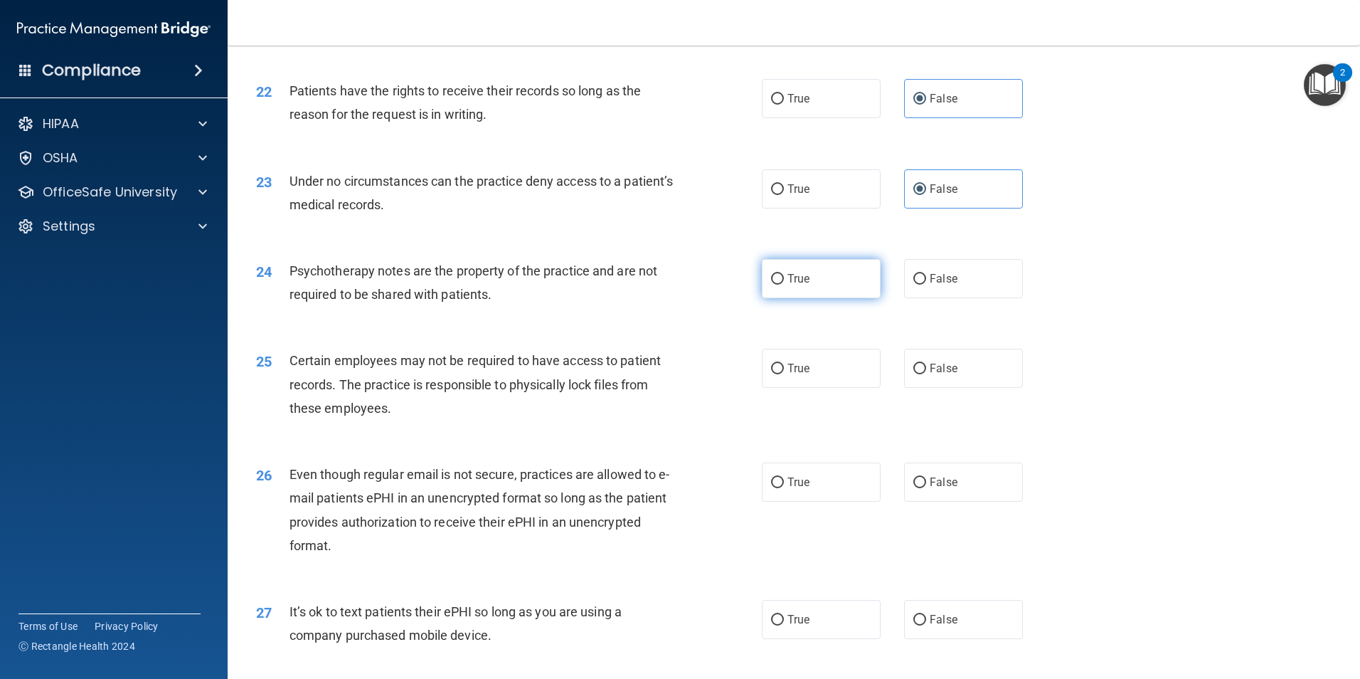
click at [815, 298] on label "True" at bounding box center [821, 278] width 119 height 39
click at [784, 285] on input "True" at bounding box center [777, 279] width 13 height 11
radio input "true"
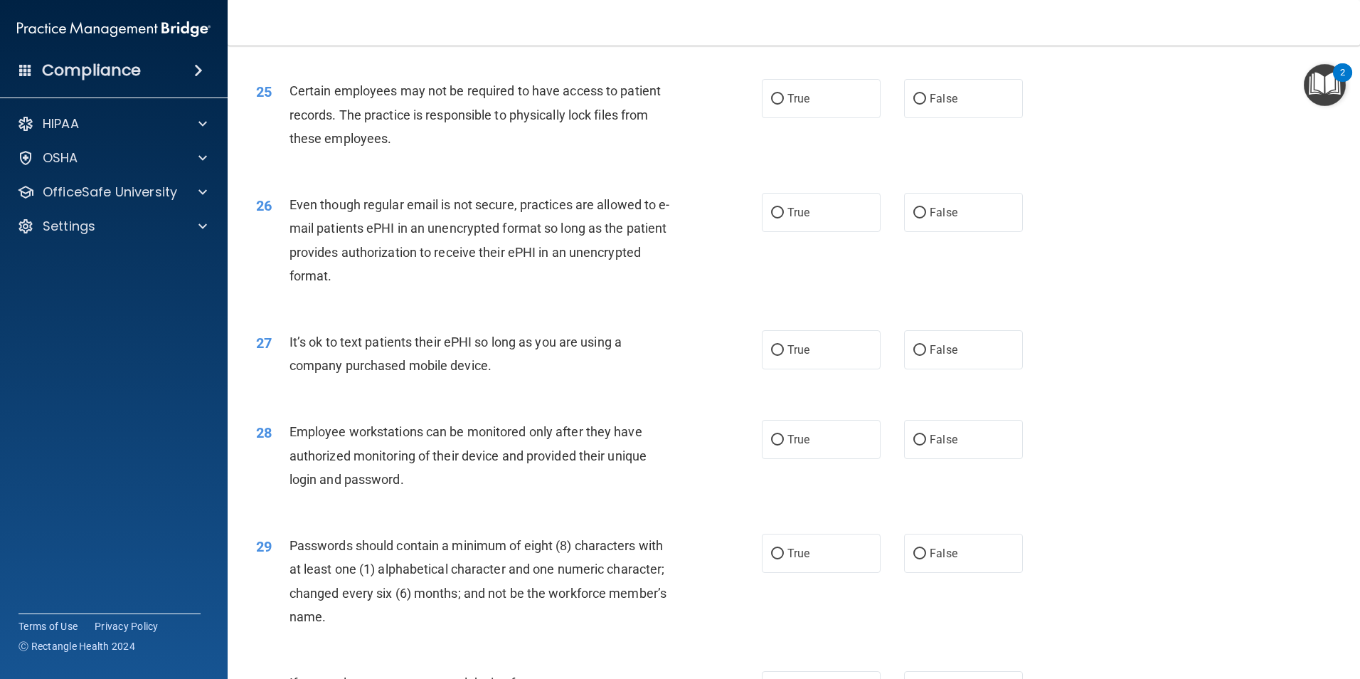
scroll to position [2775, 0]
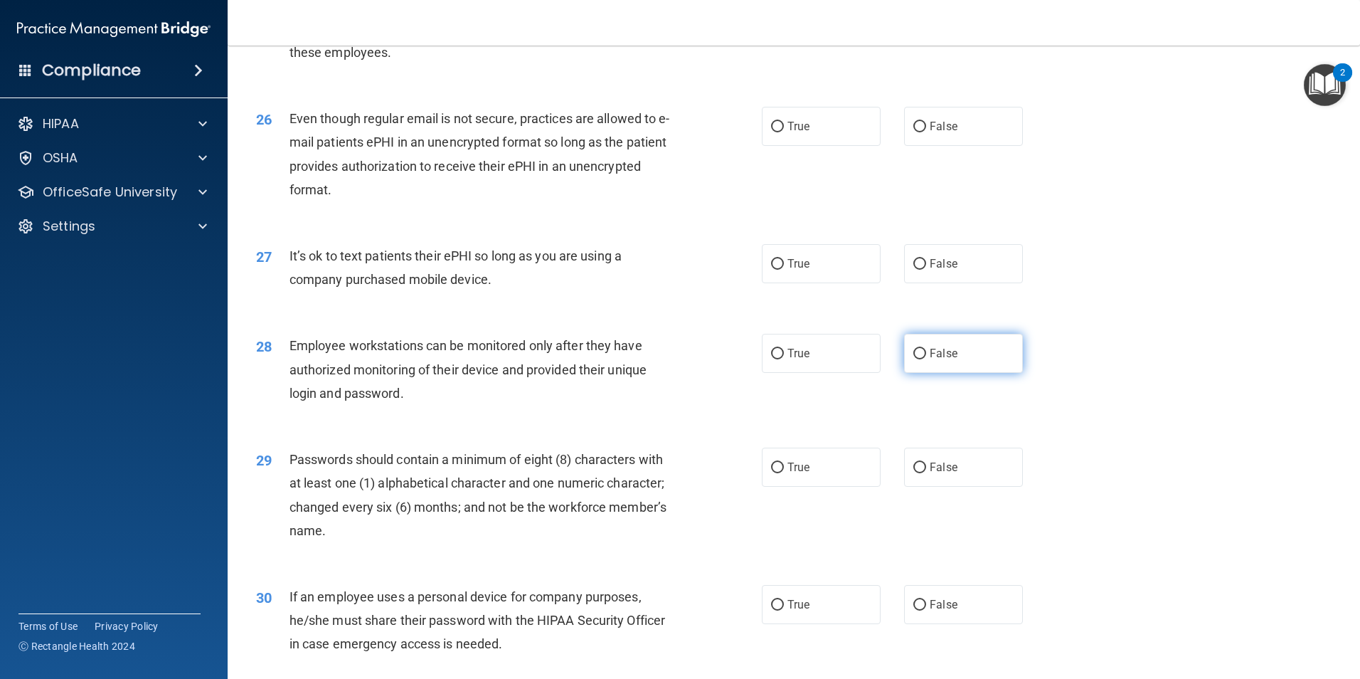
click at [904, 373] on label "False" at bounding box center [963, 353] width 119 height 39
click at [914, 359] on input "False" at bounding box center [920, 354] width 13 height 11
radio input "true"
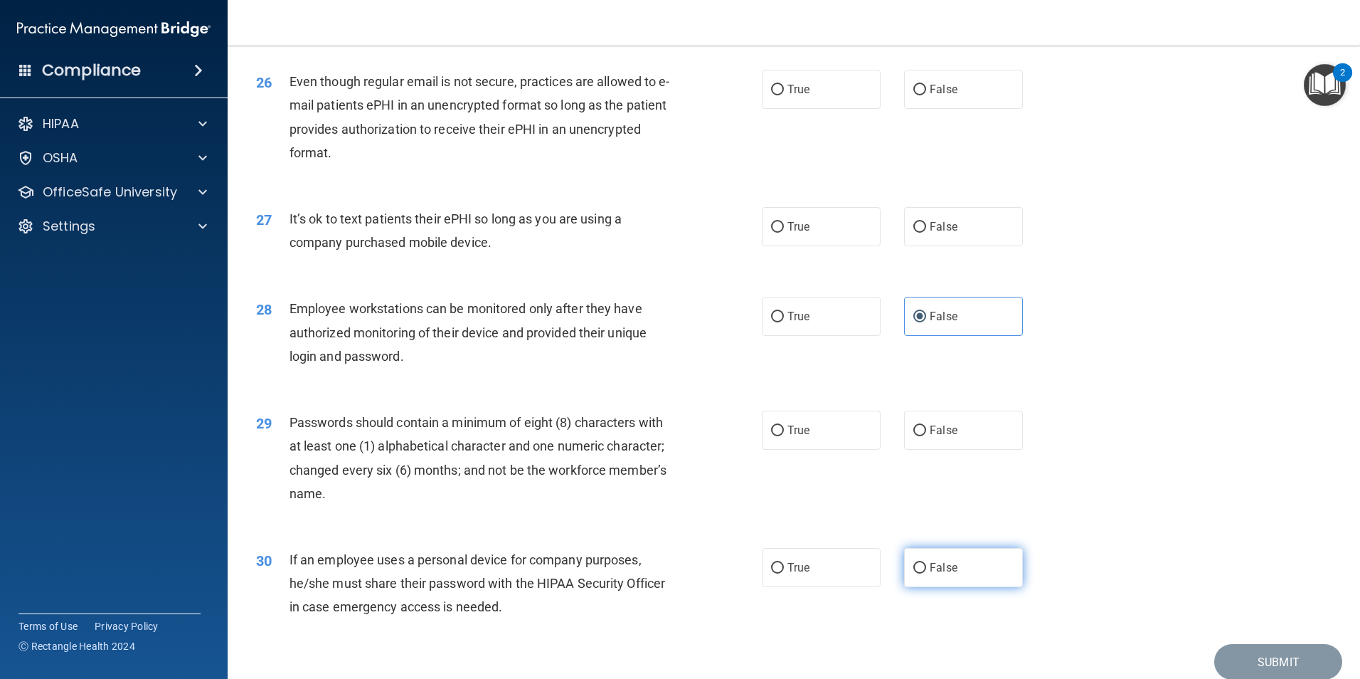
scroll to position [2846, 0]
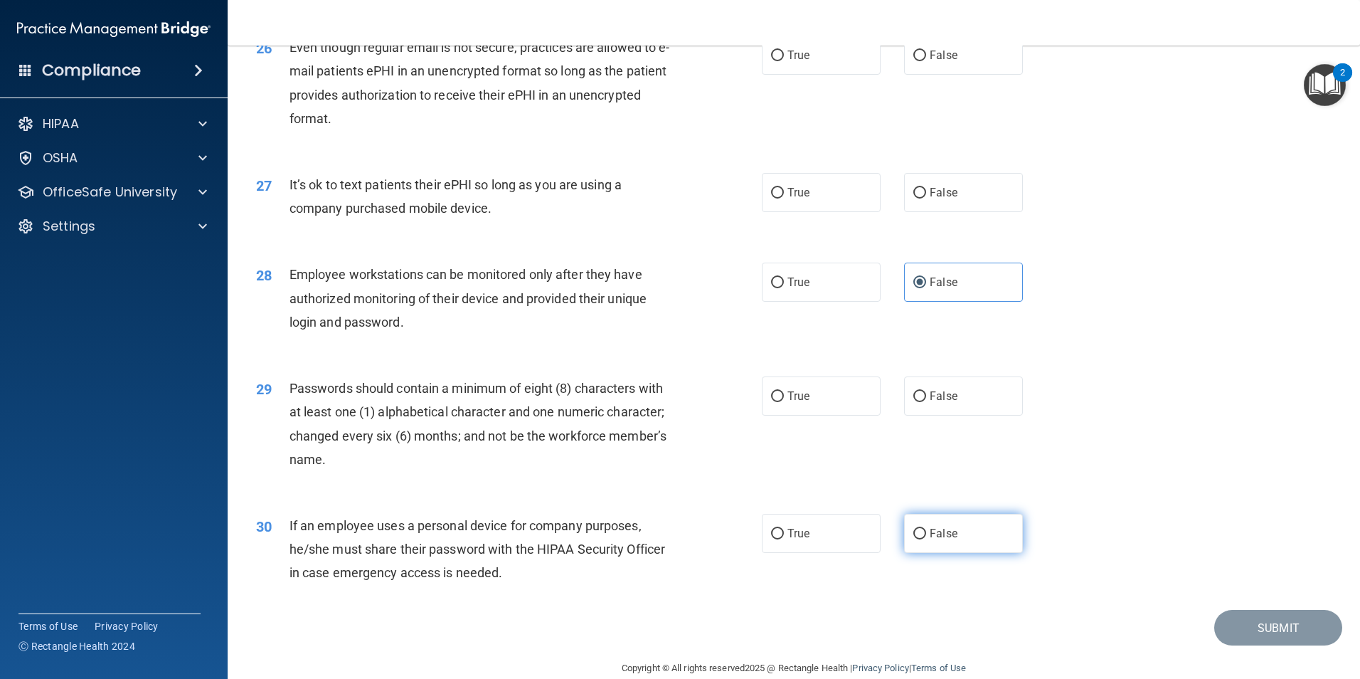
click at [961, 546] on label "False" at bounding box center [963, 533] width 119 height 39
click at [926, 539] on input "False" at bounding box center [920, 534] width 13 height 11
radio input "true"
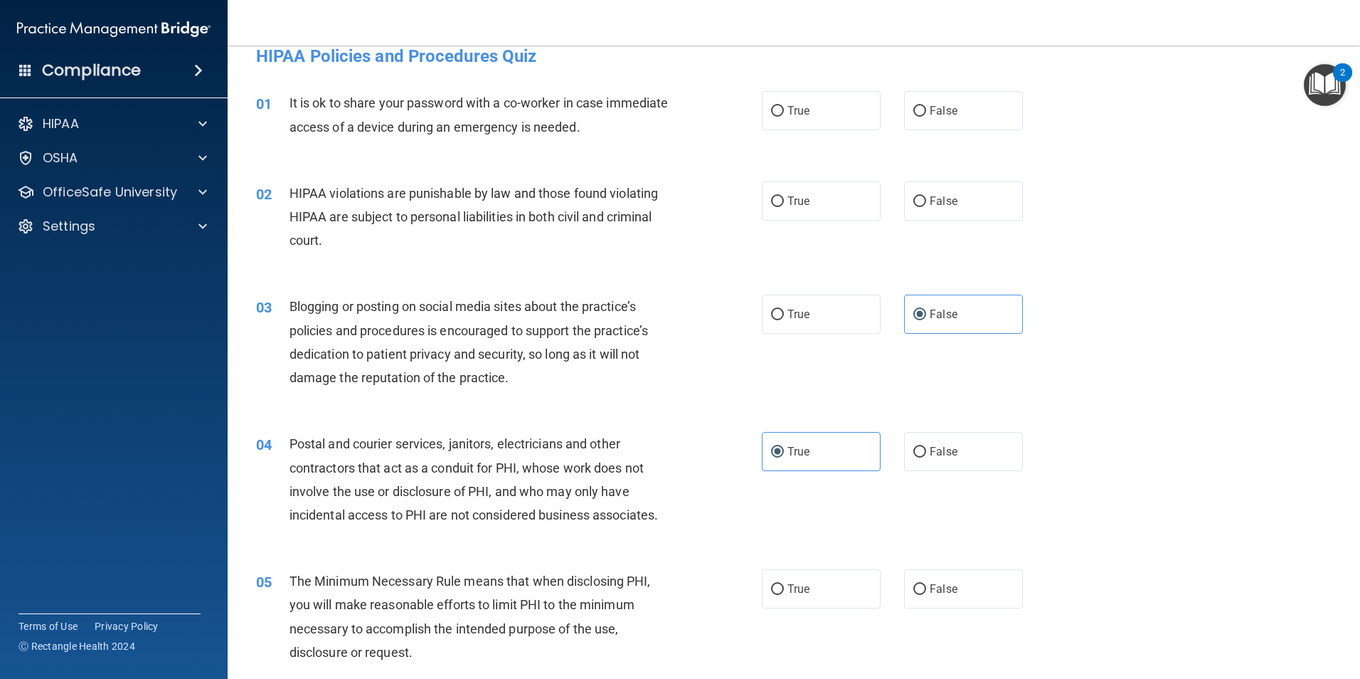
scroll to position [0, 0]
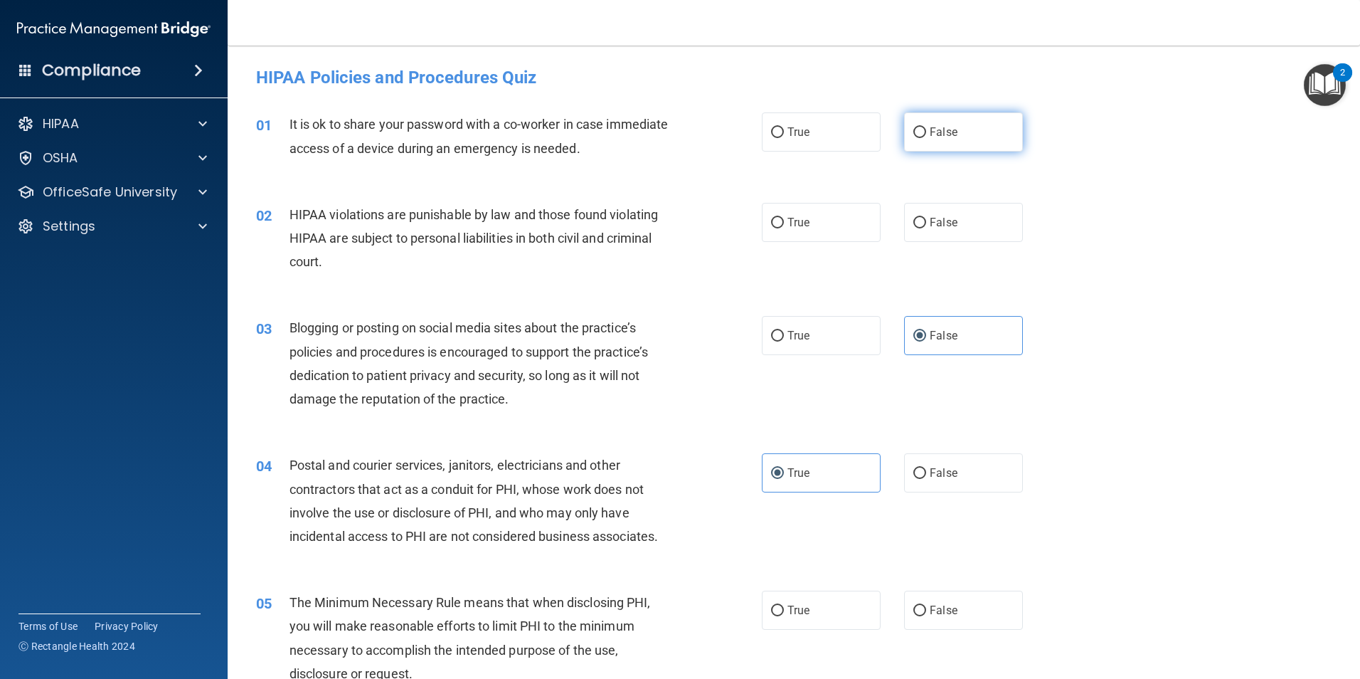
click at [919, 119] on label "False" at bounding box center [963, 131] width 119 height 39
click at [919, 127] on input "False" at bounding box center [920, 132] width 13 height 11
radio input "true"
click at [823, 225] on label "True" at bounding box center [821, 222] width 119 height 39
click at [784, 225] on input "True" at bounding box center [777, 223] width 13 height 11
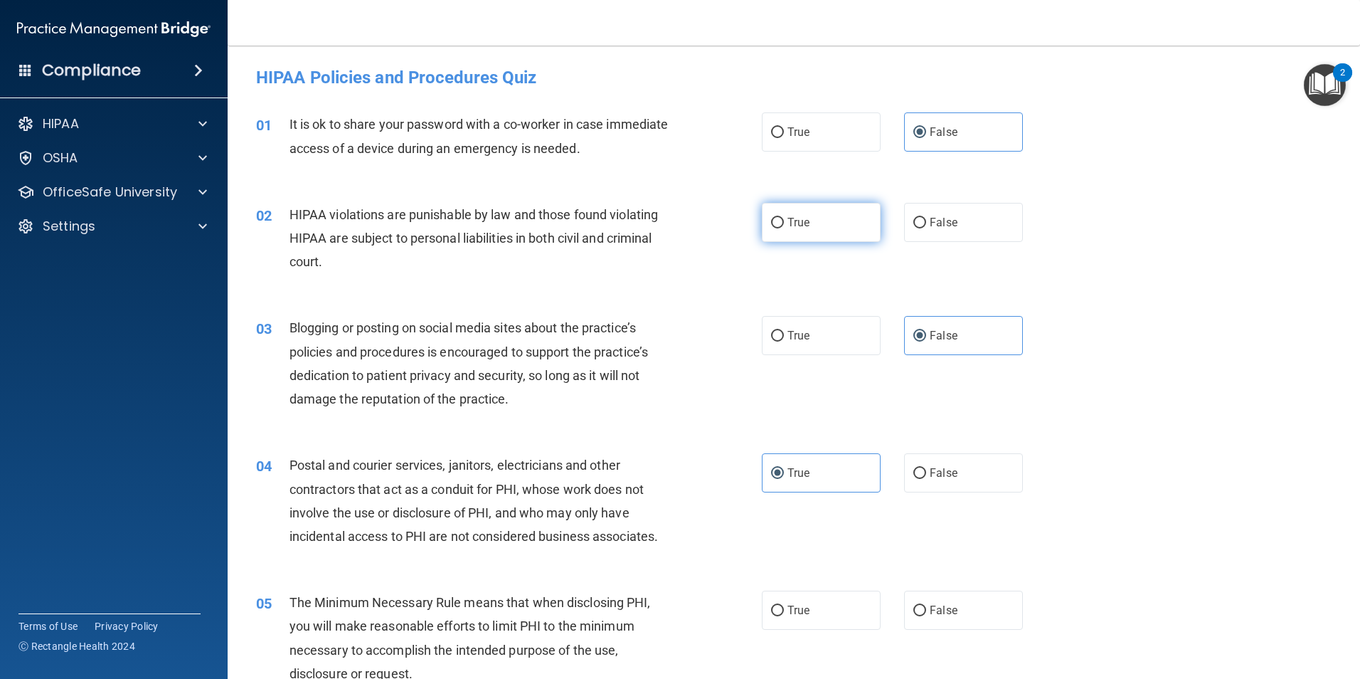
radio input "true"
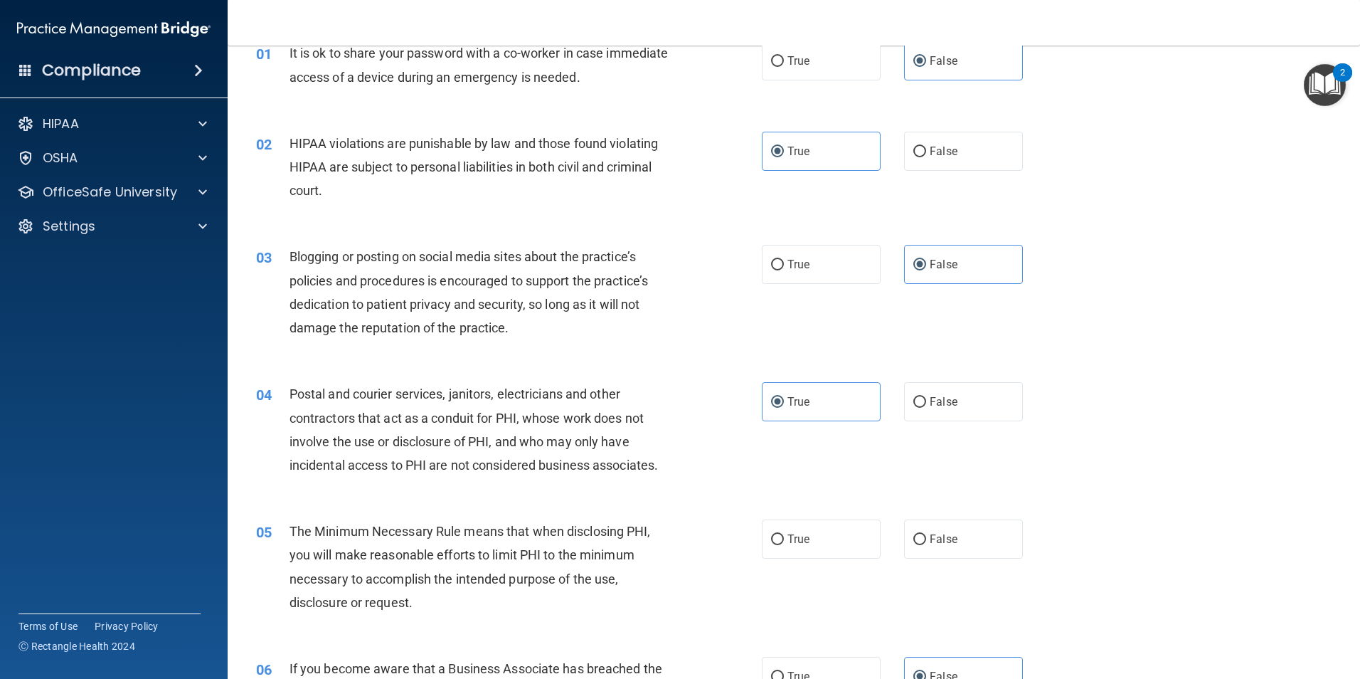
scroll to position [142, 0]
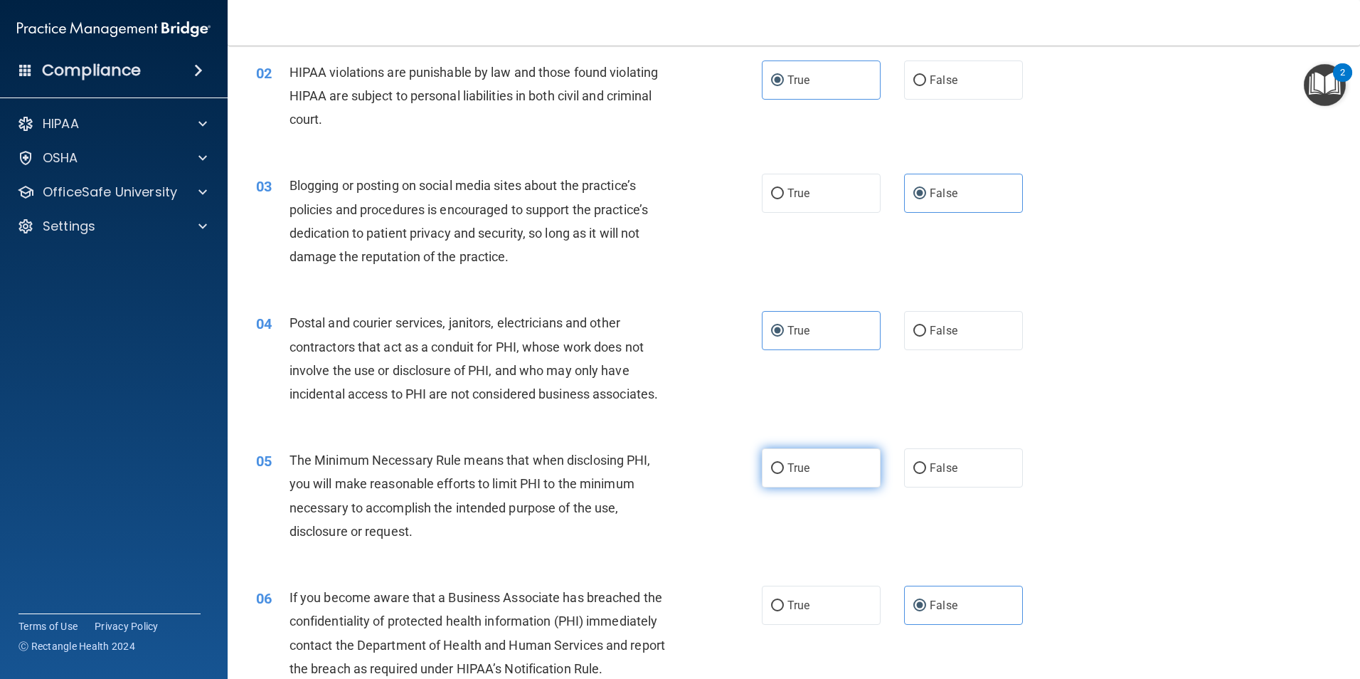
click at [788, 480] on label "True" at bounding box center [821, 467] width 119 height 39
click at [784, 474] on input "True" at bounding box center [777, 468] width 13 height 11
radio input "true"
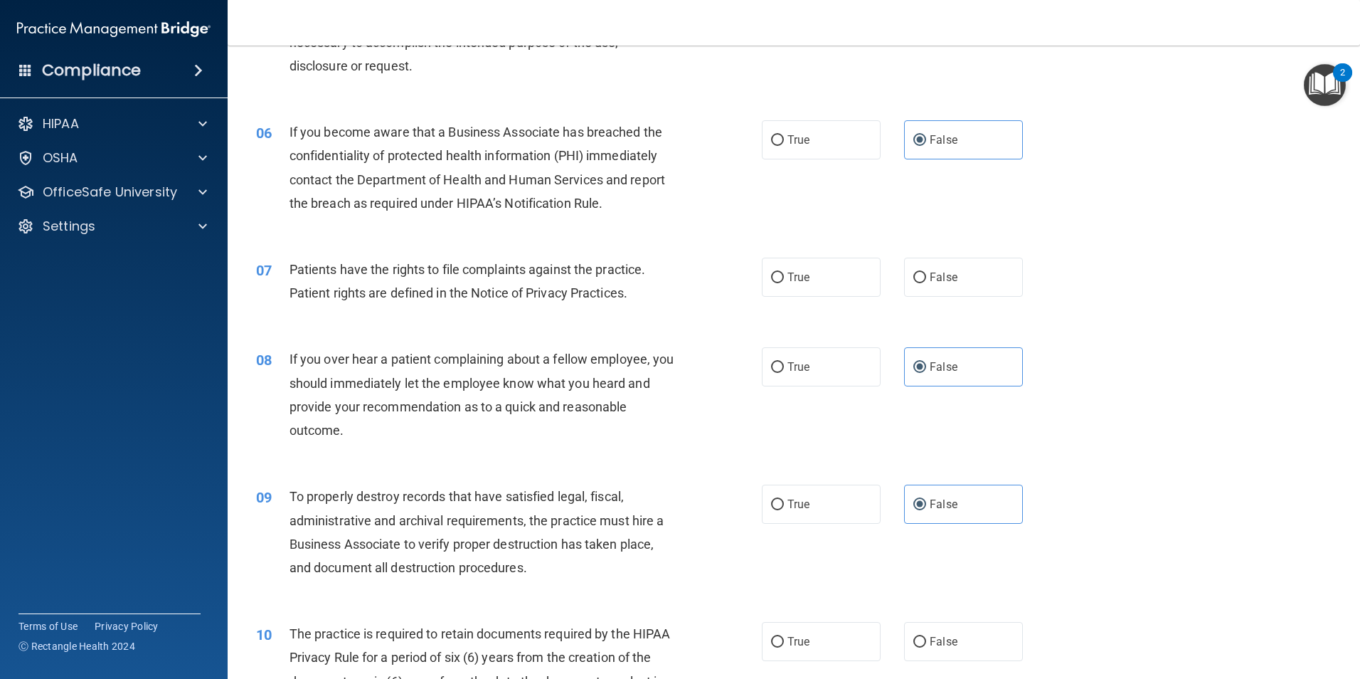
scroll to position [640, 0]
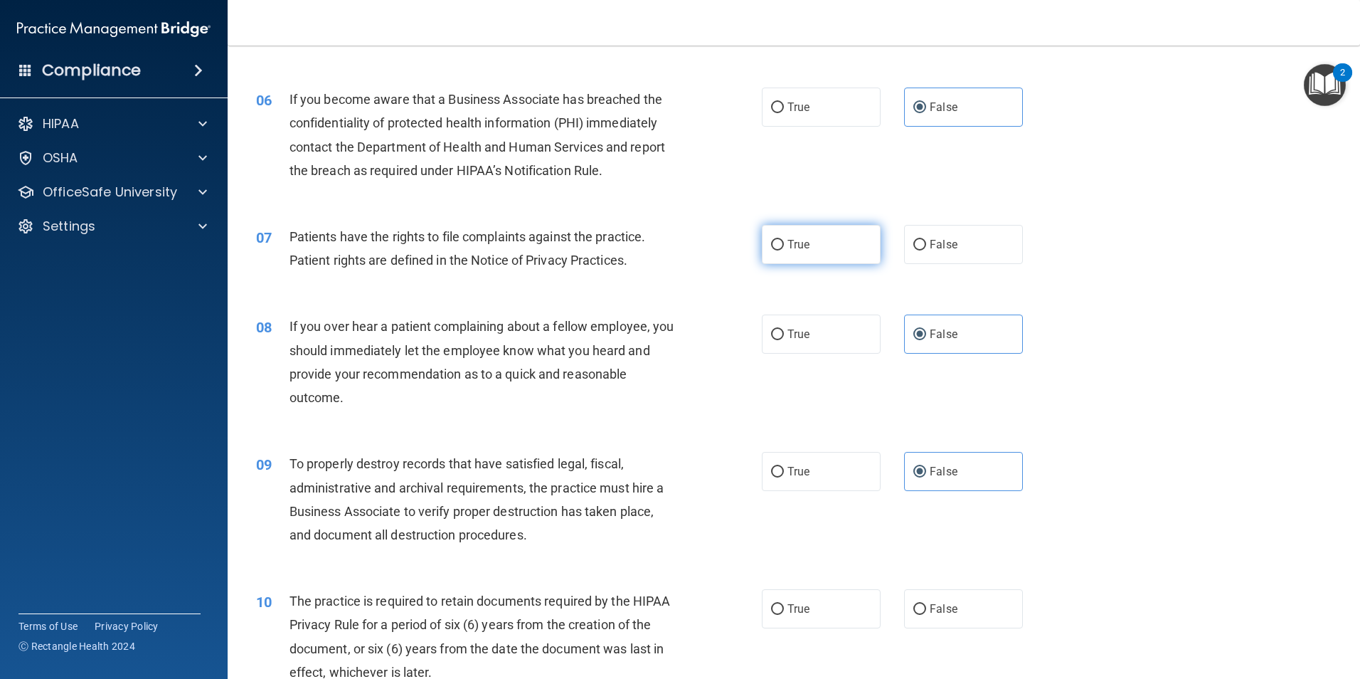
click at [832, 260] on label "True" at bounding box center [821, 244] width 119 height 39
click at [784, 250] on input "True" at bounding box center [777, 245] width 13 height 11
radio input "true"
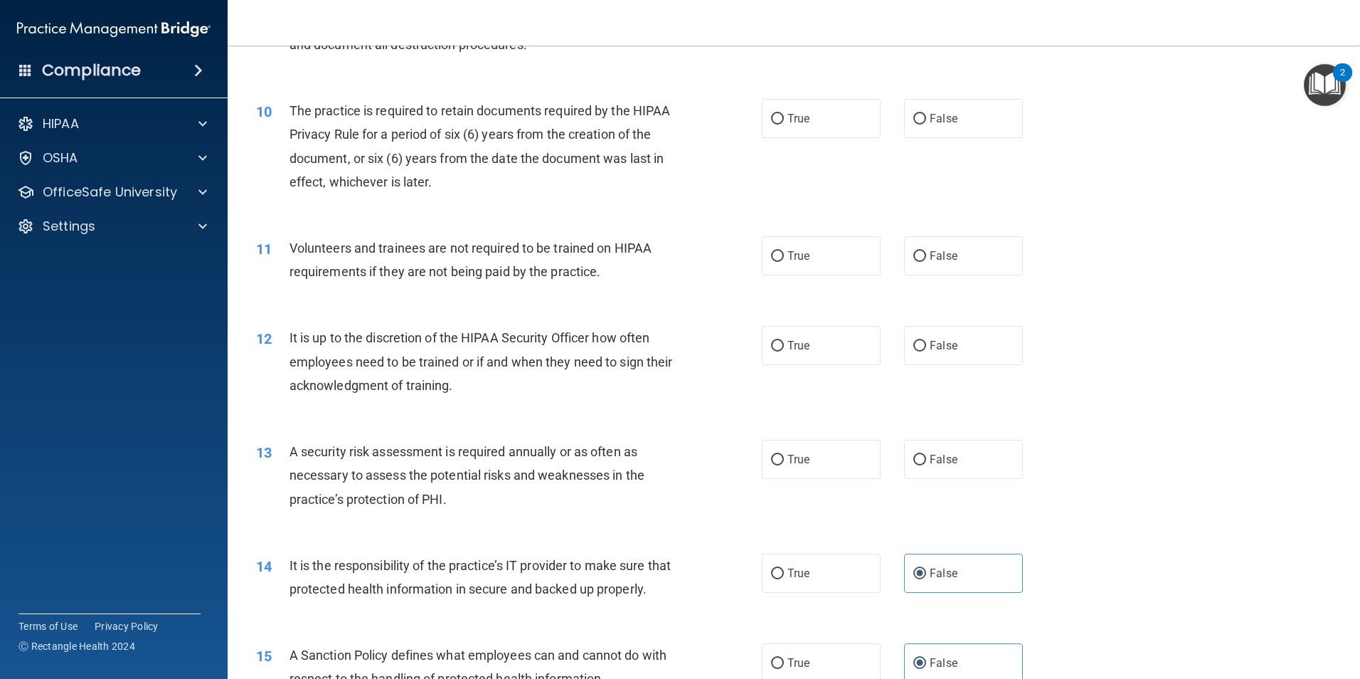
scroll to position [1138, 0]
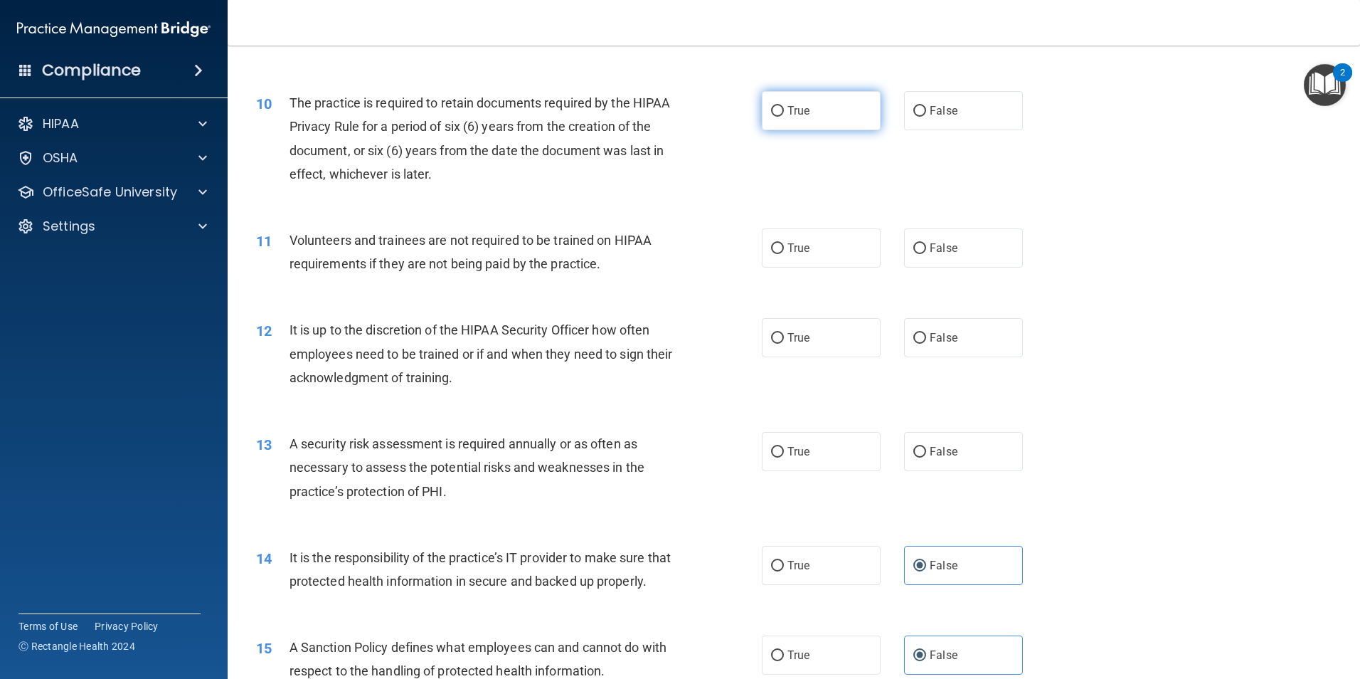
click at [801, 114] on span "True" at bounding box center [799, 111] width 22 height 14
click at [784, 114] on input "True" at bounding box center [777, 111] width 13 height 11
radio input "true"
click at [959, 252] on label "False" at bounding box center [963, 247] width 119 height 39
click at [926, 252] on input "False" at bounding box center [920, 248] width 13 height 11
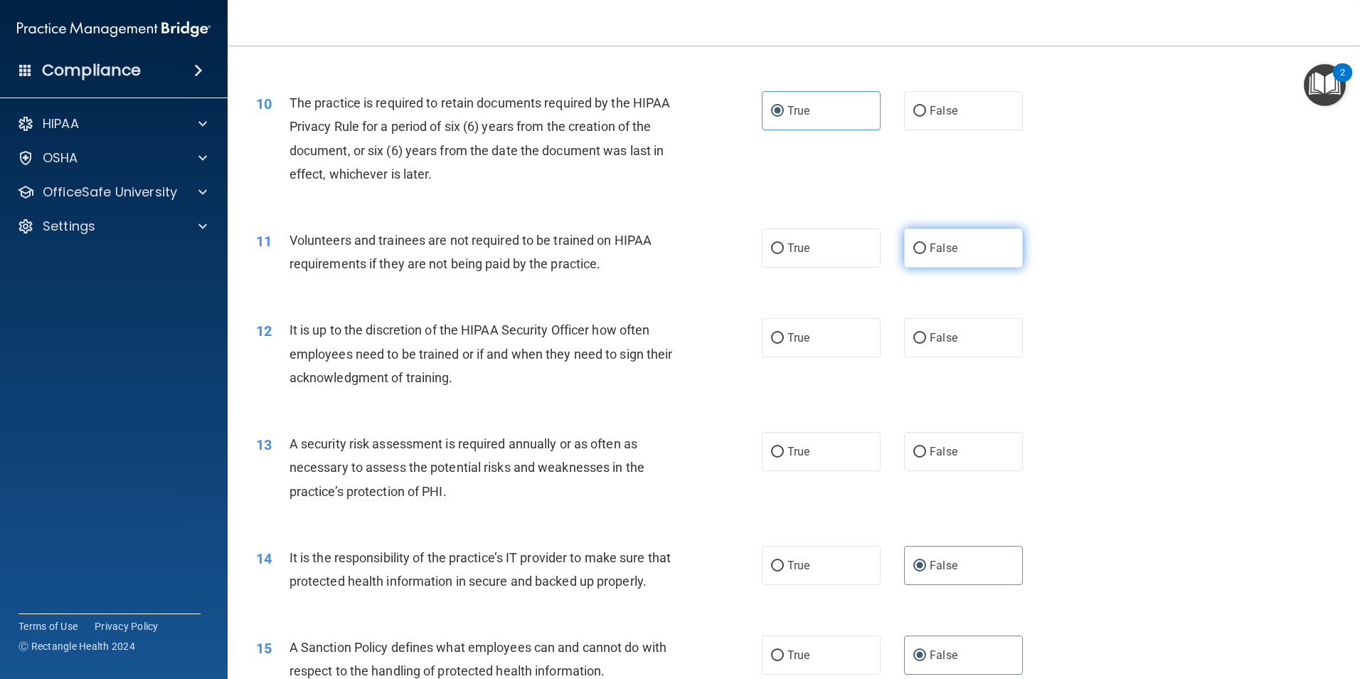
radio input "true"
click at [965, 355] on label "False" at bounding box center [963, 337] width 119 height 39
click at [926, 344] on input "False" at bounding box center [920, 338] width 13 height 11
radio input "true"
click at [822, 439] on label "True" at bounding box center [821, 451] width 119 height 39
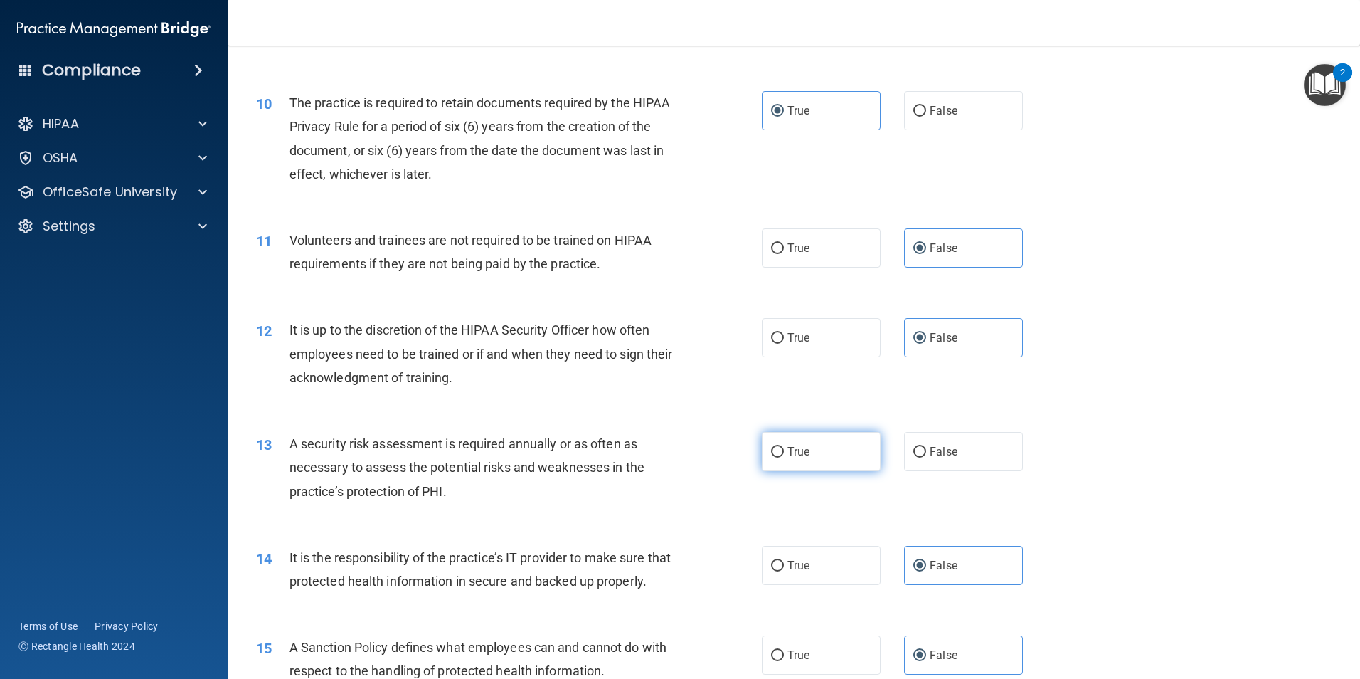
click at [784, 447] on input "True" at bounding box center [777, 452] width 13 height 11
radio input "true"
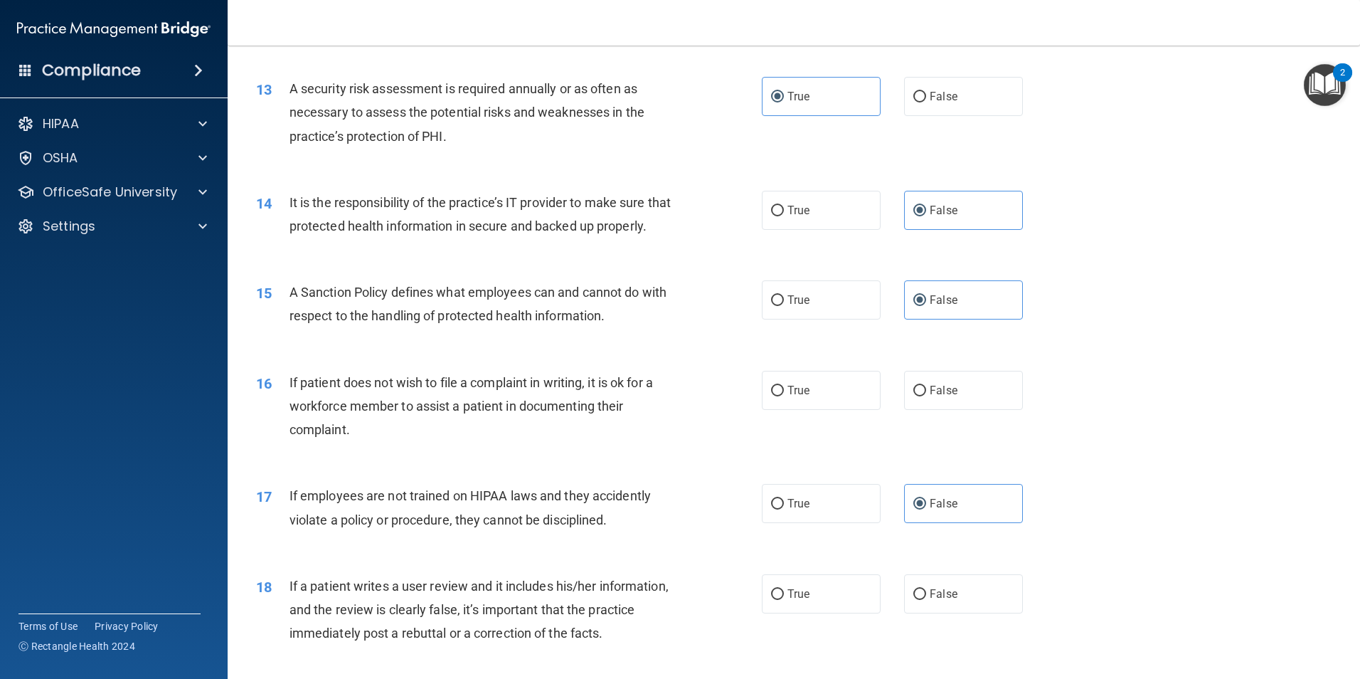
scroll to position [1494, 0]
click at [788, 396] on span "True" at bounding box center [799, 390] width 22 height 14
click at [784, 396] on input "True" at bounding box center [777, 390] width 13 height 11
radio input "true"
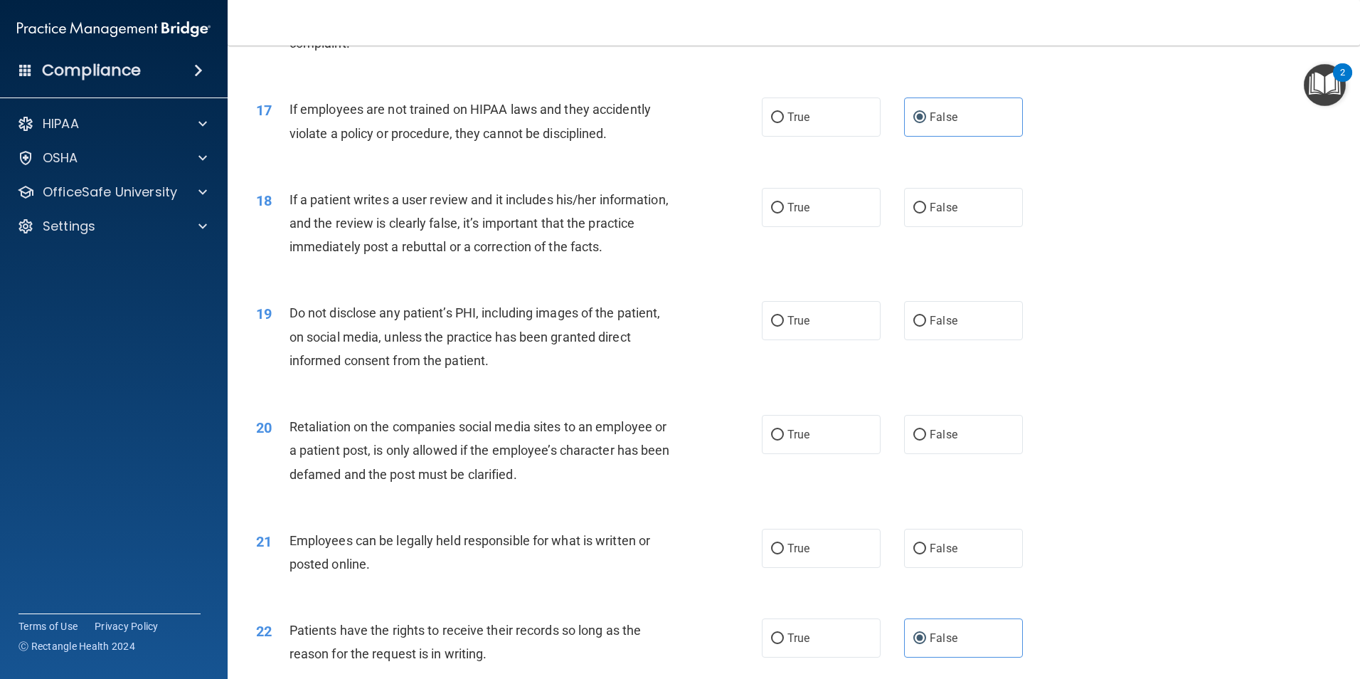
scroll to position [1921, 0]
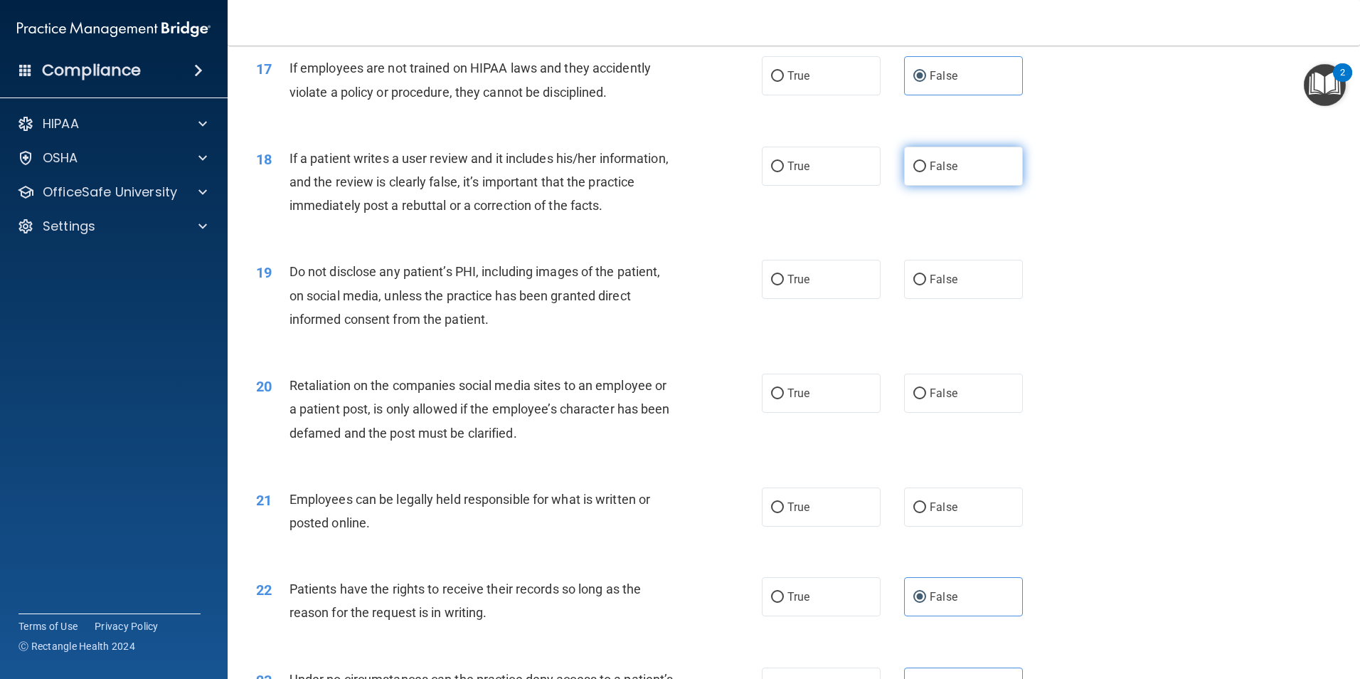
click at [941, 173] on span "False" at bounding box center [944, 166] width 28 height 14
click at [926, 172] on input "False" at bounding box center [920, 167] width 13 height 11
radio input "true"
click at [825, 299] on label "True" at bounding box center [821, 279] width 119 height 39
click at [784, 285] on input "True" at bounding box center [777, 280] width 13 height 11
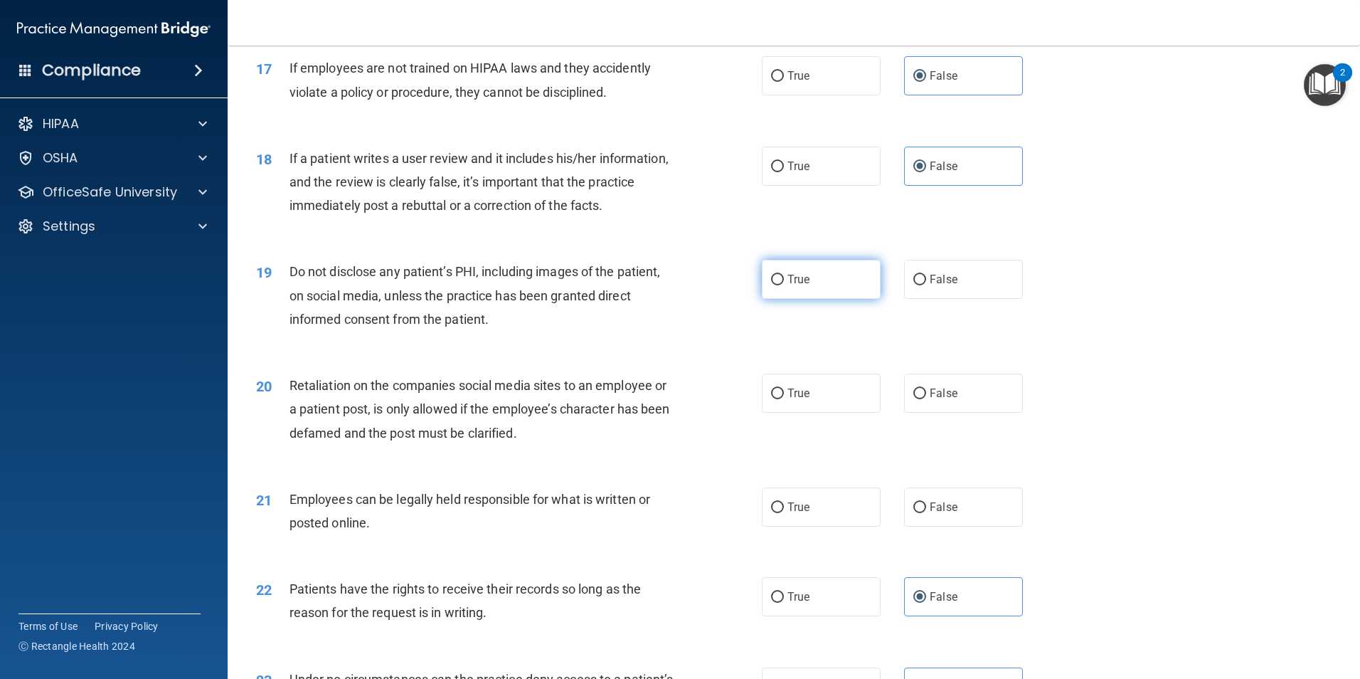
radio input "true"
click at [970, 413] on label "False" at bounding box center [963, 393] width 119 height 39
click at [926, 399] on input "False" at bounding box center [920, 393] width 13 height 11
radio input "true"
click at [840, 517] on label "True" at bounding box center [821, 506] width 119 height 39
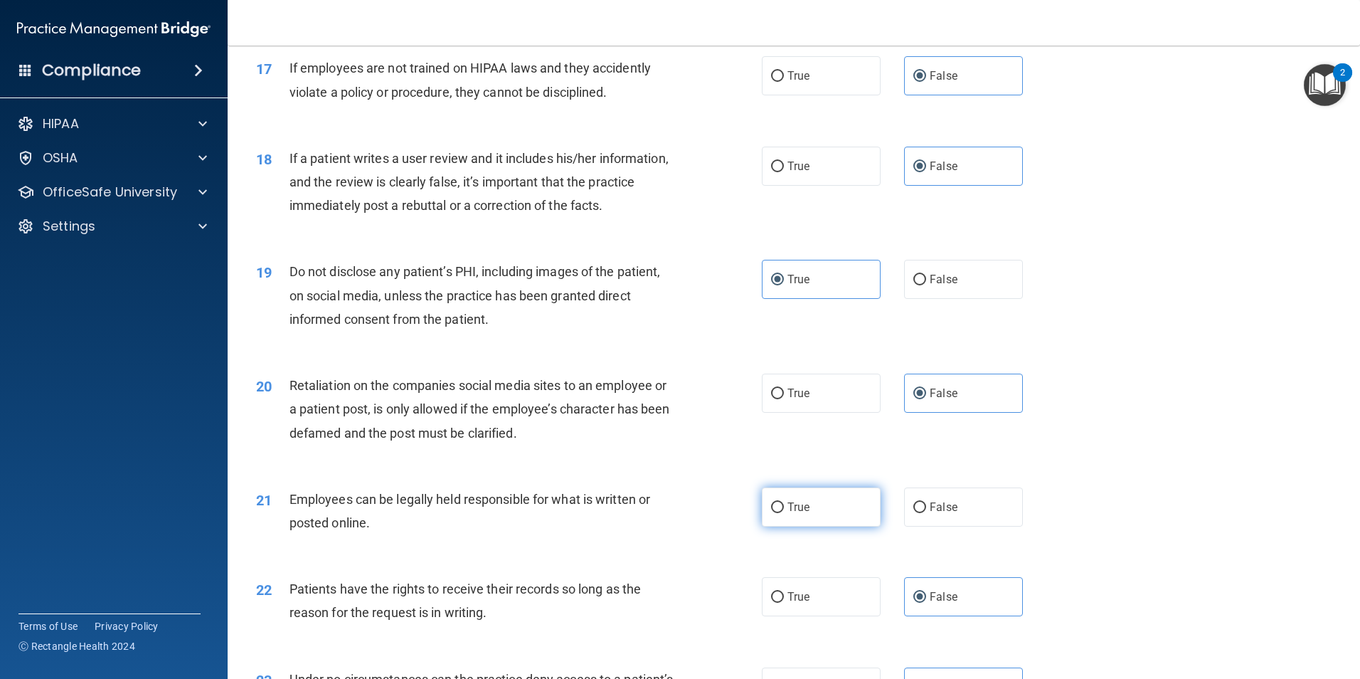
click at [784, 513] on input "True" at bounding box center [777, 507] width 13 height 11
radio input "true"
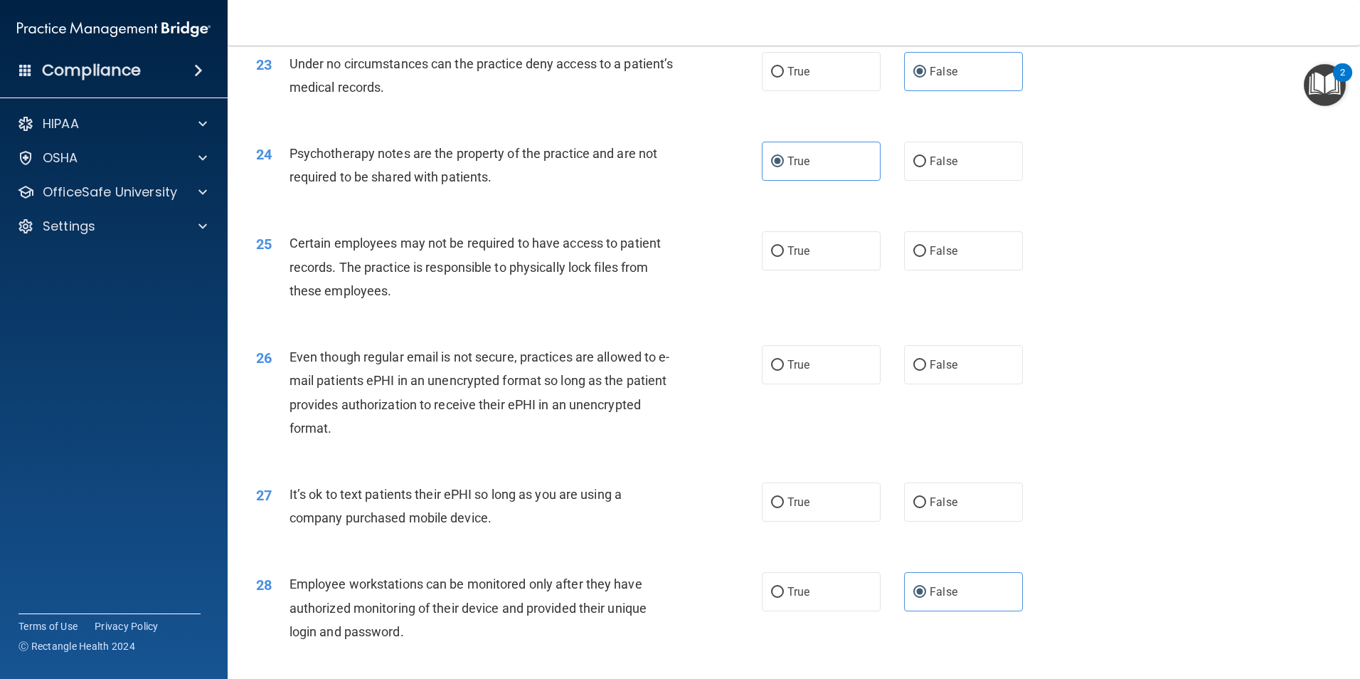
scroll to position [2561, 0]
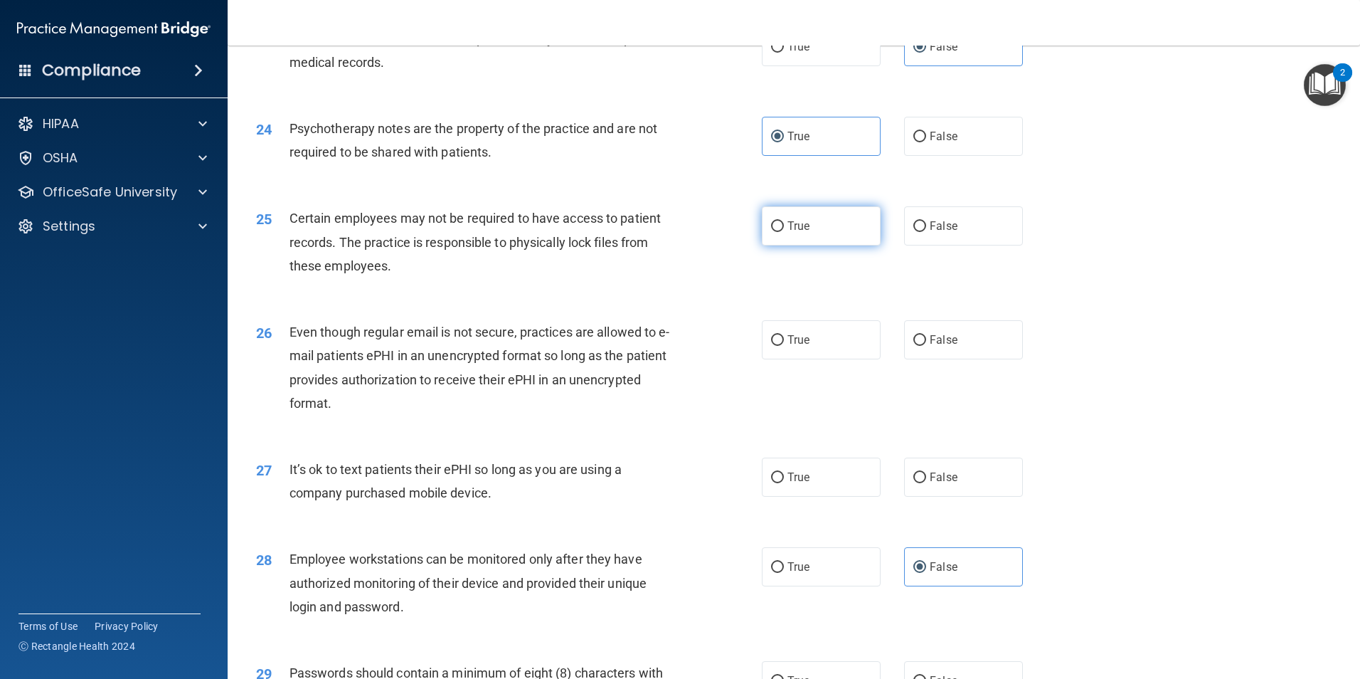
click at [778, 232] on input "True" at bounding box center [777, 226] width 13 height 11
radio input "true"
click at [808, 358] on label "True" at bounding box center [821, 339] width 119 height 39
click at [784, 346] on input "True" at bounding box center [777, 340] width 13 height 11
radio input "true"
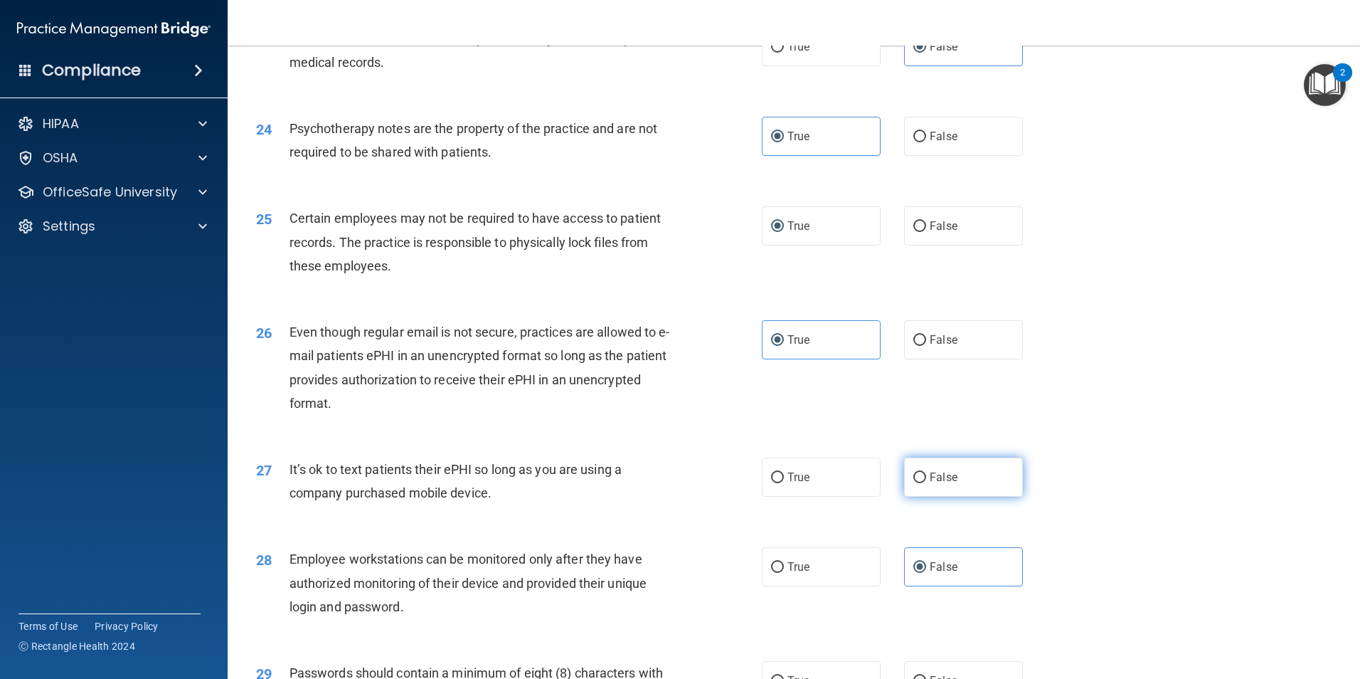
click at [961, 497] on label "False" at bounding box center [963, 476] width 119 height 39
click at [926, 483] on input "False" at bounding box center [920, 477] width 13 height 11
radio input "true"
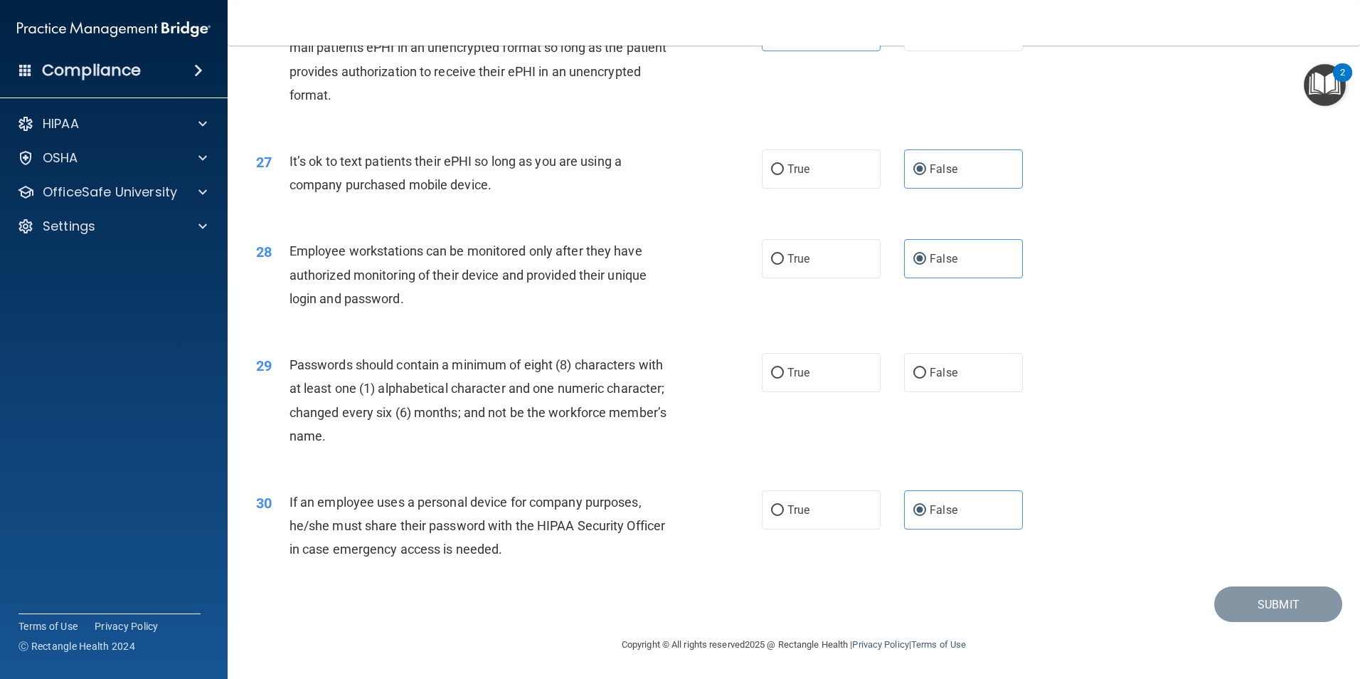
scroll to position [2893, 0]
click at [827, 379] on label "True" at bounding box center [821, 372] width 119 height 39
click at [784, 379] on input "True" at bounding box center [777, 373] width 13 height 11
radio input "true"
click at [1292, 615] on button "Submit" at bounding box center [1279, 604] width 128 height 36
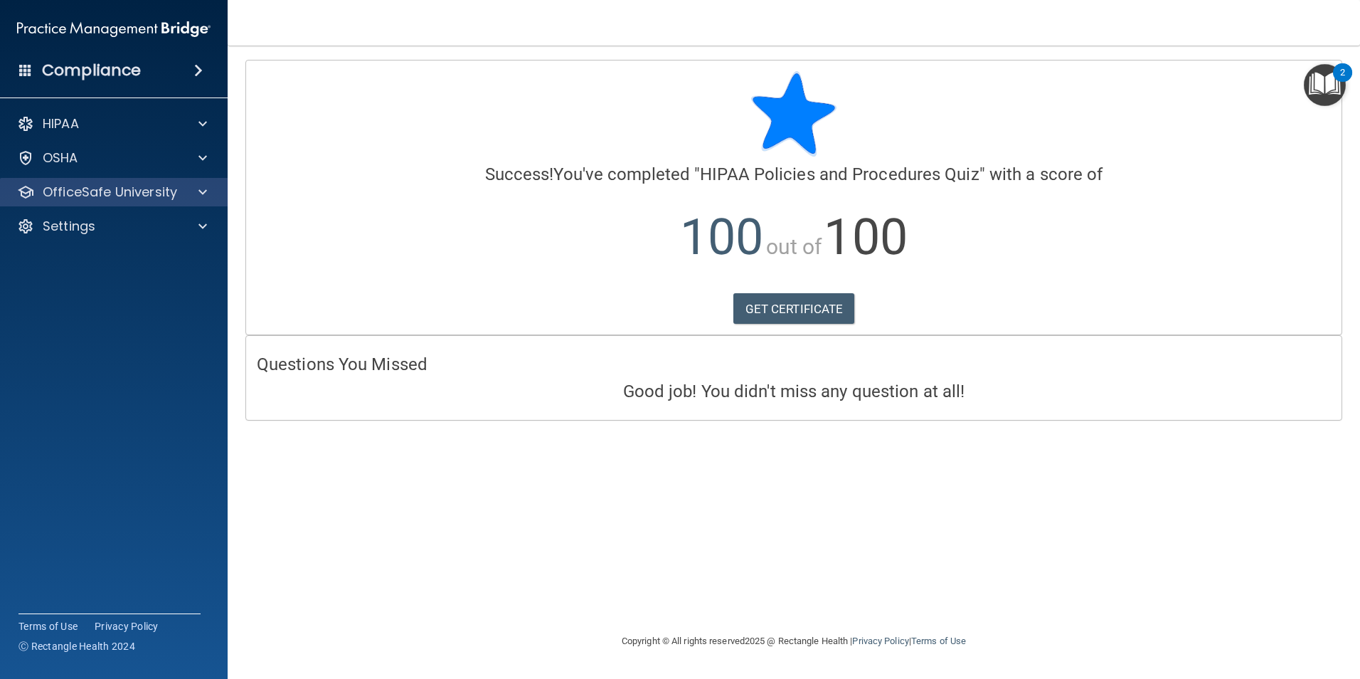
click at [163, 179] on div "OfficeSafe University" at bounding box center [114, 192] width 228 height 28
click at [194, 201] on div "OfficeSafe University" at bounding box center [114, 192] width 228 height 28
click at [206, 185] on span at bounding box center [203, 192] width 9 height 17
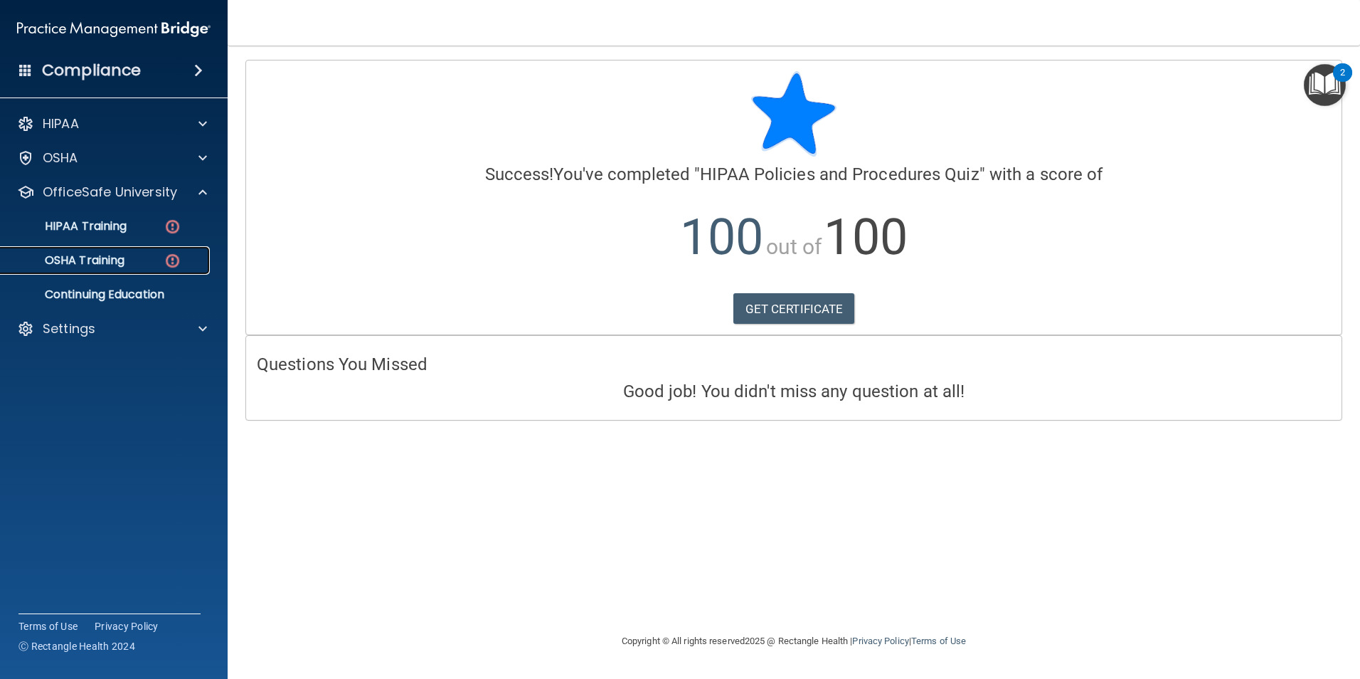
click at [132, 268] on link "OSHA Training" at bounding box center [98, 260] width 224 height 28
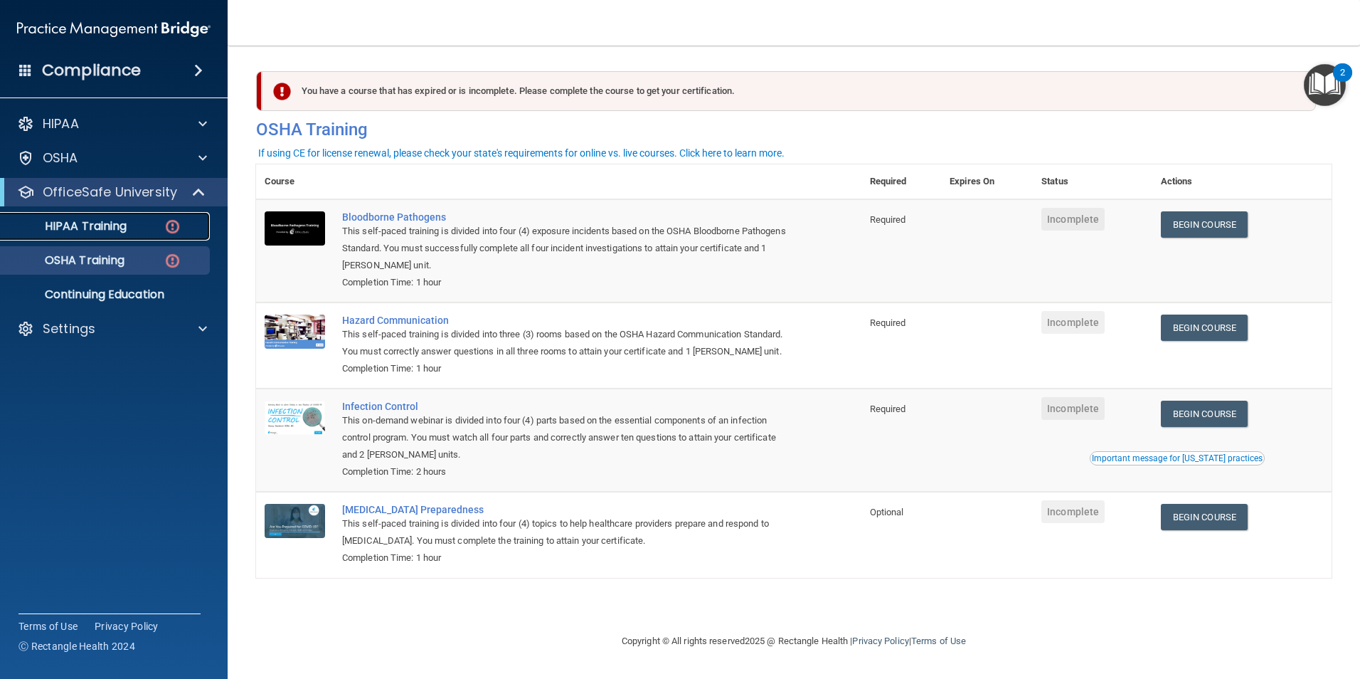
click at [175, 236] on link "HIPAA Training" at bounding box center [98, 226] width 224 height 28
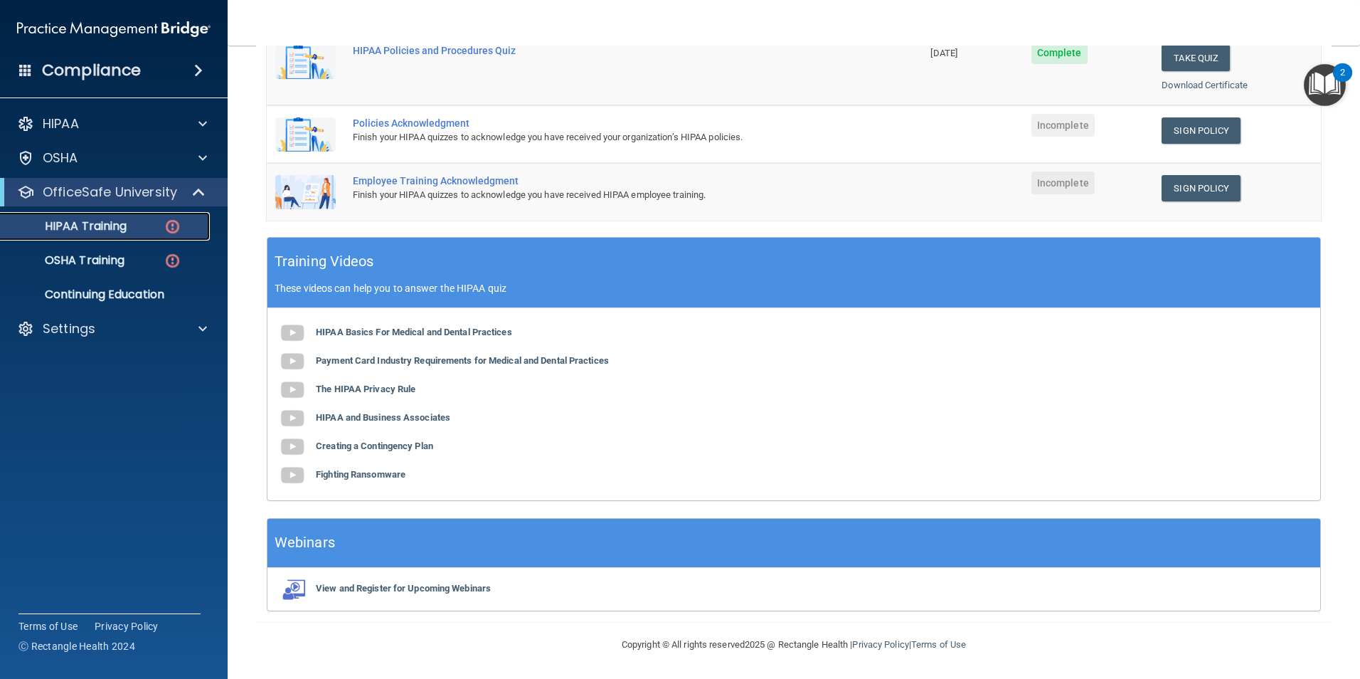
scroll to position [149, 0]
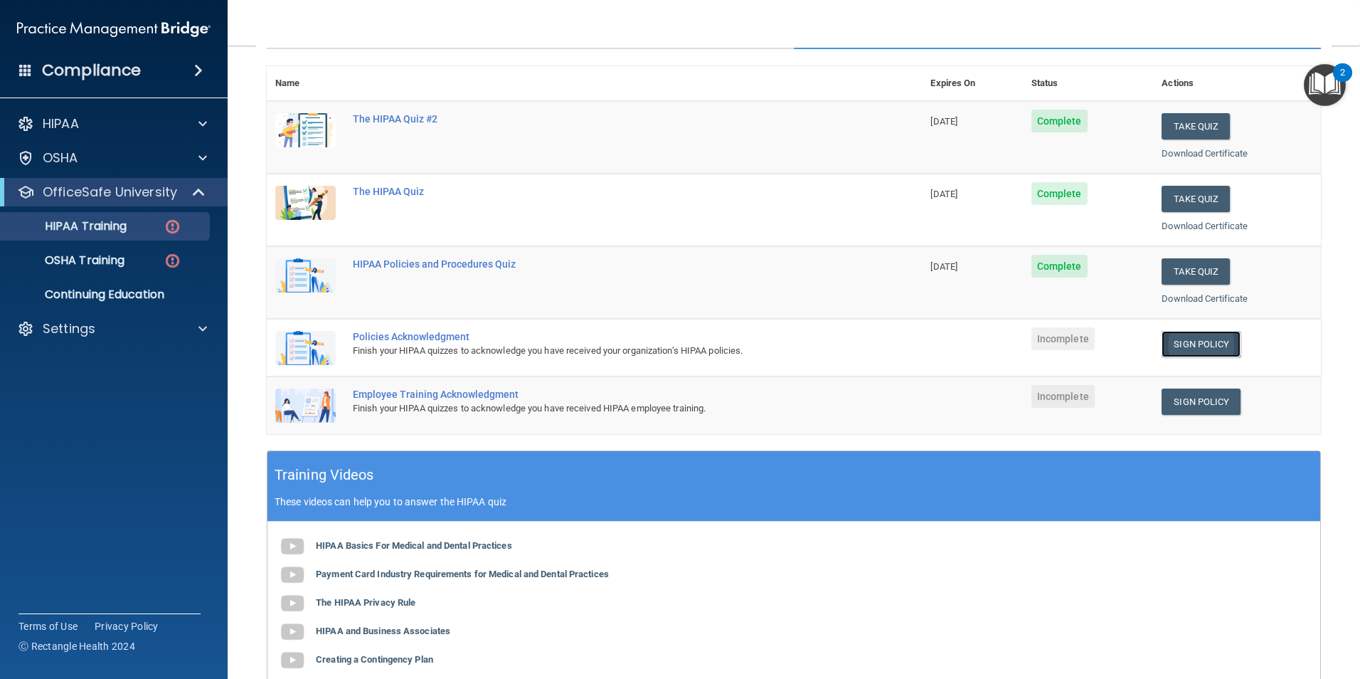
click at [1190, 342] on link "Sign Policy" at bounding box center [1201, 344] width 79 height 26
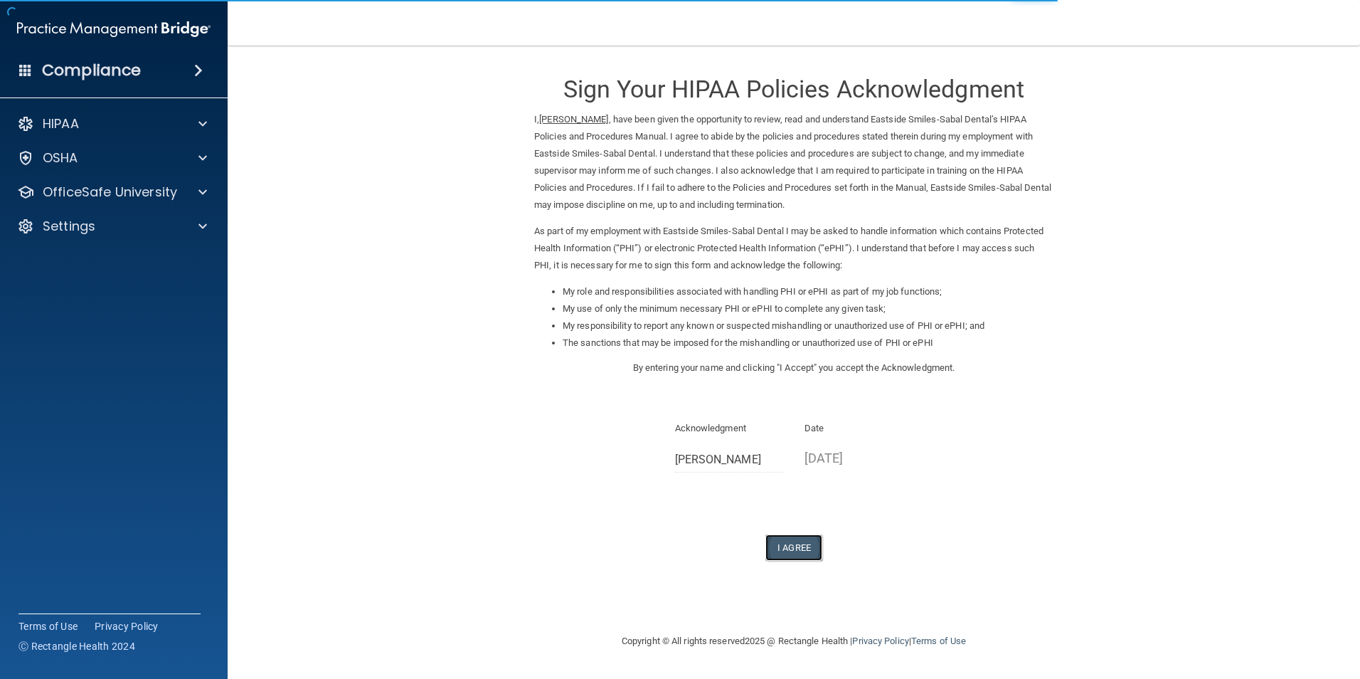
click at [801, 554] on button "I Agree" at bounding box center [794, 547] width 57 height 26
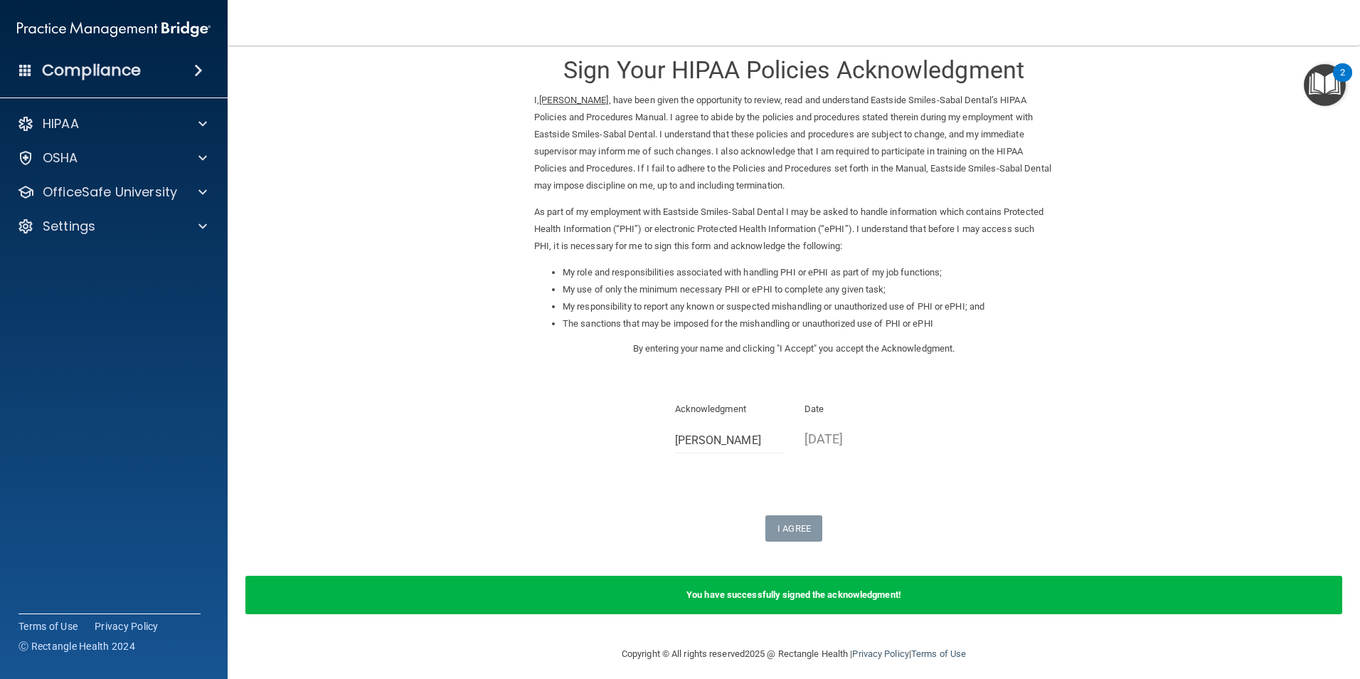
scroll to position [28, 0]
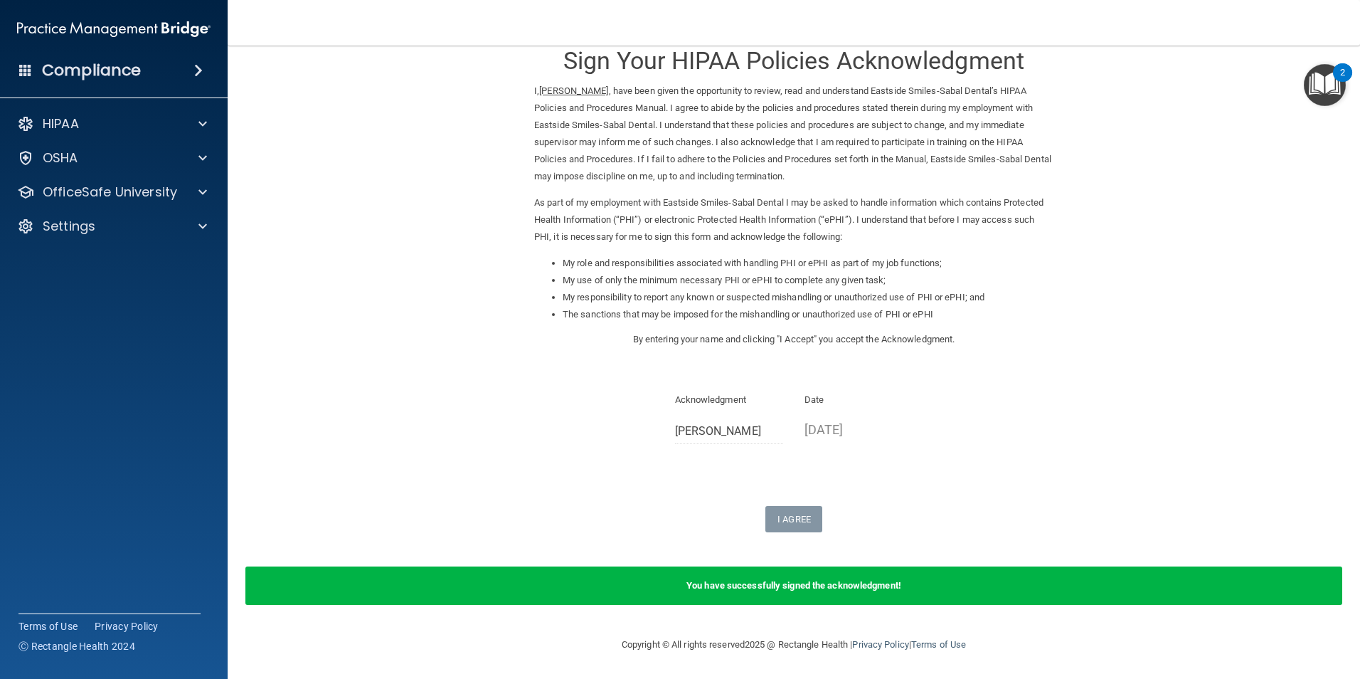
click at [1331, 88] on img "Open Resource Center, 2 new notifications" at bounding box center [1325, 85] width 42 height 42
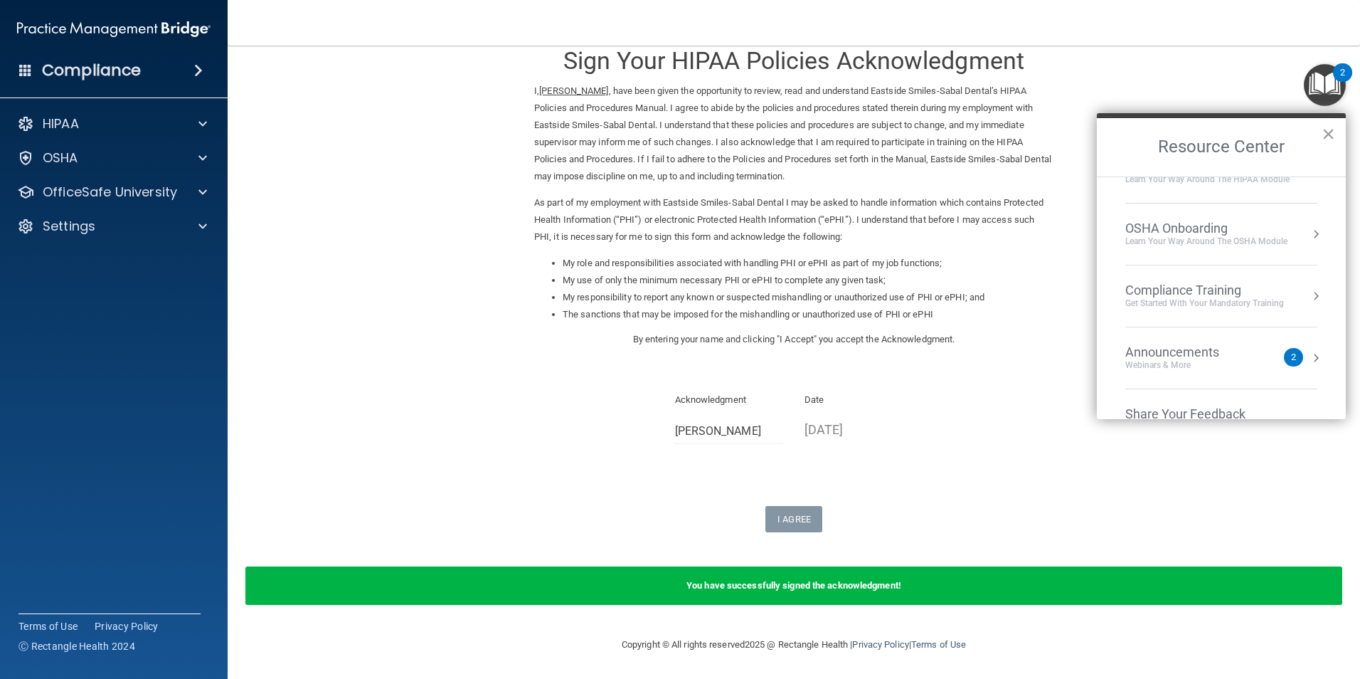
scroll to position [0, 0]
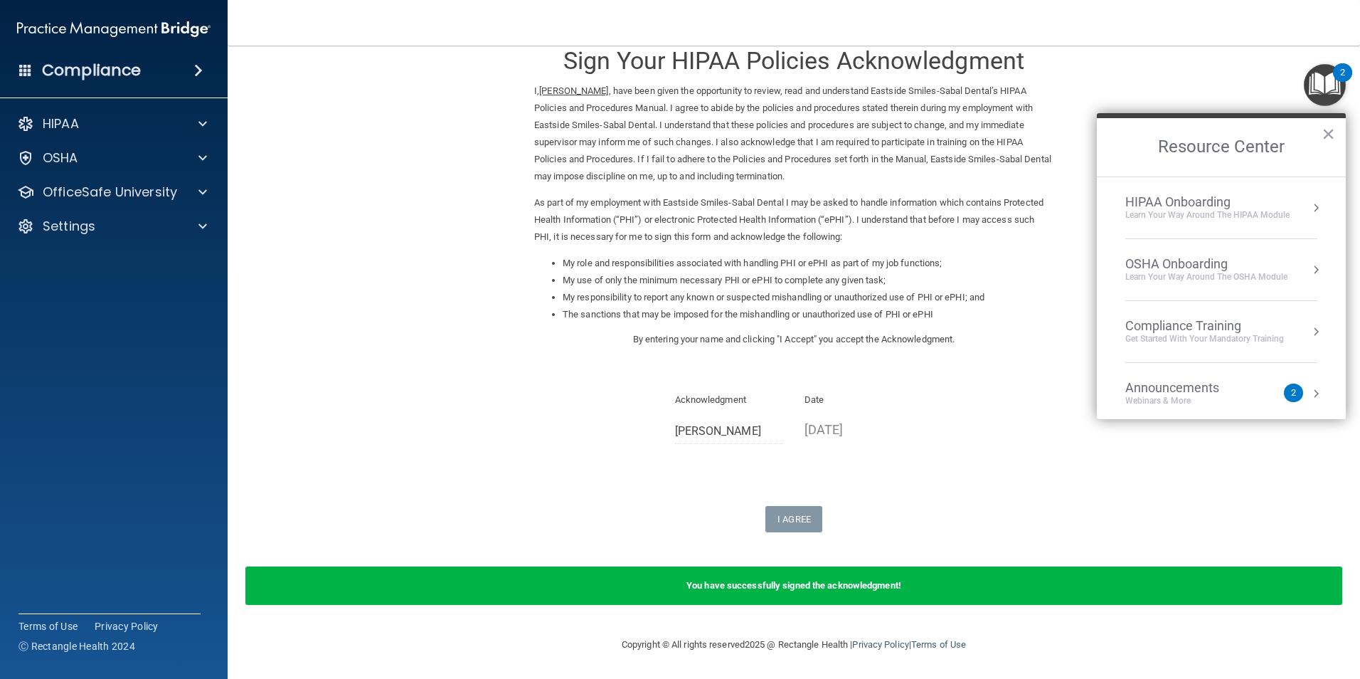
click at [1222, 222] on li "HIPAA Onboarding Learn Your Way around the HIPAA module" at bounding box center [1222, 208] width 192 height 62
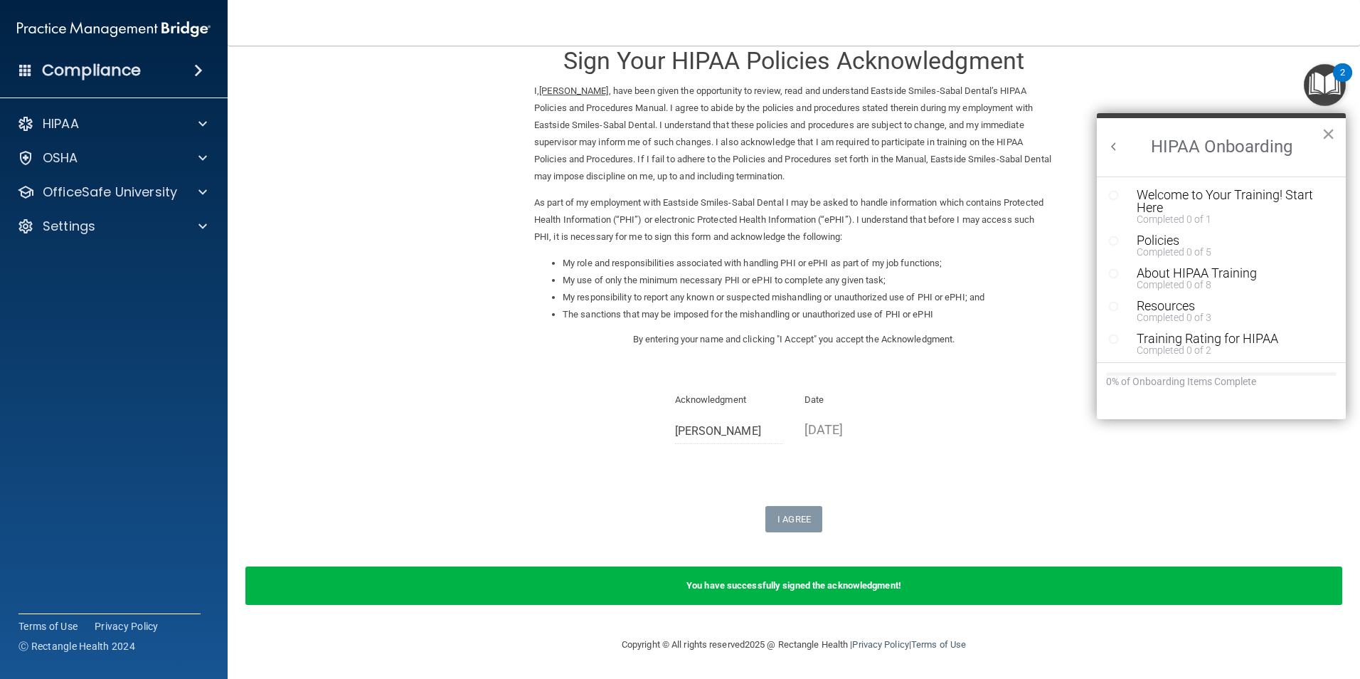
click at [1329, 134] on button "×" at bounding box center [1329, 133] width 14 height 23
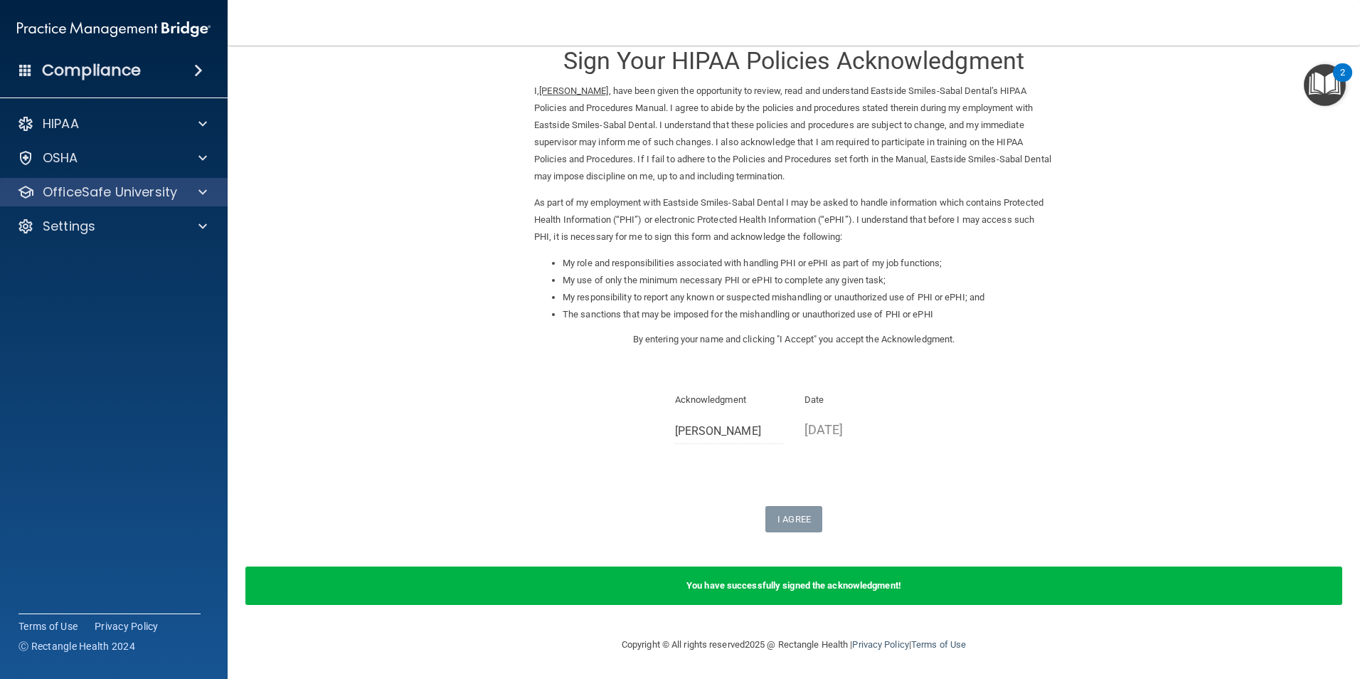
click at [117, 202] on div "OfficeSafe University" at bounding box center [114, 192] width 228 height 28
click at [204, 191] on span at bounding box center [203, 192] width 9 height 17
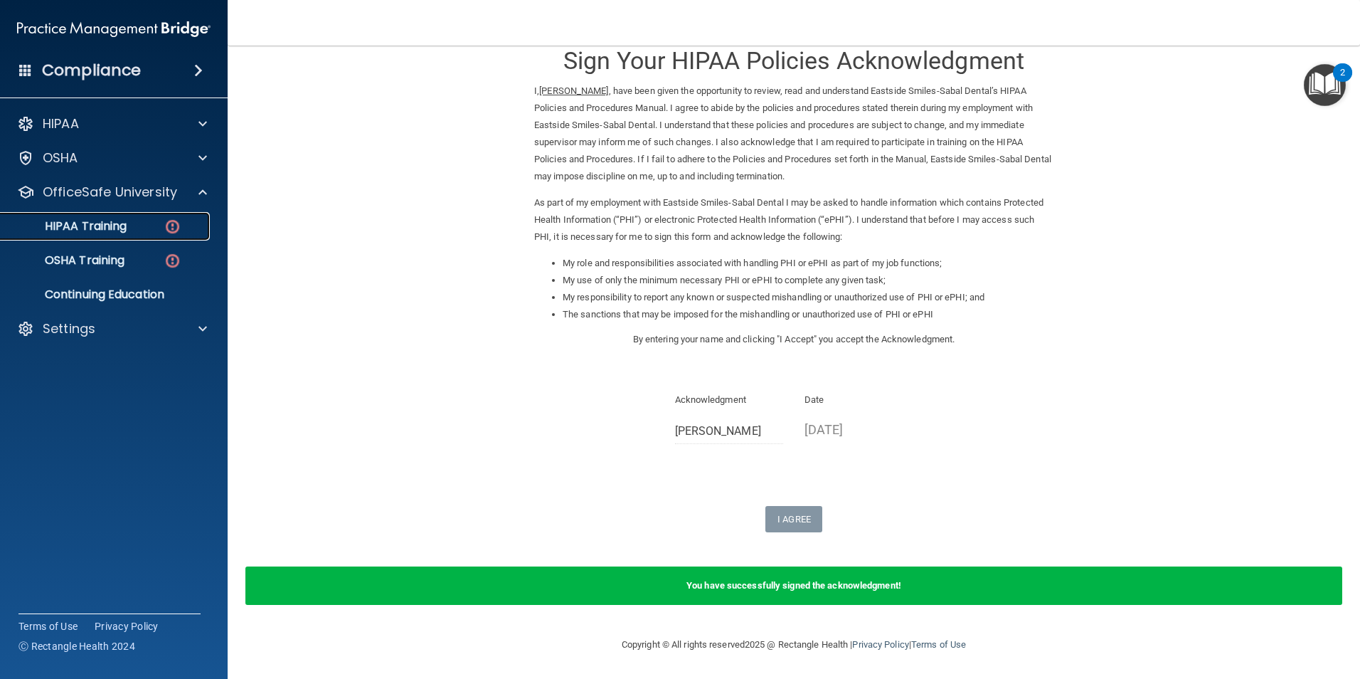
click at [157, 238] on link "HIPAA Training" at bounding box center [98, 226] width 224 height 28
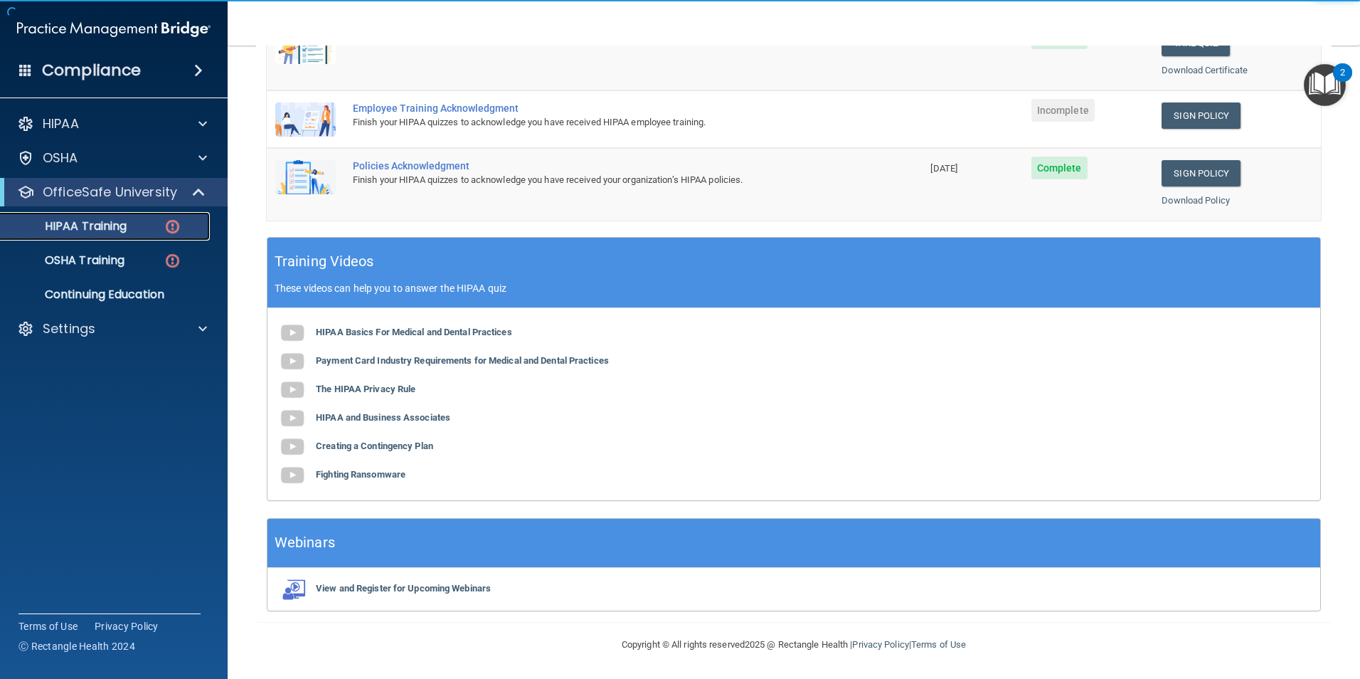
scroll to position [164, 0]
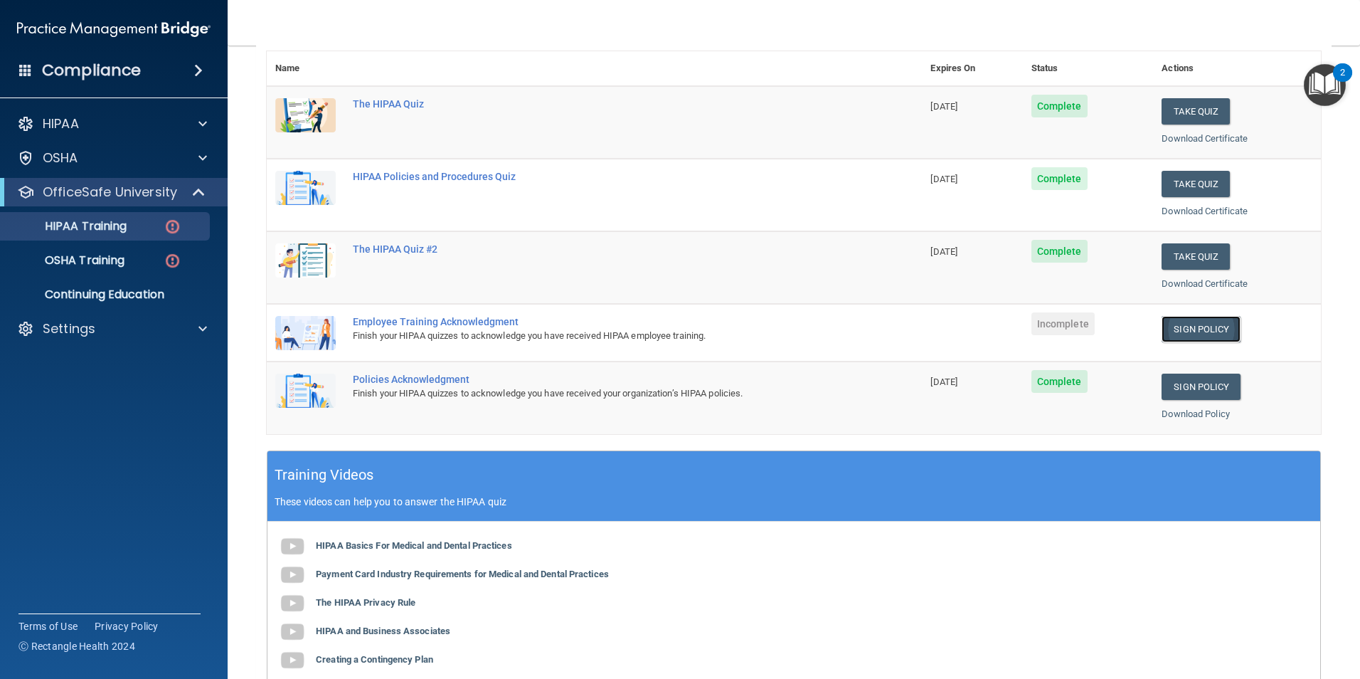
click at [1173, 332] on link "Sign Policy" at bounding box center [1201, 329] width 79 height 26
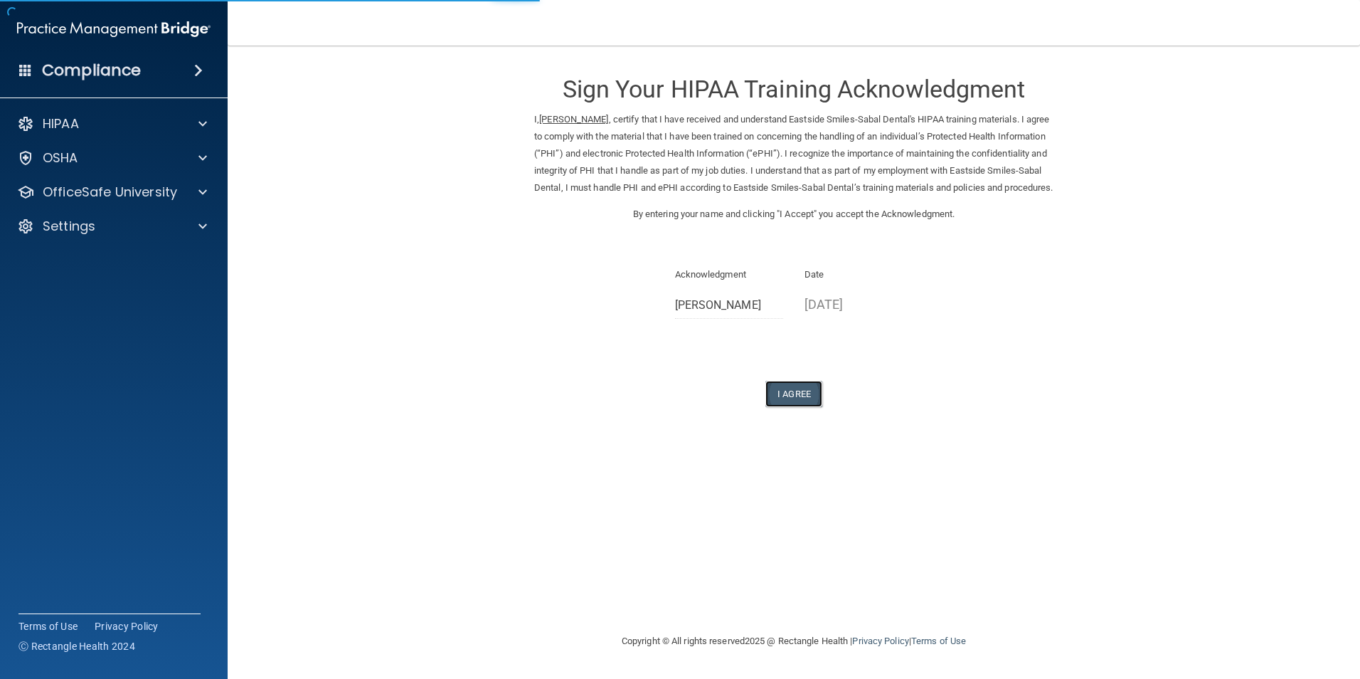
click at [797, 403] on button "I Agree" at bounding box center [794, 394] width 57 height 26
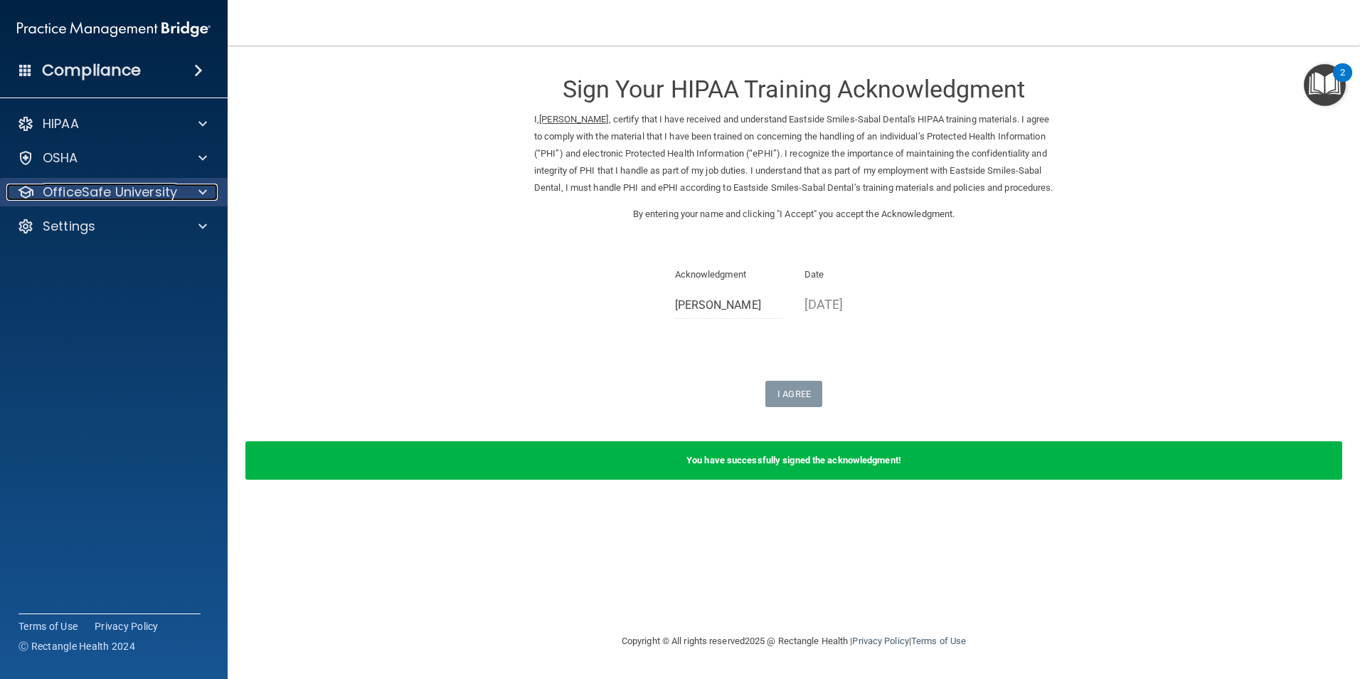
click at [120, 192] on p "OfficeSafe University" at bounding box center [110, 192] width 134 height 17
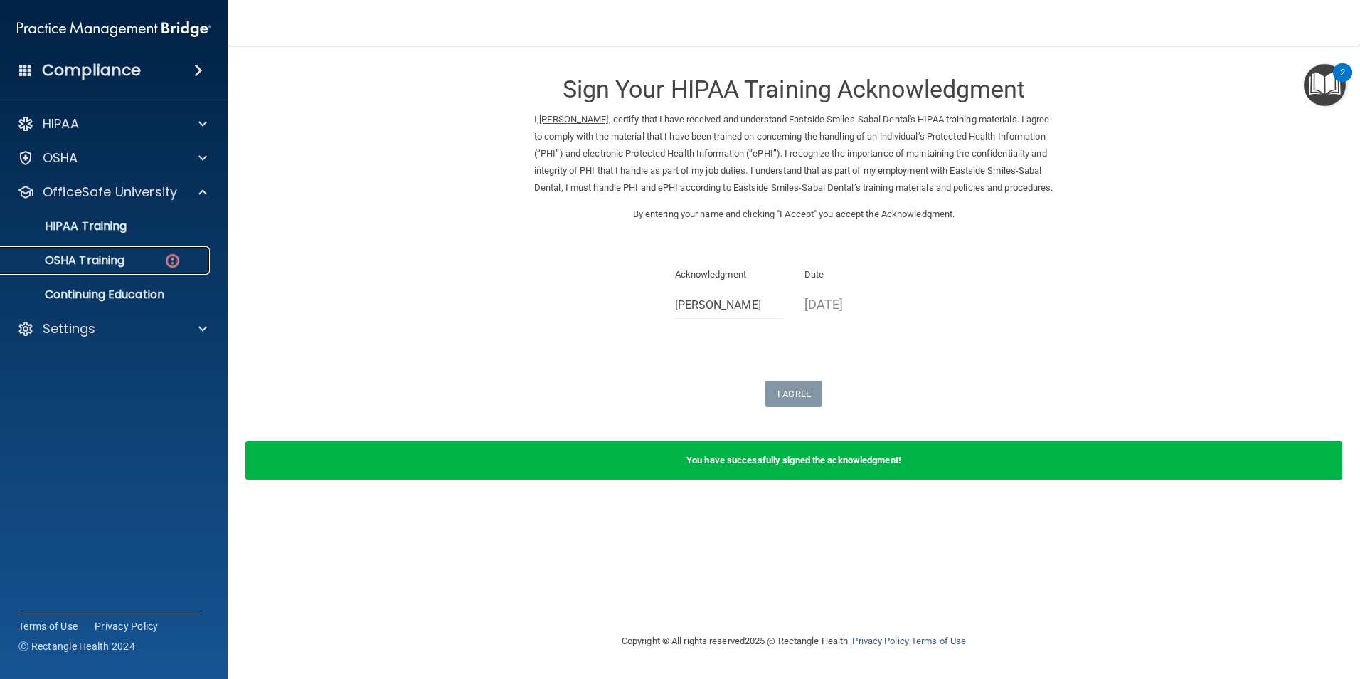
click at [148, 247] on link "OSHA Training" at bounding box center [98, 260] width 224 height 28
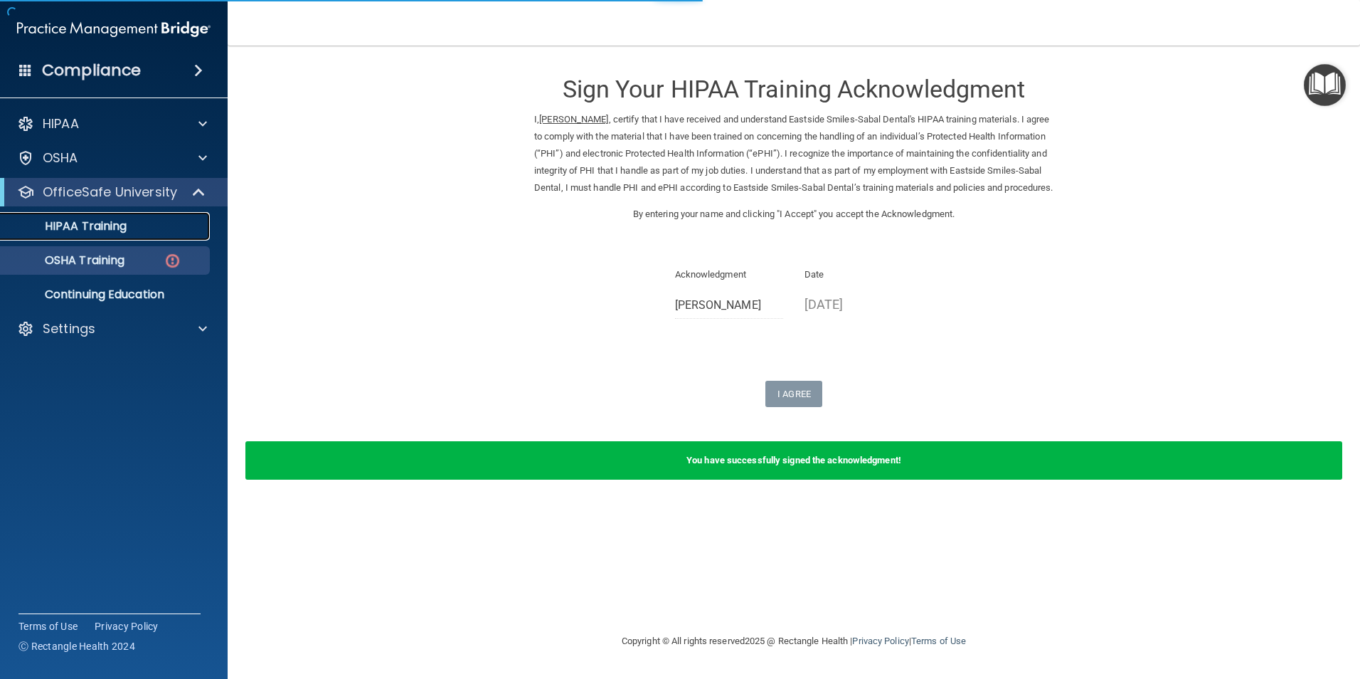
click at [149, 227] on div "HIPAA Training" at bounding box center [106, 226] width 194 height 14
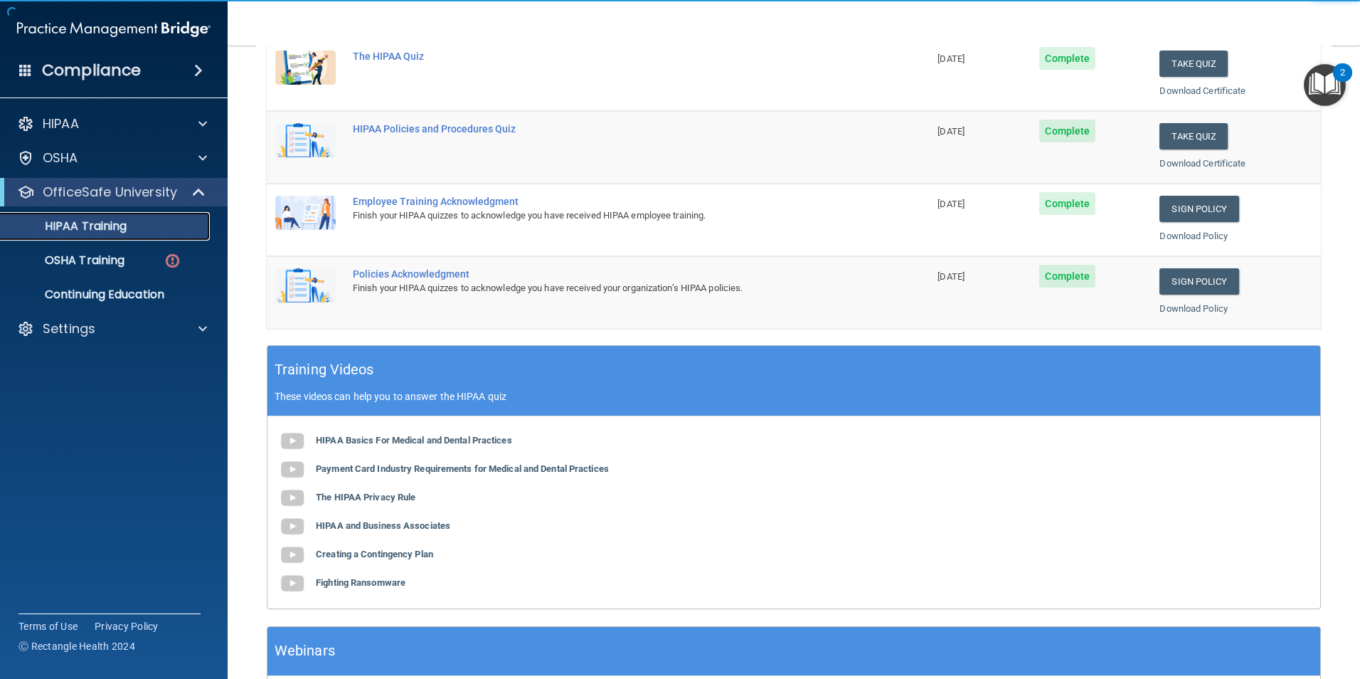
scroll to position [393, 0]
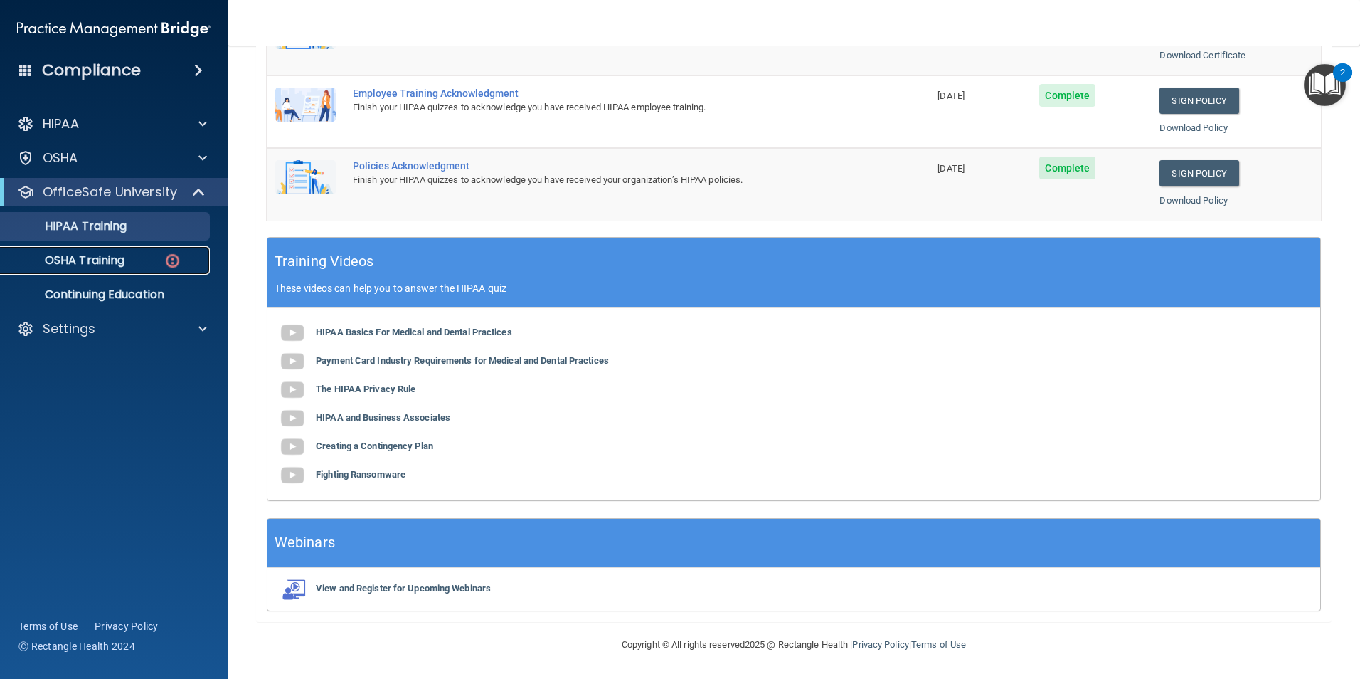
click at [60, 253] on p "OSHA Training" at bounding box center [66, 260] width 115 height 14
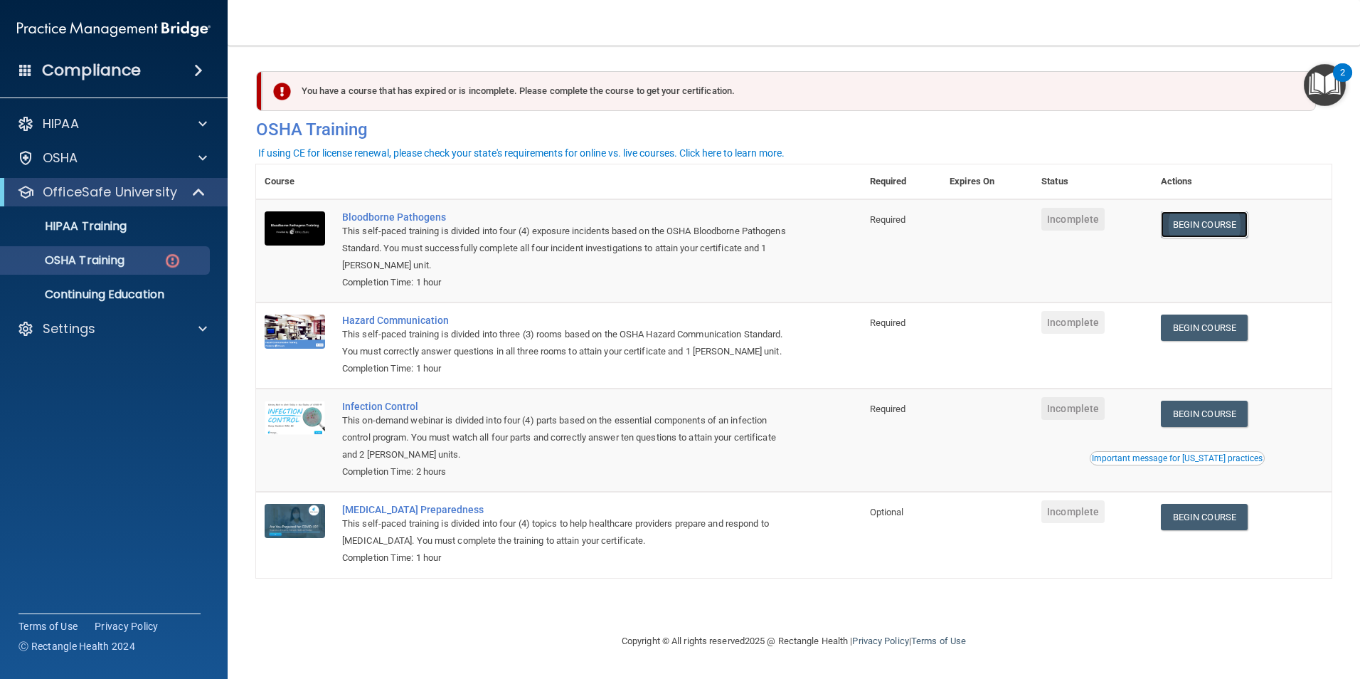
click at [1210, 229] on link "Begin Course" at bounding box center [1204, 224] width 87 height 26
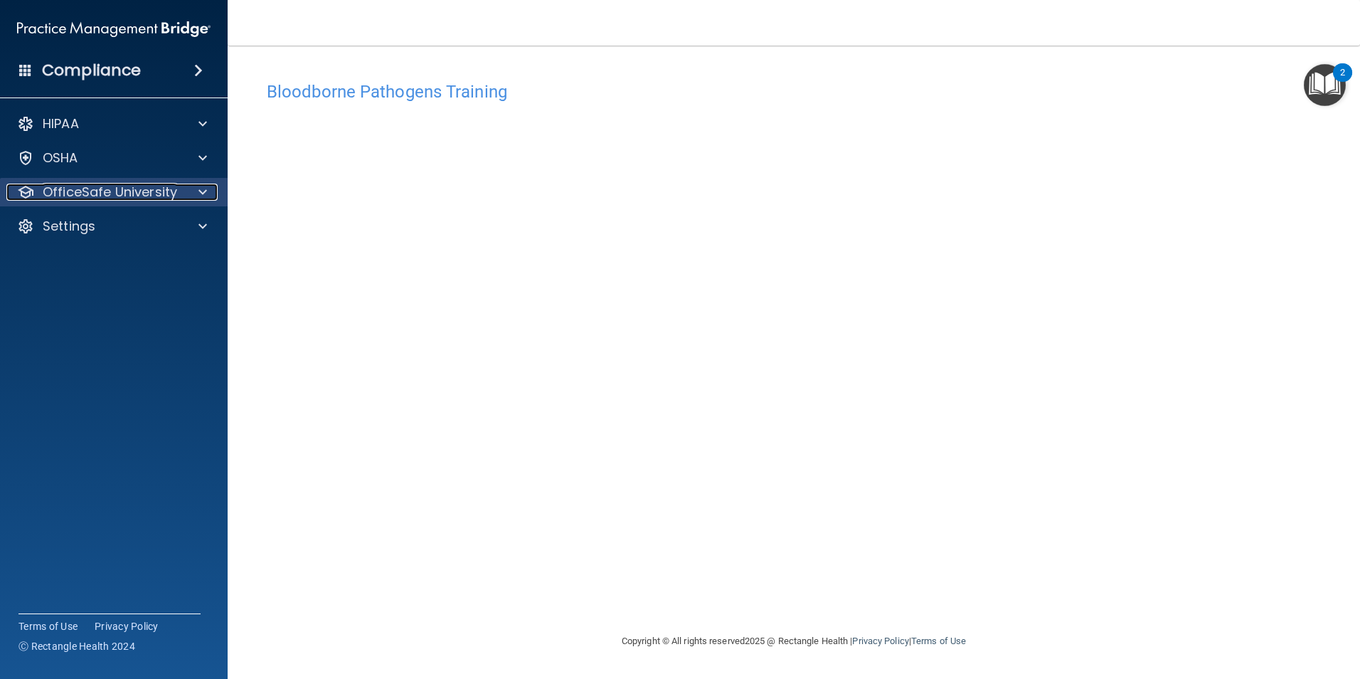
click at [133, 197] on p "OfficeSafe University" at bounding box center [110, 192] width 134 height 17
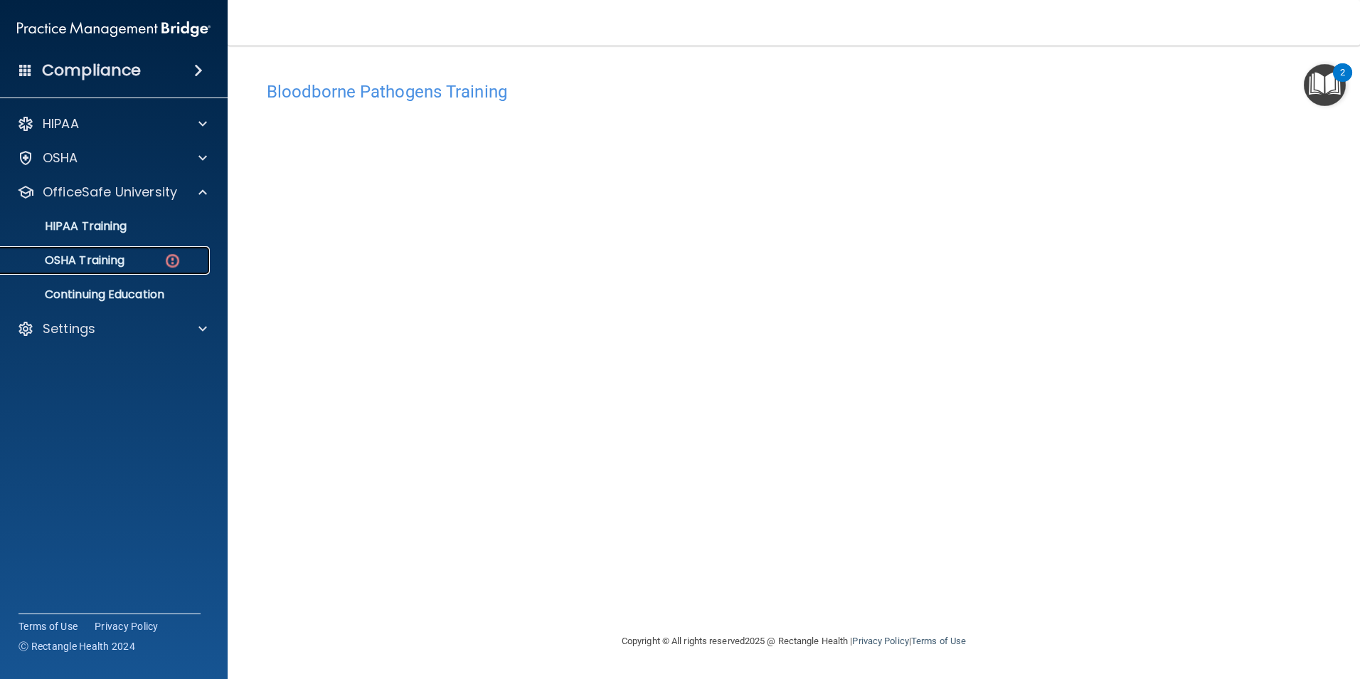
click at [149, 267] on div "OSHA Training" at bounding box center [106, 260] width 194 height 14
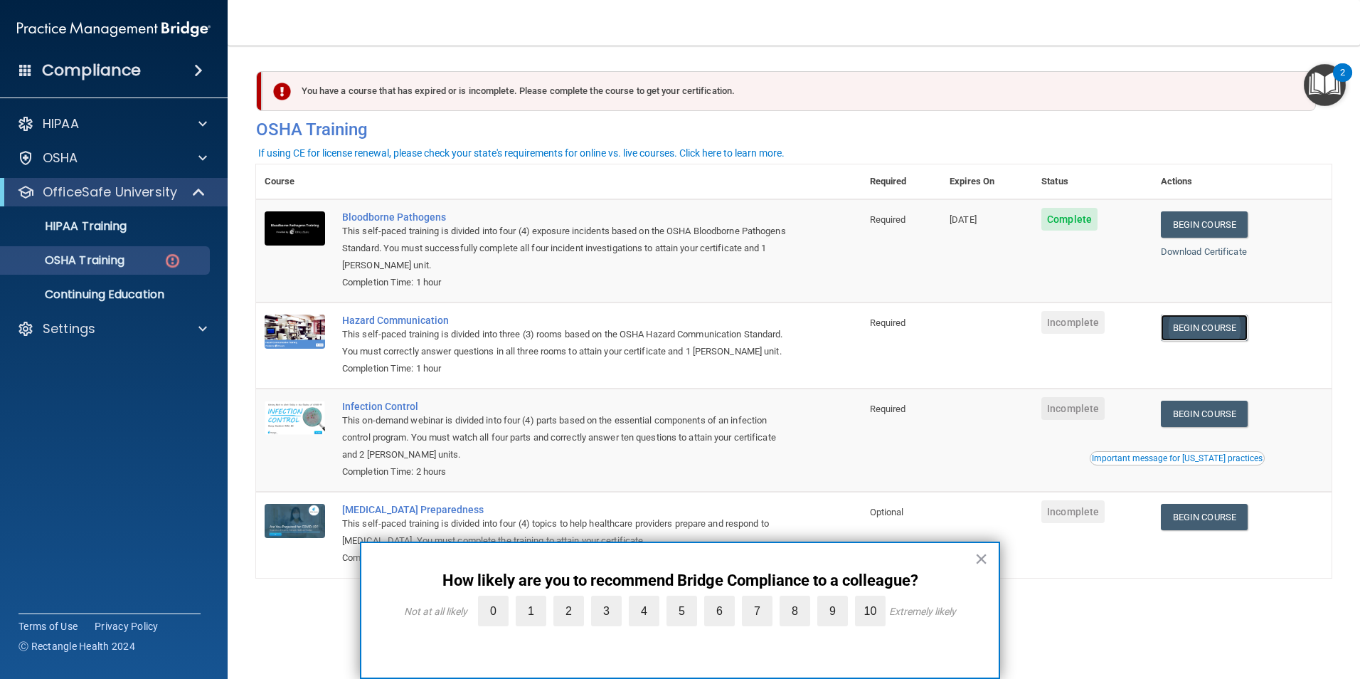
click at [1224, 324] on link "Begin Course" at bounding box center [1204, 327] width 87 height 26
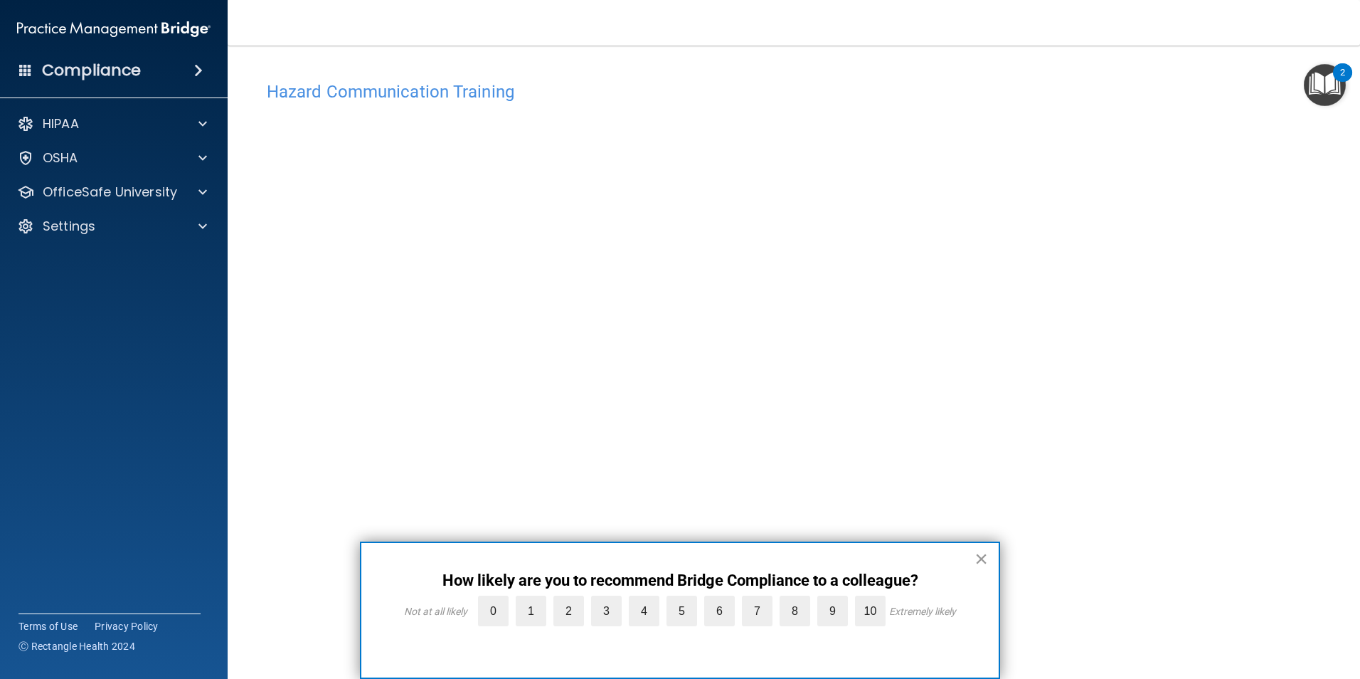
click at [986, 560] on button "×" at bounding box center [982, 558] width 14 height 23
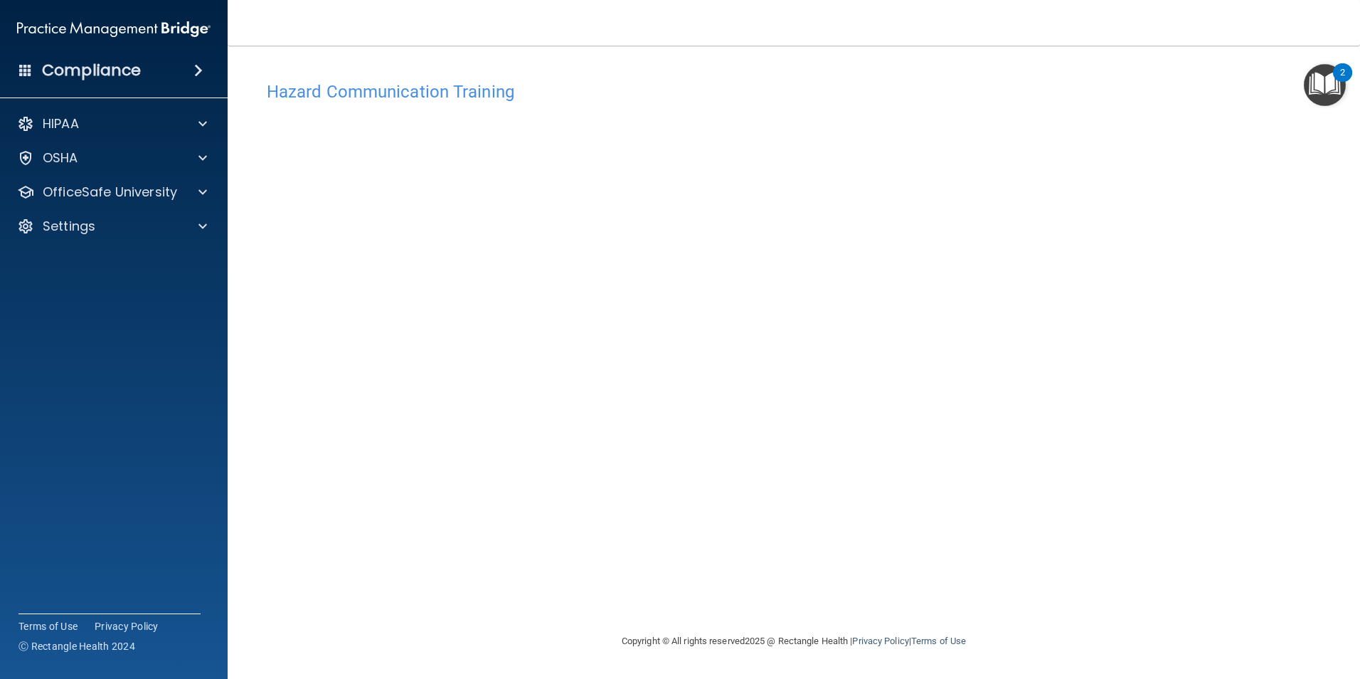
click at [460, 91] on h4 "Hazard Communication Training" at bounding box center [794, 92] width 1054 height 18
click at [183, 195] on div at bounding box center [201, 192] width 36 height 17
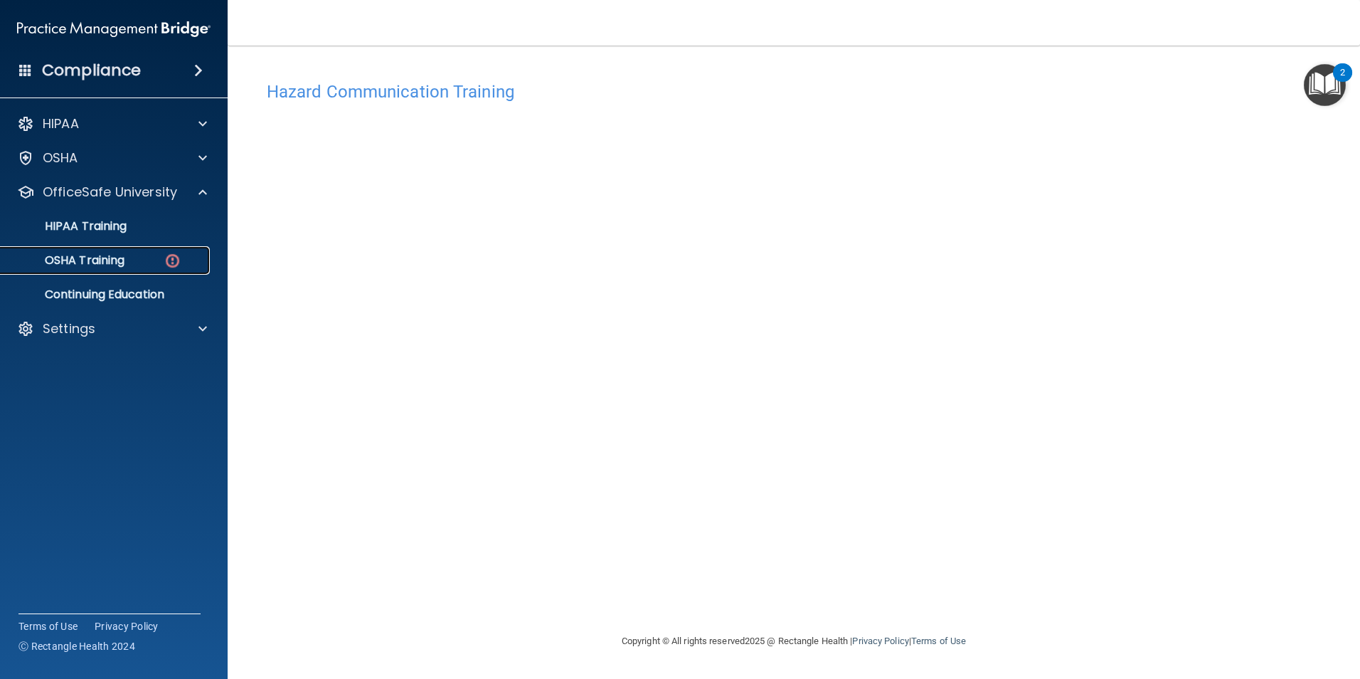
click at [159, 269] on link "OSHA Training" at bounding box center [98, 260] width 224 height 28
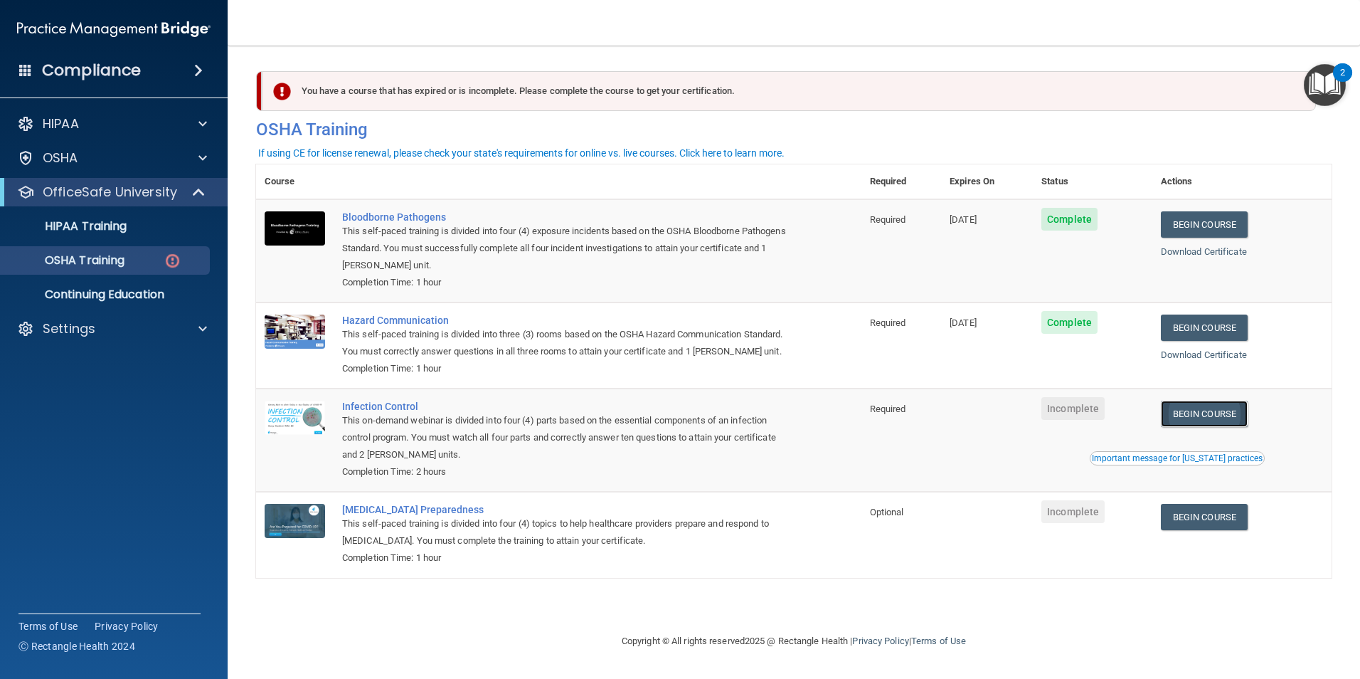
click at [1207, 427] on link "Begin Course" at bounding box center [1204, 414] width 87 height 26
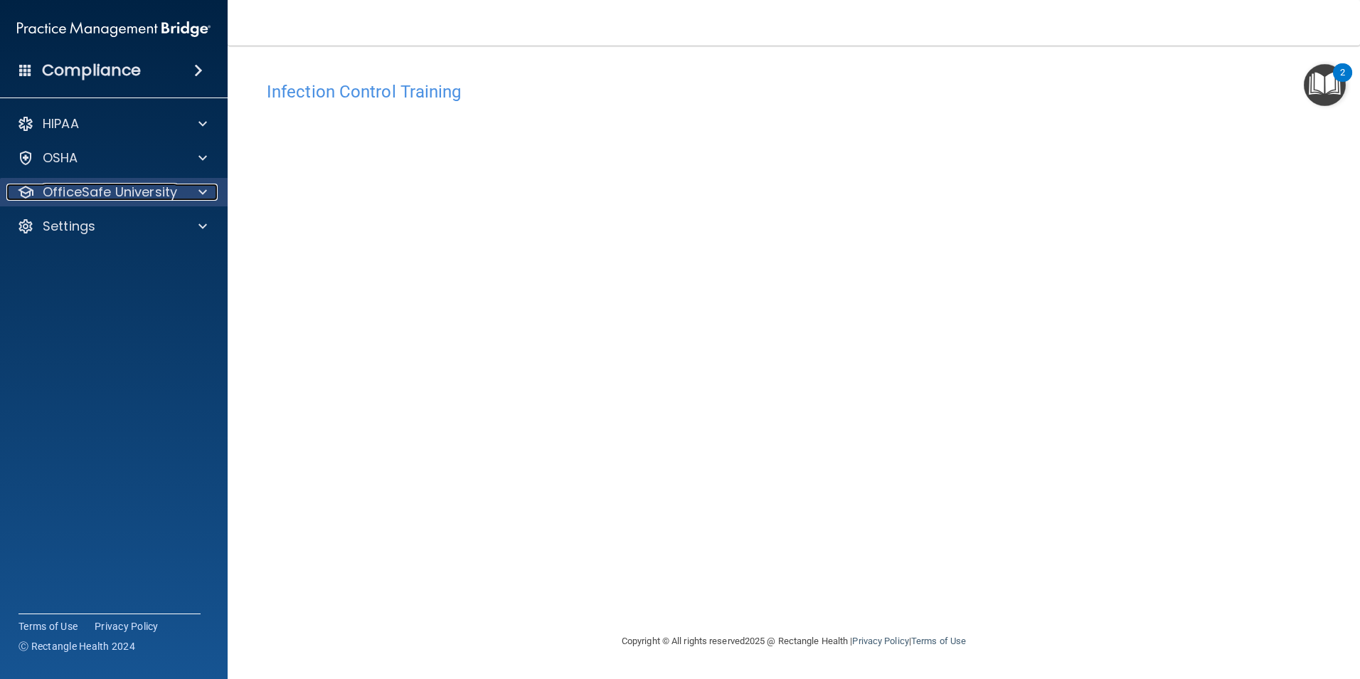
click at [100, 188] on p "OfficeSafe University" at bounding box center [110, 192] width 134 height 17
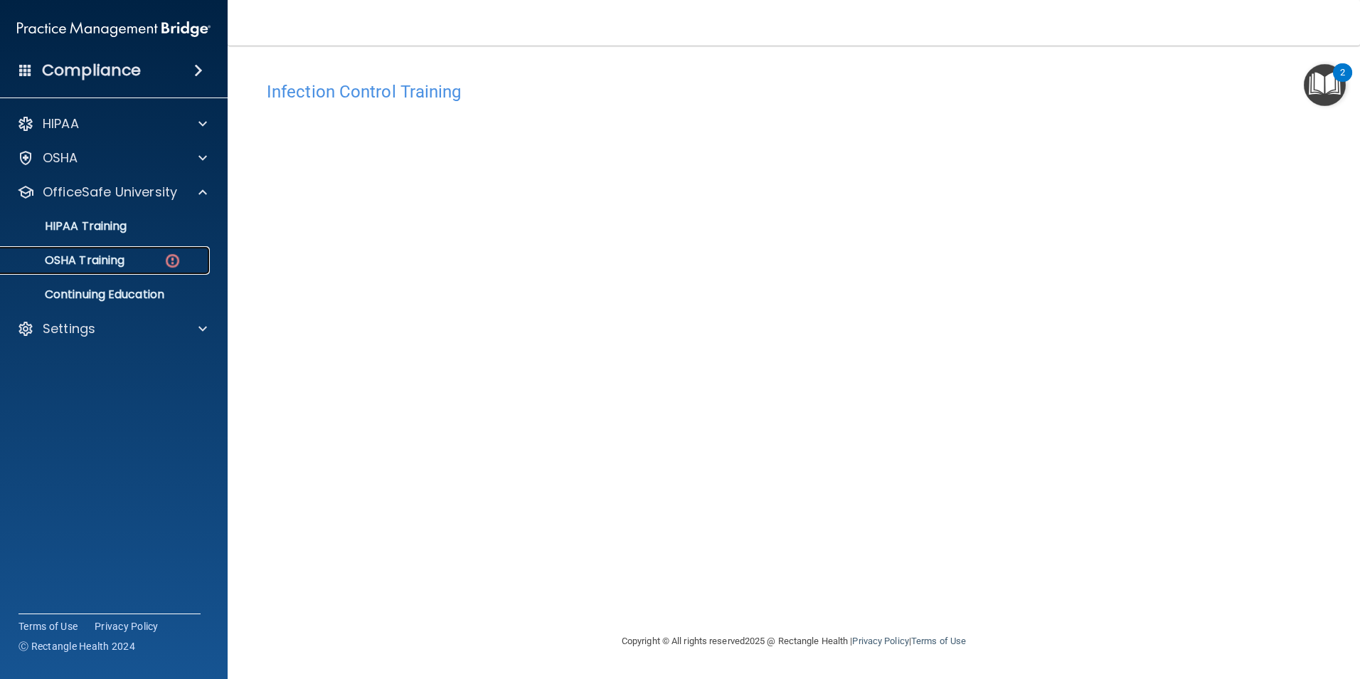
click at [159, 273] on link "OSHA Training" at bounding box center [98, 260] width 224 height 28
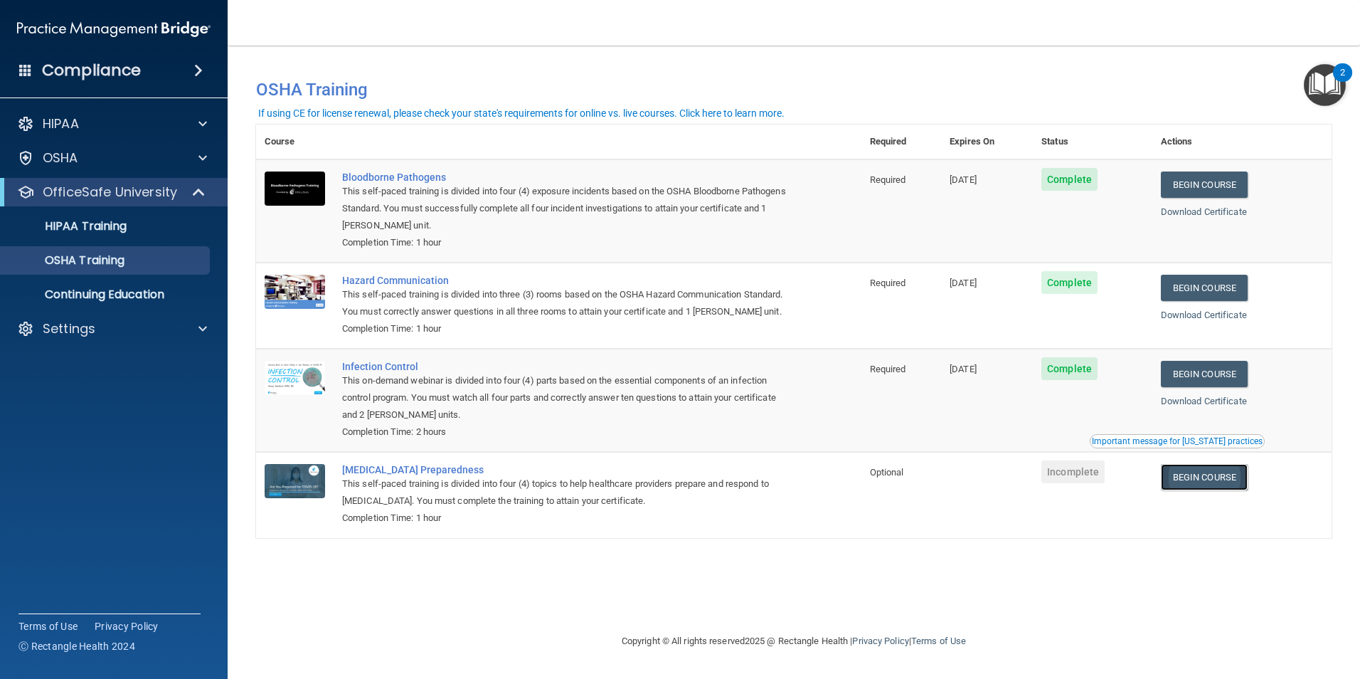
click at [1214, 490] on link "Begin Course" at bounding box center [1204, 477] width 87 height 26
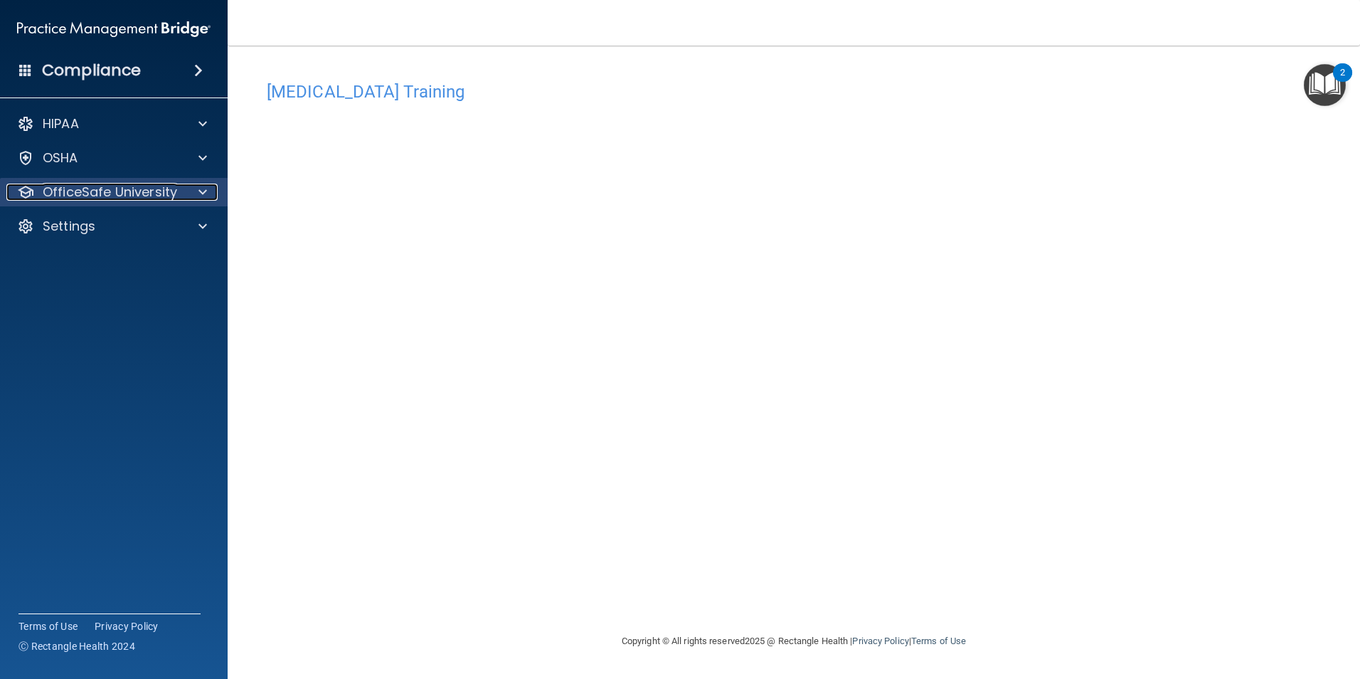
click at [180, 190] on div "OfficeSafe University" at bounding box center [94, 192] width 176 height 17
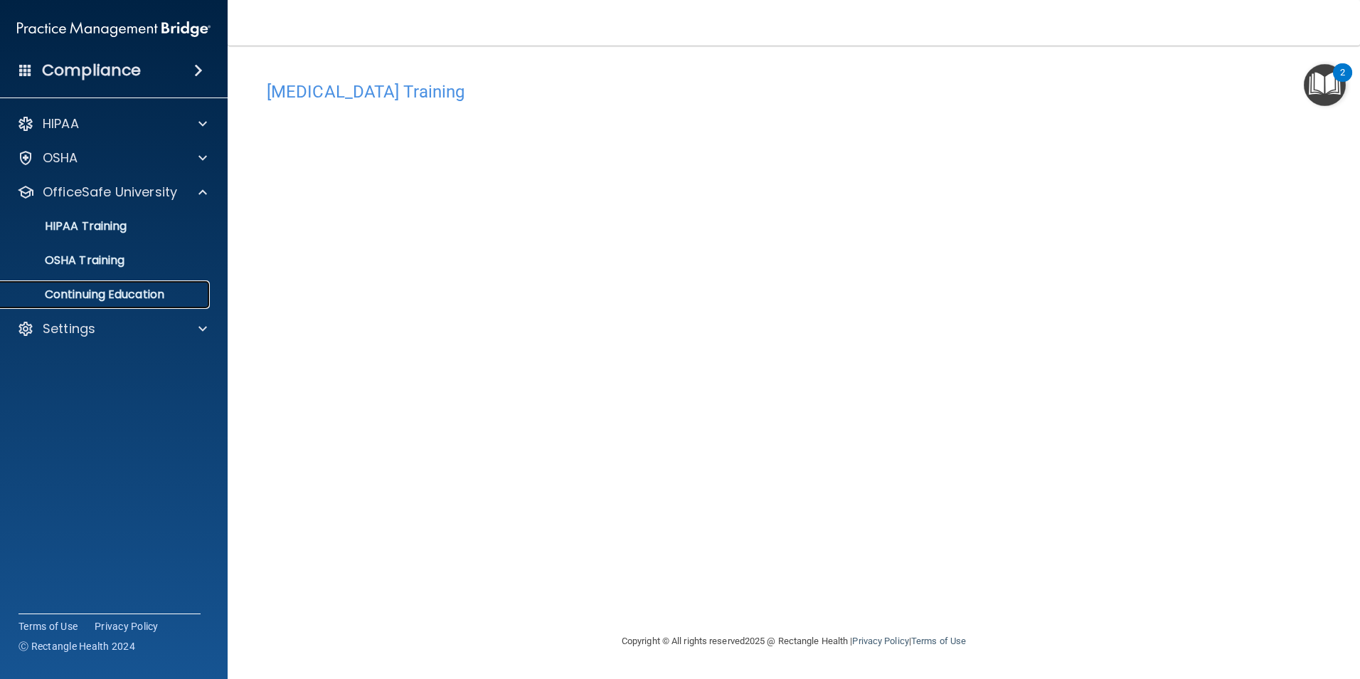
click at [162, 288] on p "Continuing Education" at bounding box center [106, 294] width 194 height 14
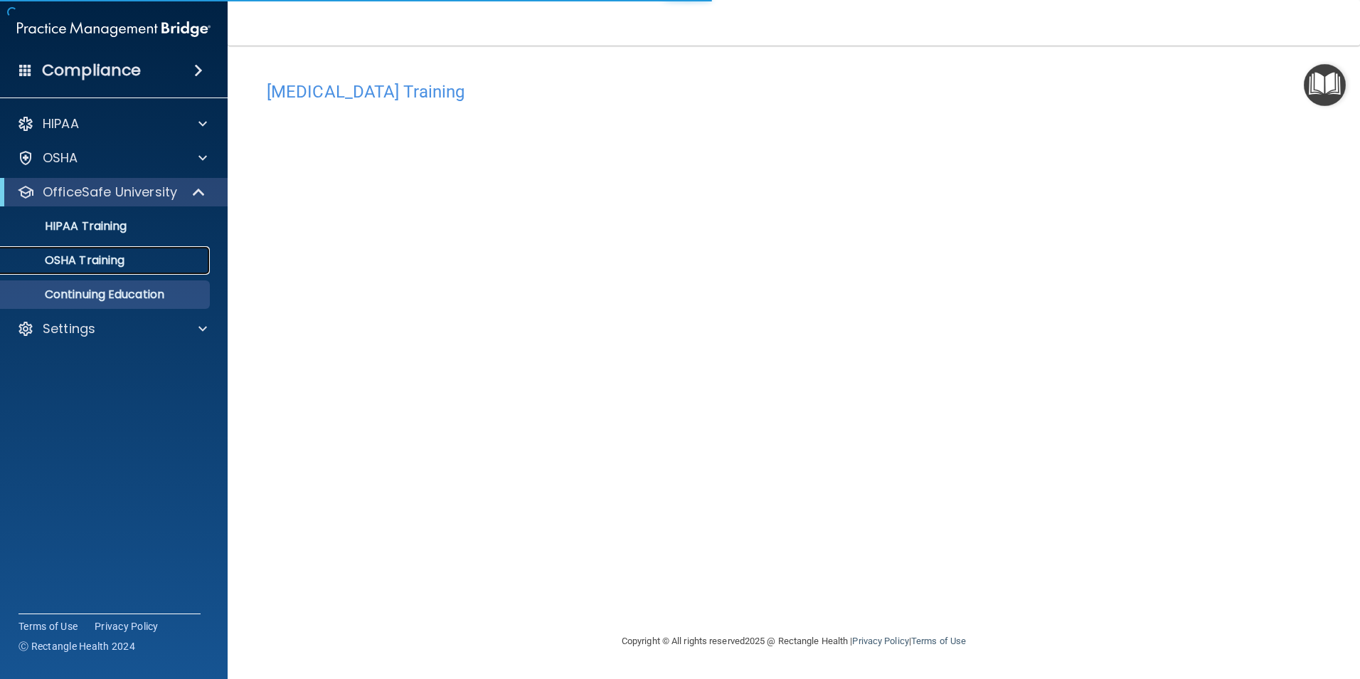
click at [140, 260] on div "OSHA Training" at bounding box center [106, 260] width 194 height 14
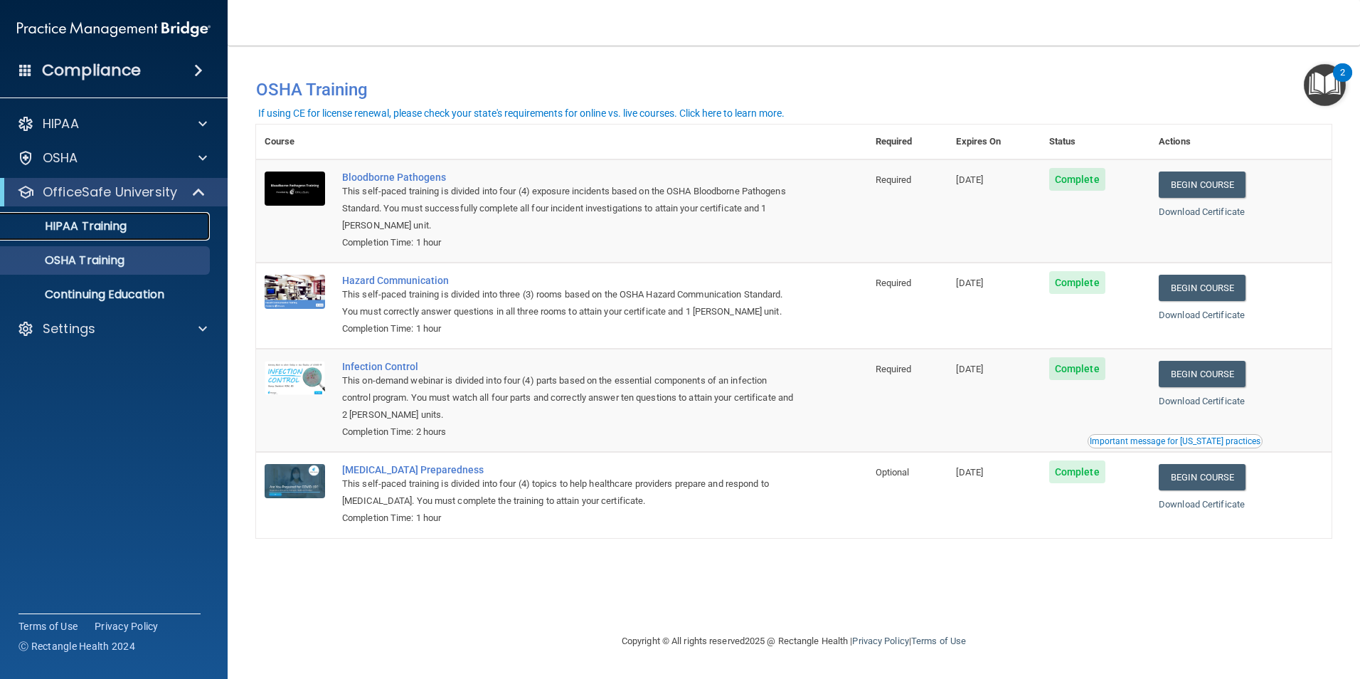
click at [156, 239] on link "HIPAA Training" at bounding box center [98, 226] width 224 height 28
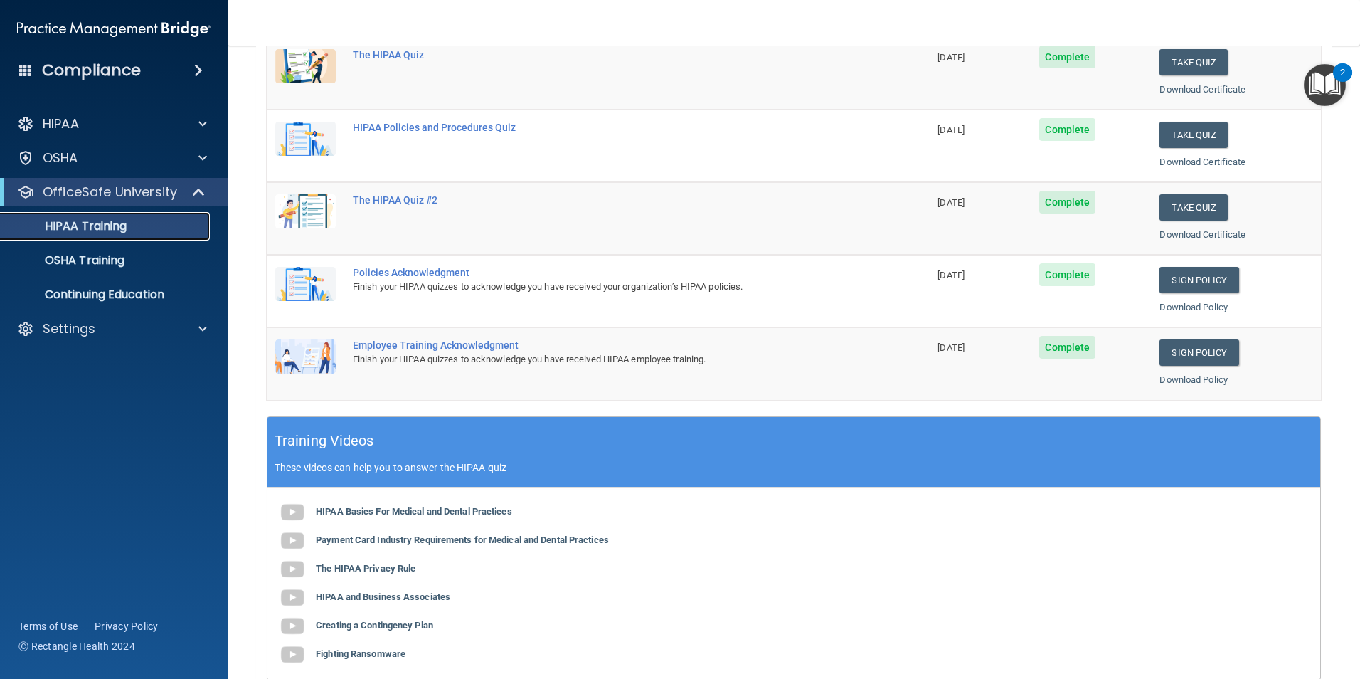
scroll to position [393, 0]
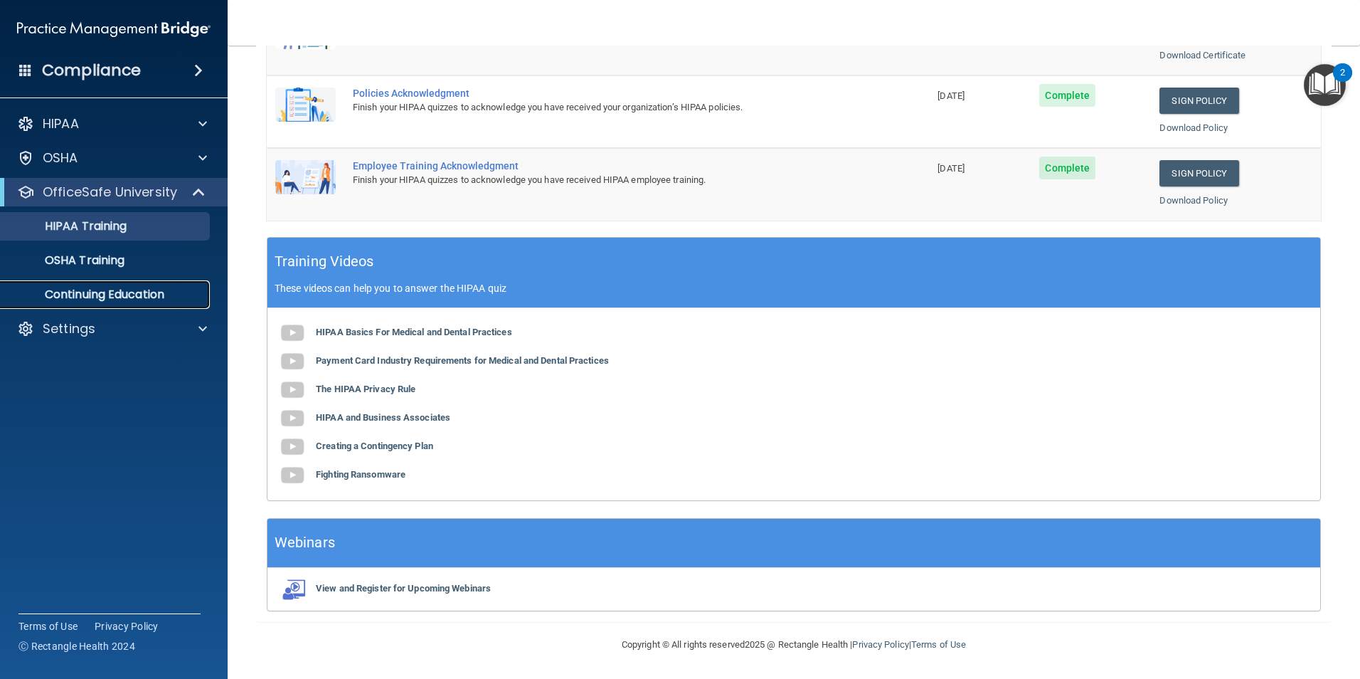
click at [158, 296] on p "Continuing Education" at bounding box center [106, 294] width 194 height 14
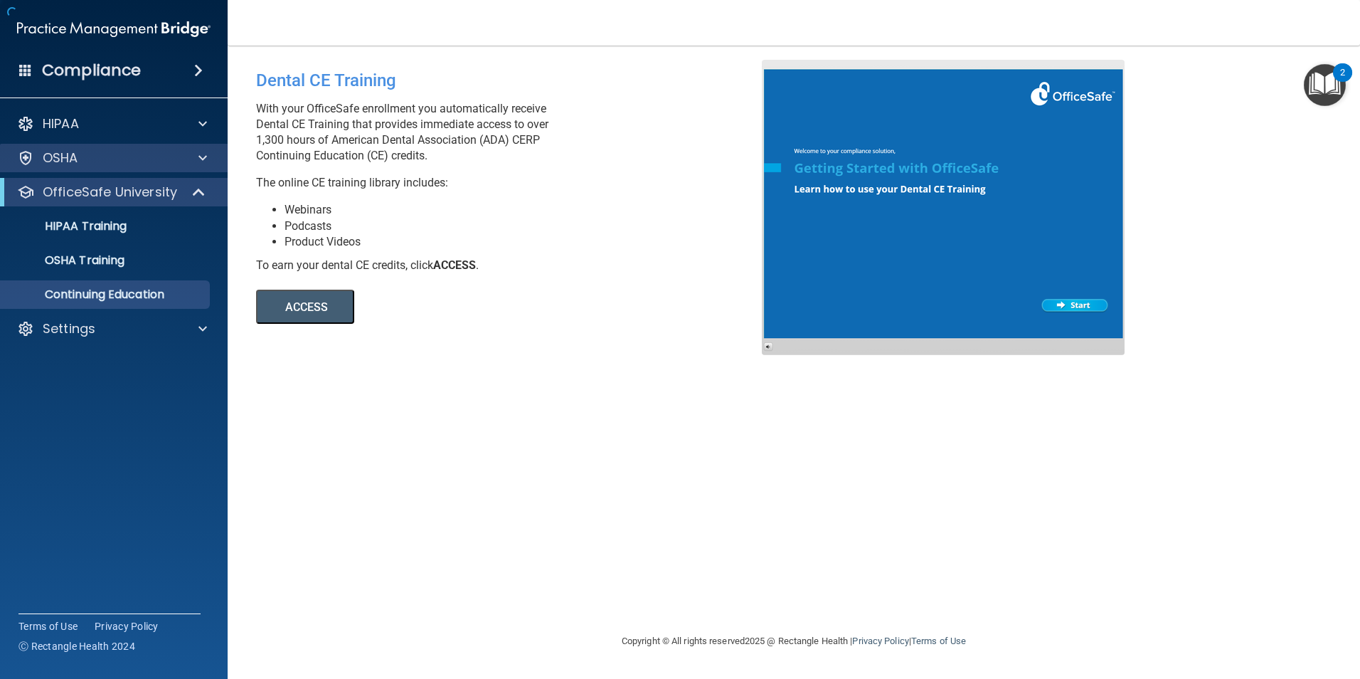
click at [184, 149] on div "OSHA" at bounding box center [114, 158] width 228 height 28
click at [206, 162] on span at bounding box center [203, 157] width 9 height 17
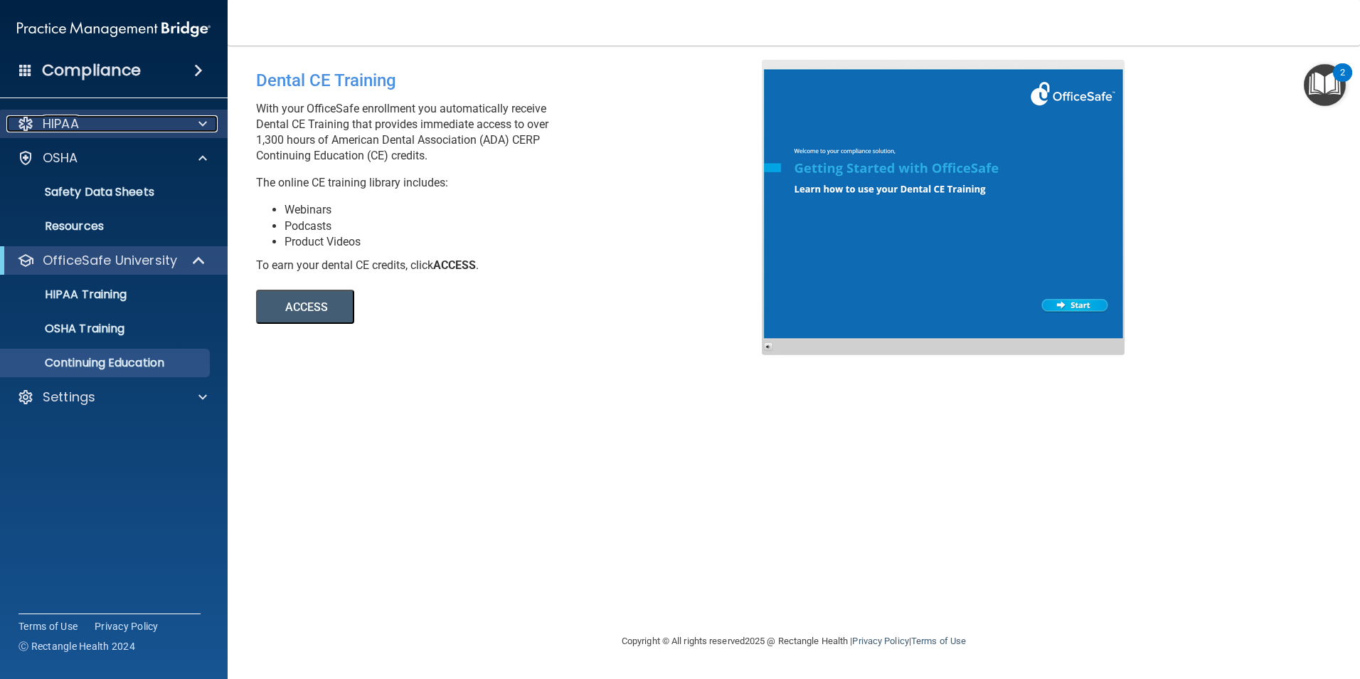
click at [181, 131] on div "HIPAA" at bounding box center [94, 123] width 176 height 17
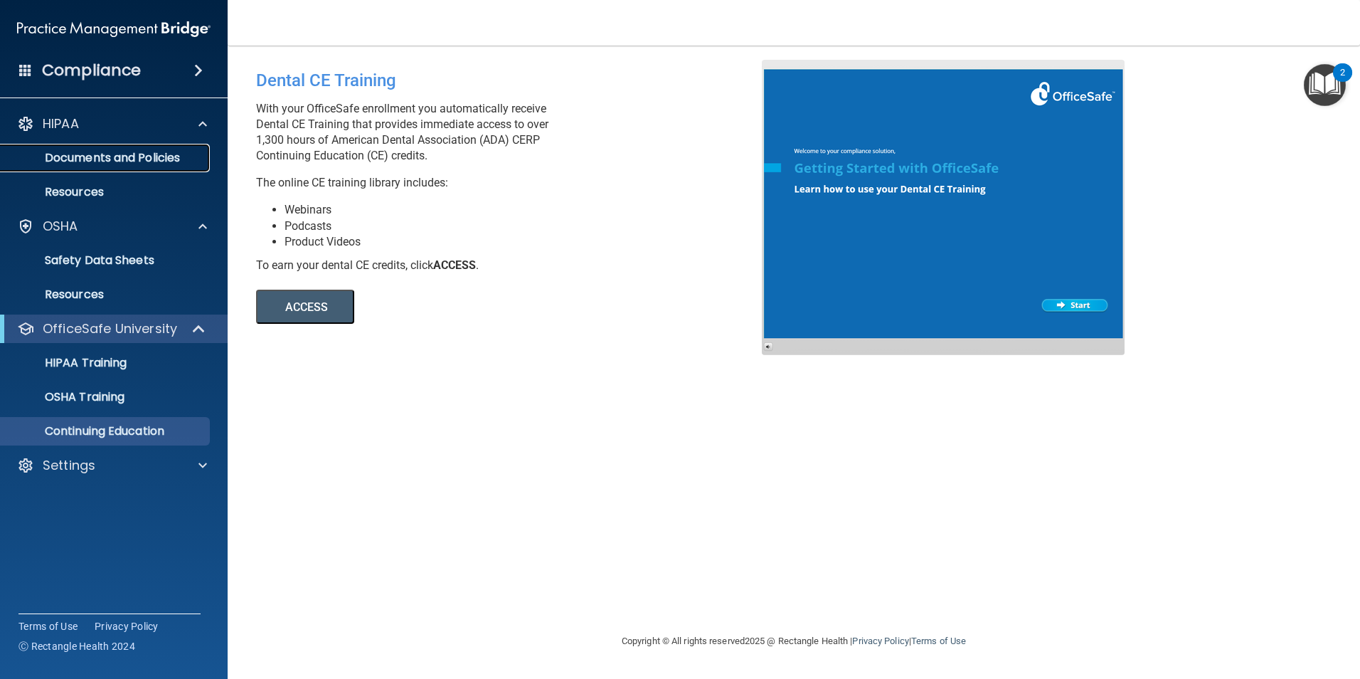
click at [151, 152] on p "Documents and Policies" at bounding box center [106, 158] width 194 height 14
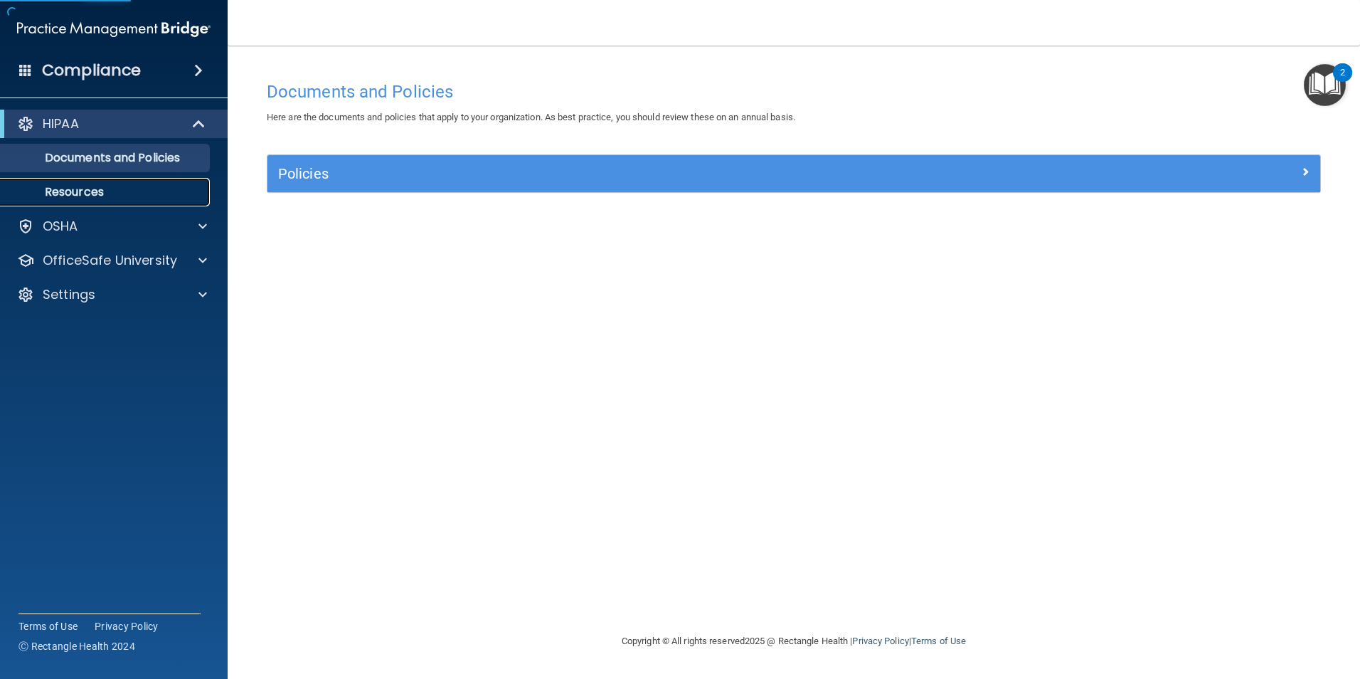
click at [151, 180] on link "Resources" at bounding box center [98, 192] width 224 height 28
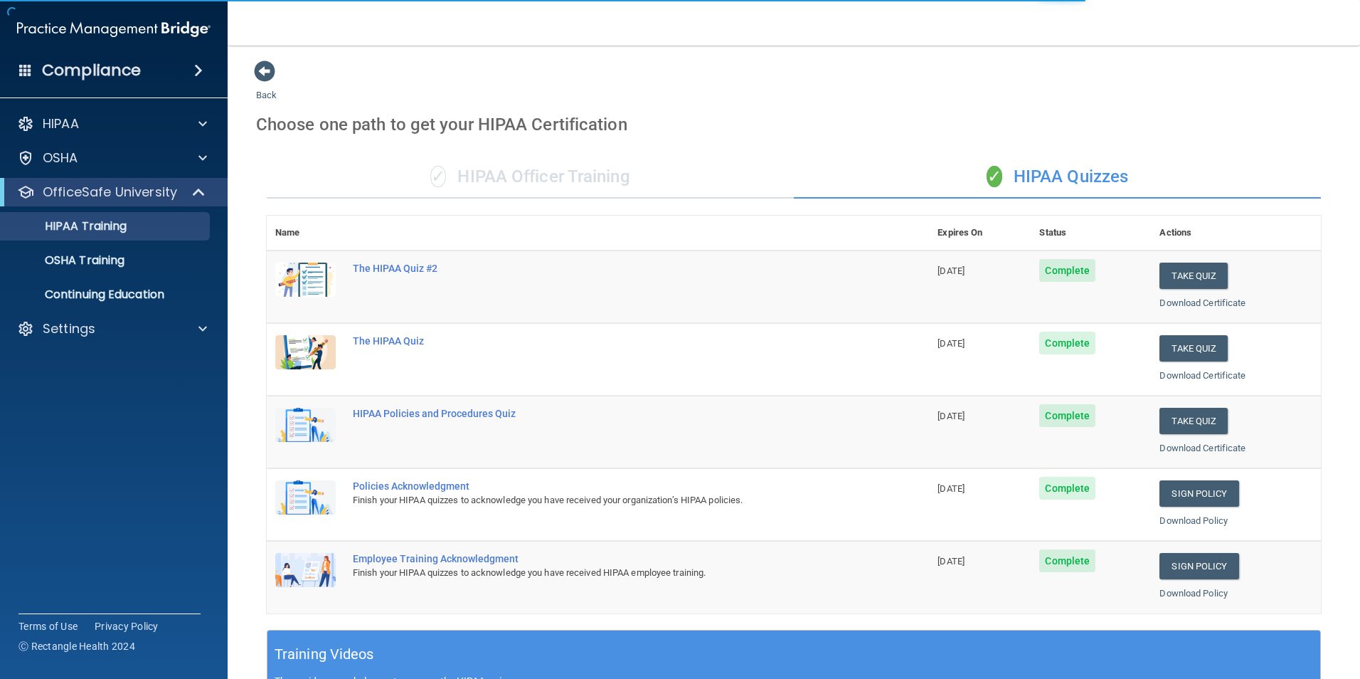
click at [23, 73] on span at bounding box center [25, 69] width 13 height 13
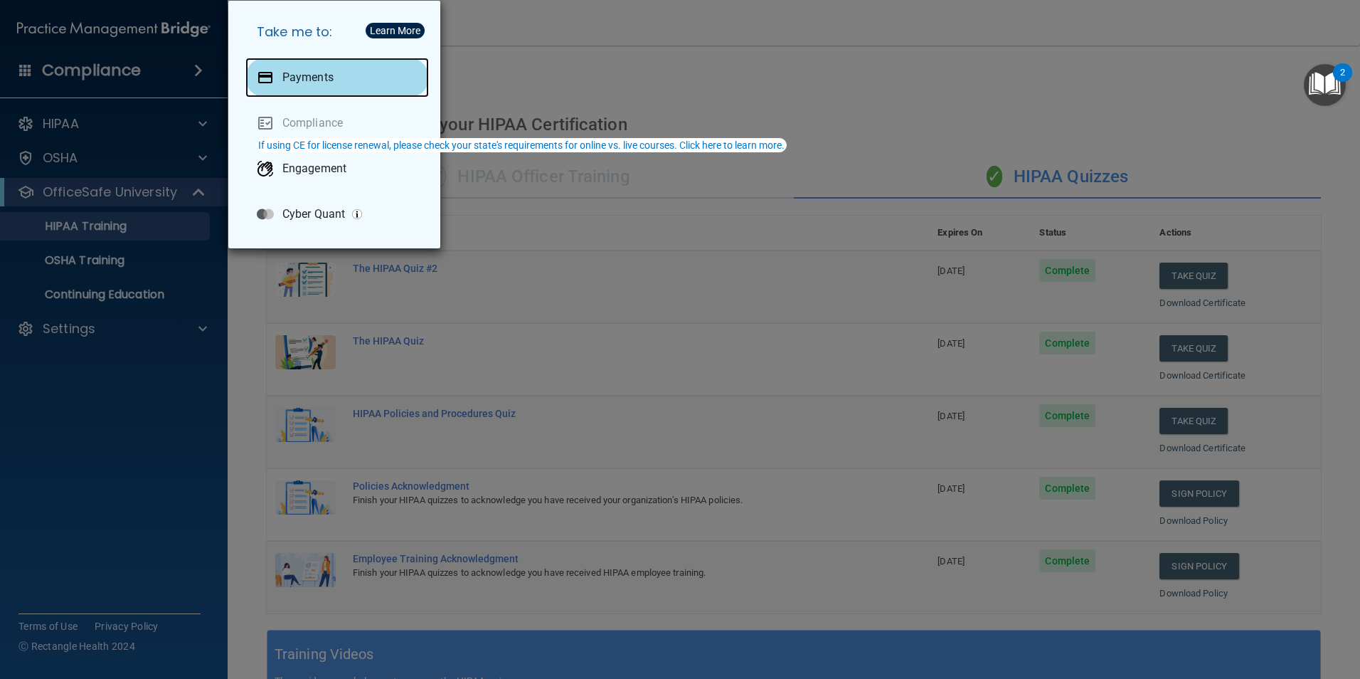
click at [348, 84] on div "Payments" at bounding box center [337, 78] width 184 height 40
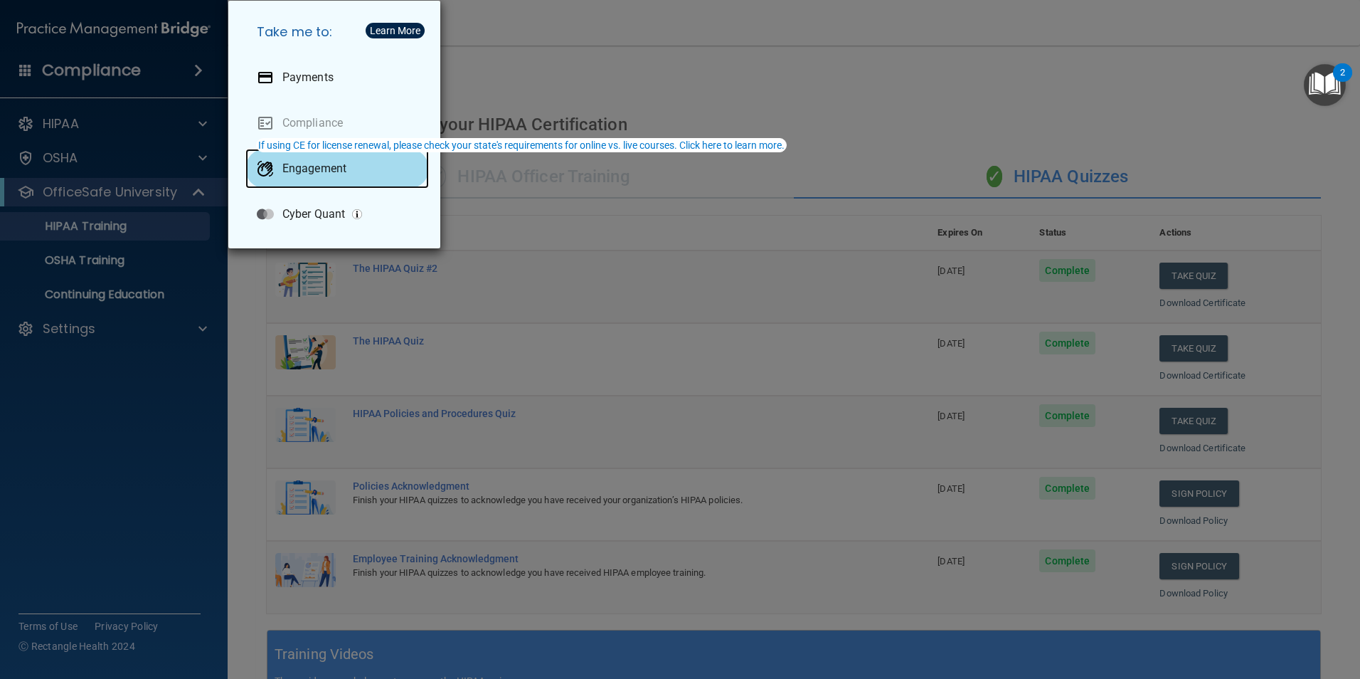
click at [331, 171] on p "Engagement" at bounding box center [314, 169] width 64 height 14
click at [556, 36] on div "Take me to: Payments Compliance Engagement Cyber Quant" at bounding box center [680, 339] width 1360 height 679
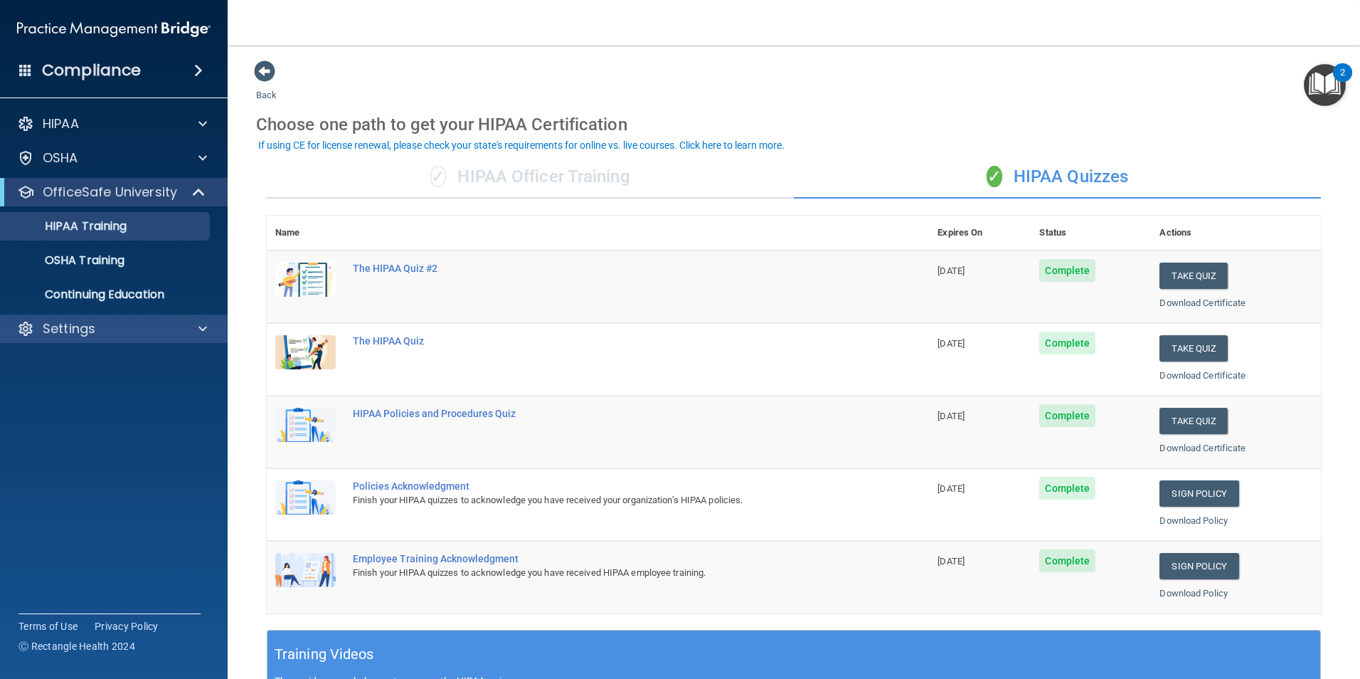
click at [78, 315] on div "Settings" at bounding box center [114, 328] width 228 height 28
click at [130, 333] on div "Settings" at bounding box center [94, 328] width 176 height 17
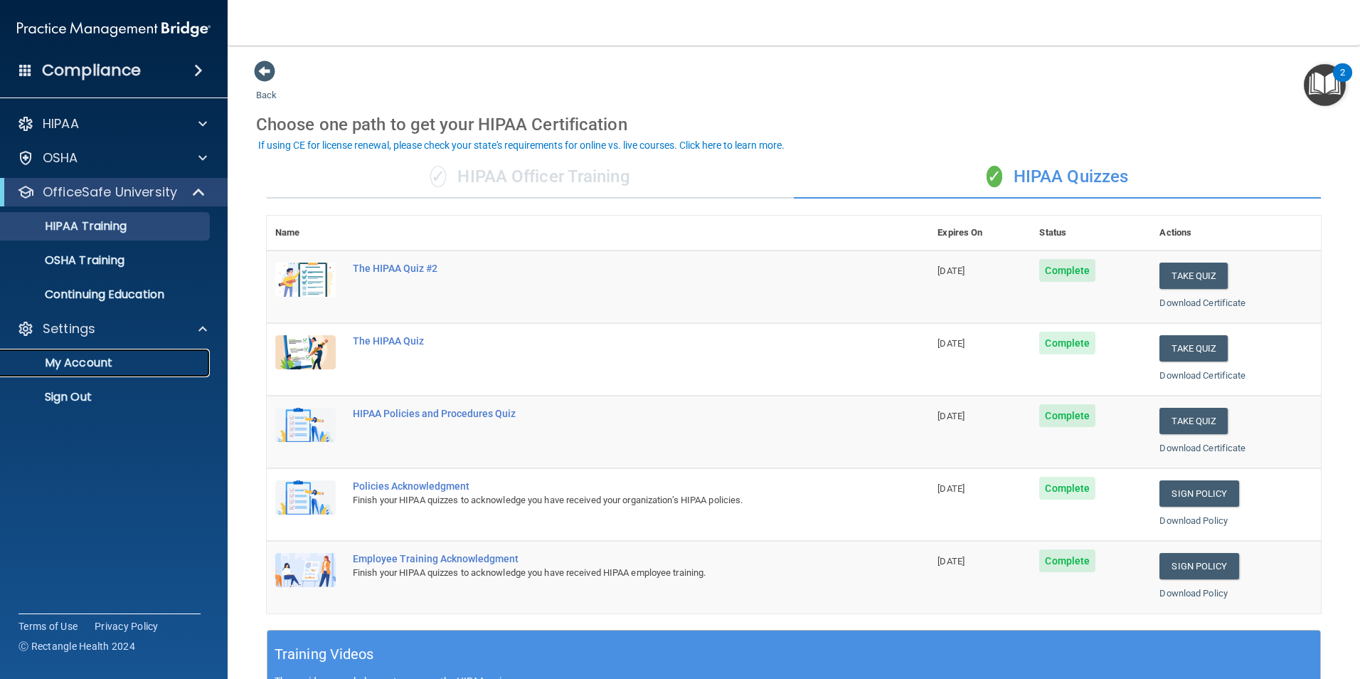
click at [124, 360] on p "My Account" at bounding box center [106, 363] width 194 height 14
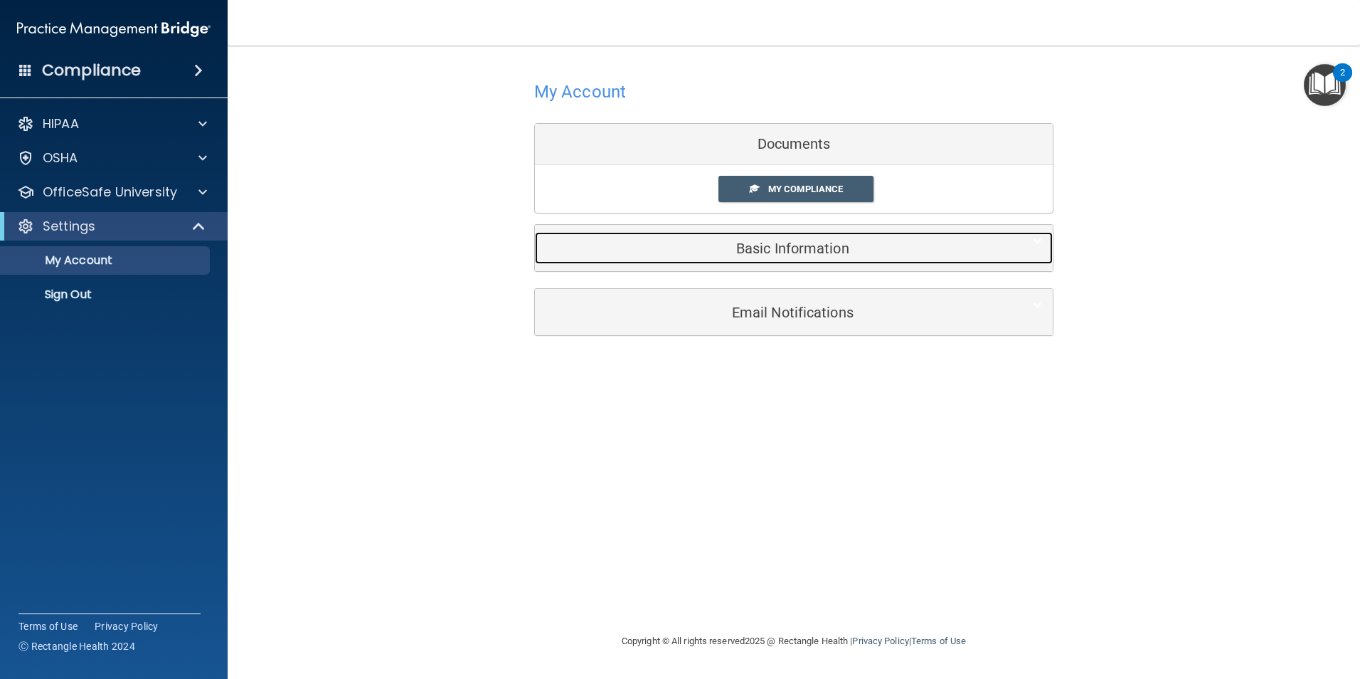
click at [872, 257] on div "Basic Information" at bounding box center [772, 248] width 475 height 32
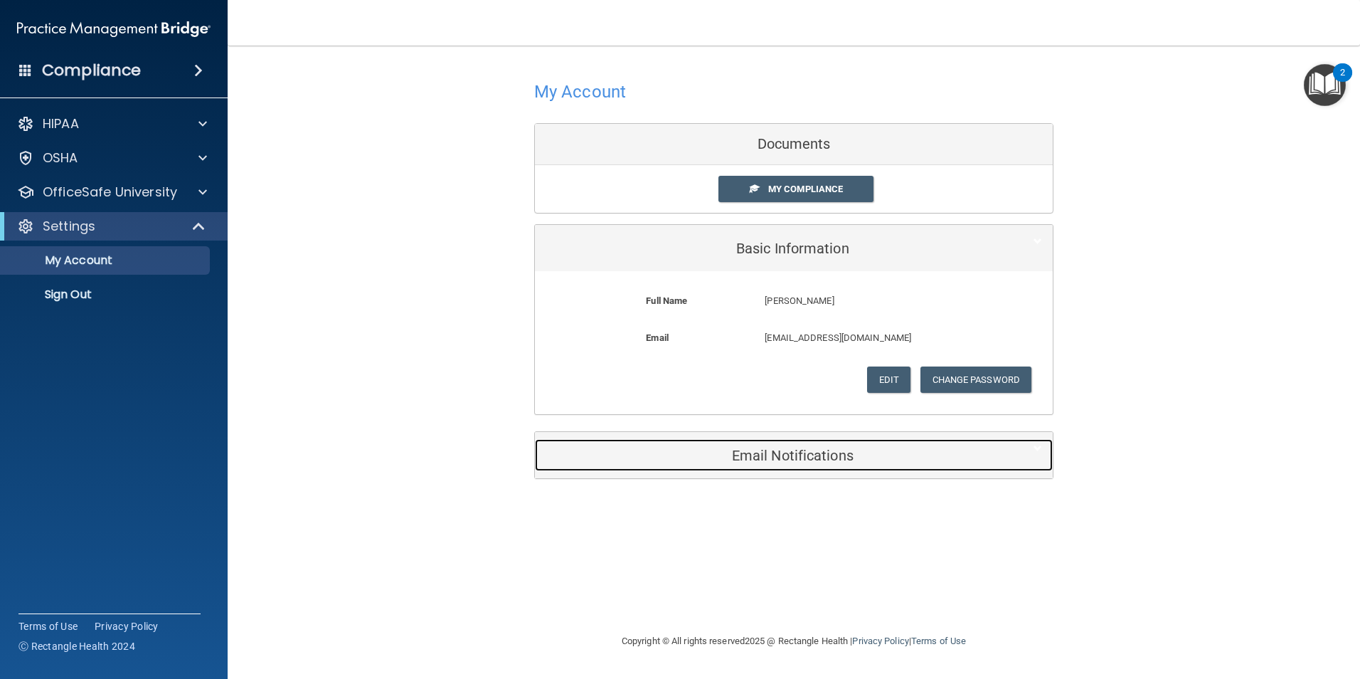
click at [840, 442] on div "Email Notifications" at bounding box center [772, 455] width 475 height 32
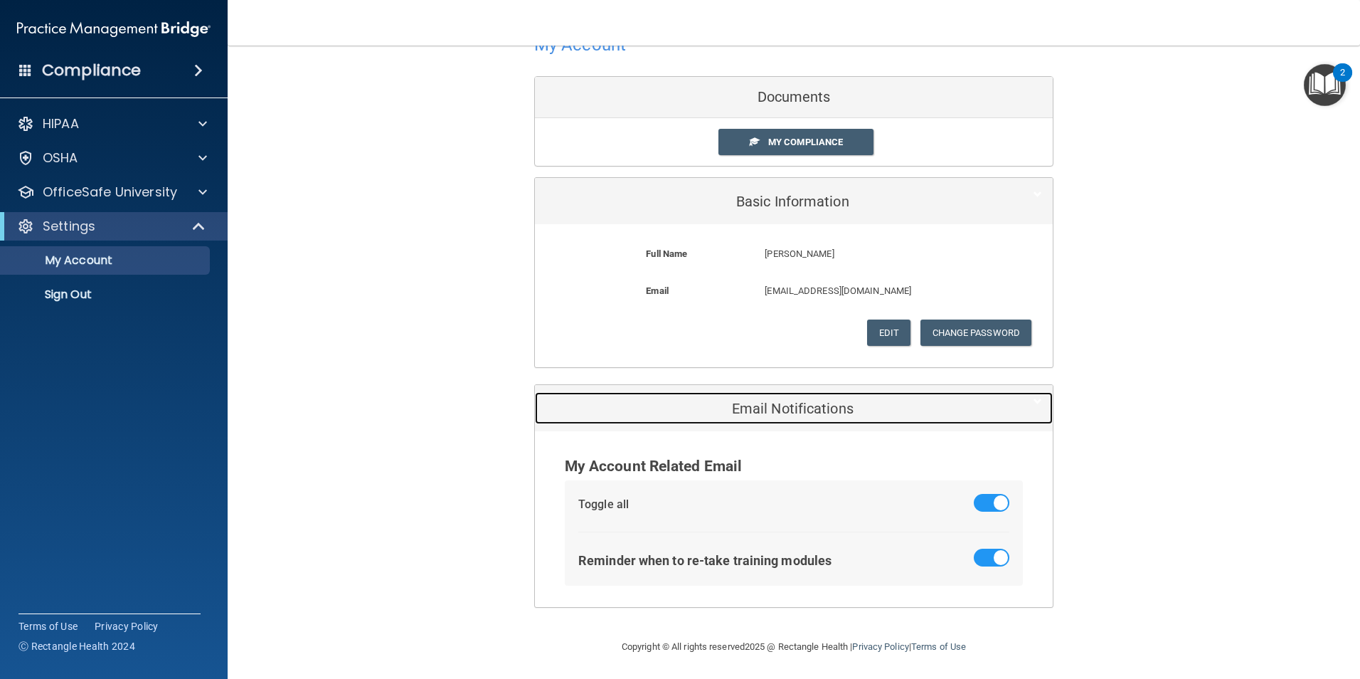
scroll to position [49, 0]
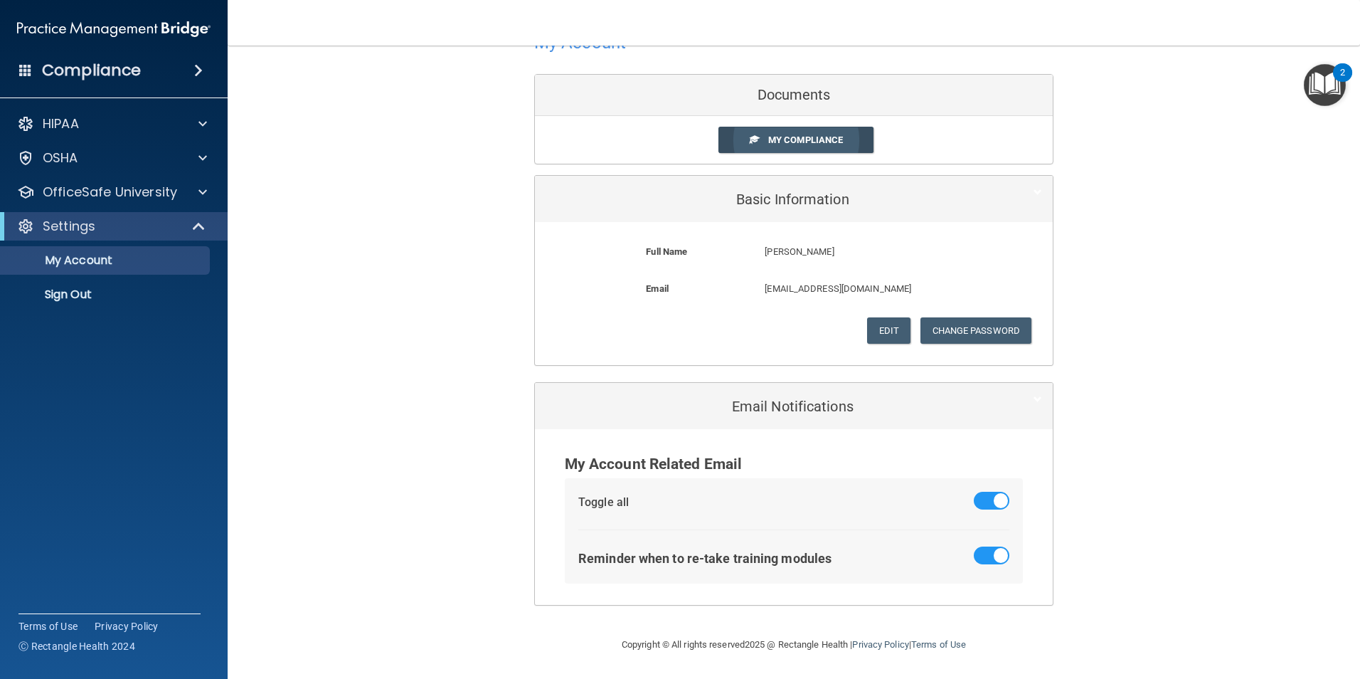
click at [808, 148] on link "My Compliance" at bounding box center [797, 140] width 156 height 26
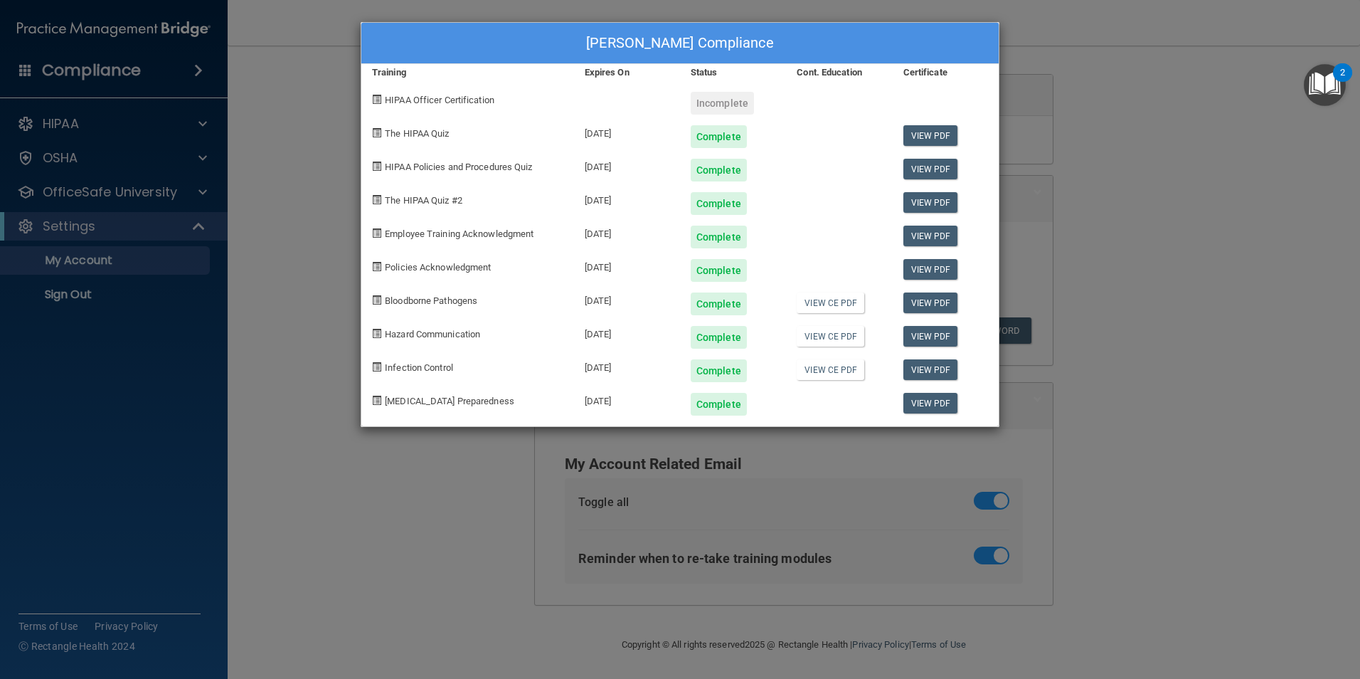
drag, startPoint x: 894, startPoint y: 48, endPoint x: 1363, endPoint y: 163, distance: 482.7
click at [1360, 163] on html "Compliance HIPAA Documents and Policies Report an Incident Business Associates …" at bounding box center [680, 339] width 1360 height 679
click at [889, 43] on div "[PERSON_NAME] Compliance" at bounding box center [680, 43] width 638 height 41
